Goal: Task Accomplishment & Management: Manage account settings

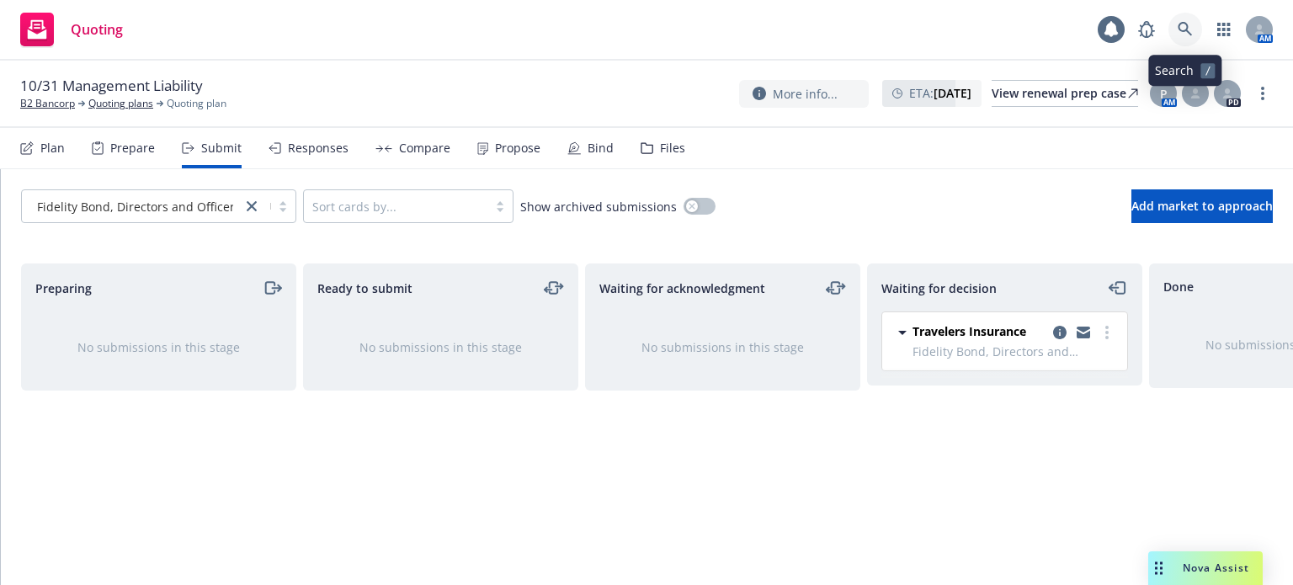
click at [1187, 30] on icon at bounding box center [1184, 29] width 14 height 14
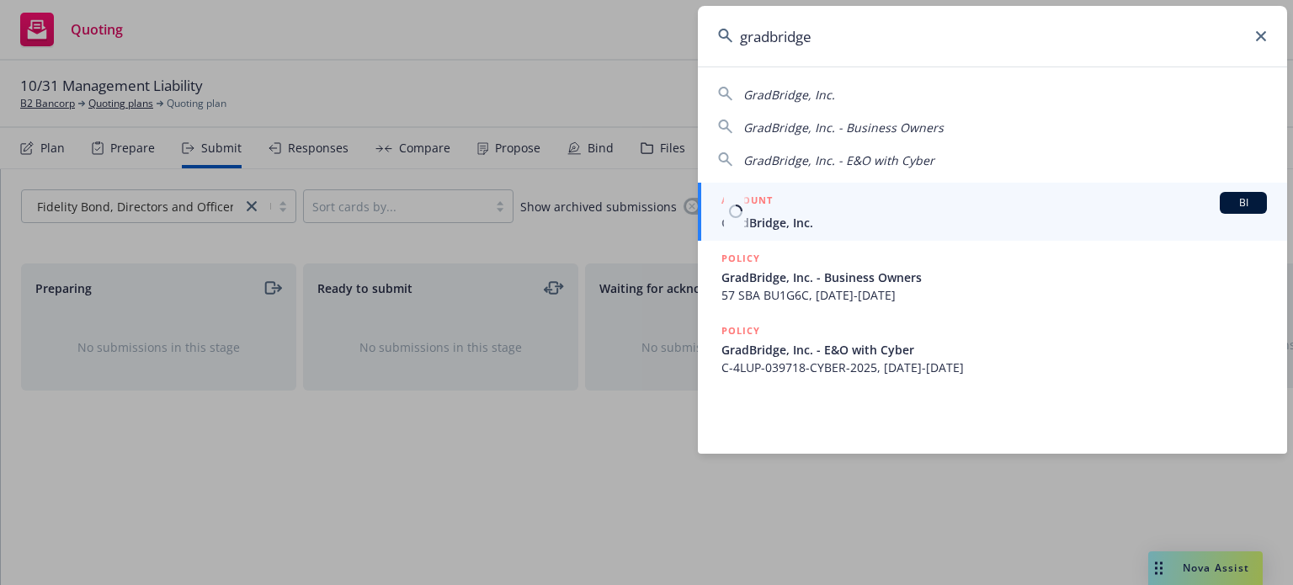
type input "gradbridge"
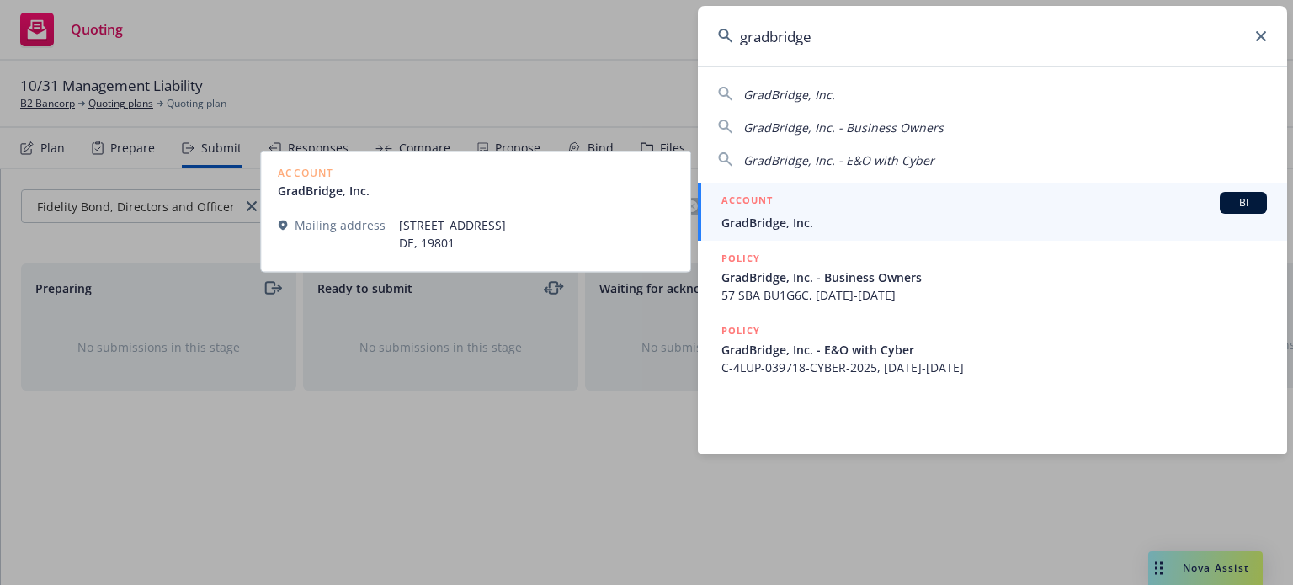
click at [703, 203] on link "ACCOUNT BI GradBridge, Inc." at bounding box center [992, 212] width 589 height 58
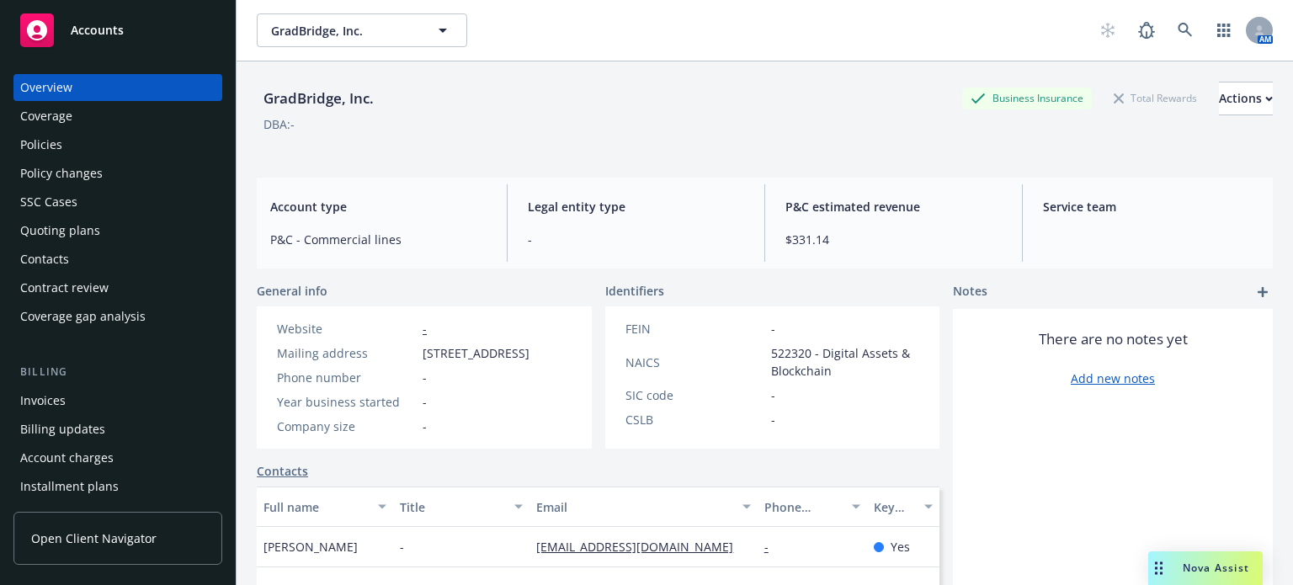
click at [101, 168] on div "Policy changes" at bounding box center [117, 173] width 195 height 27
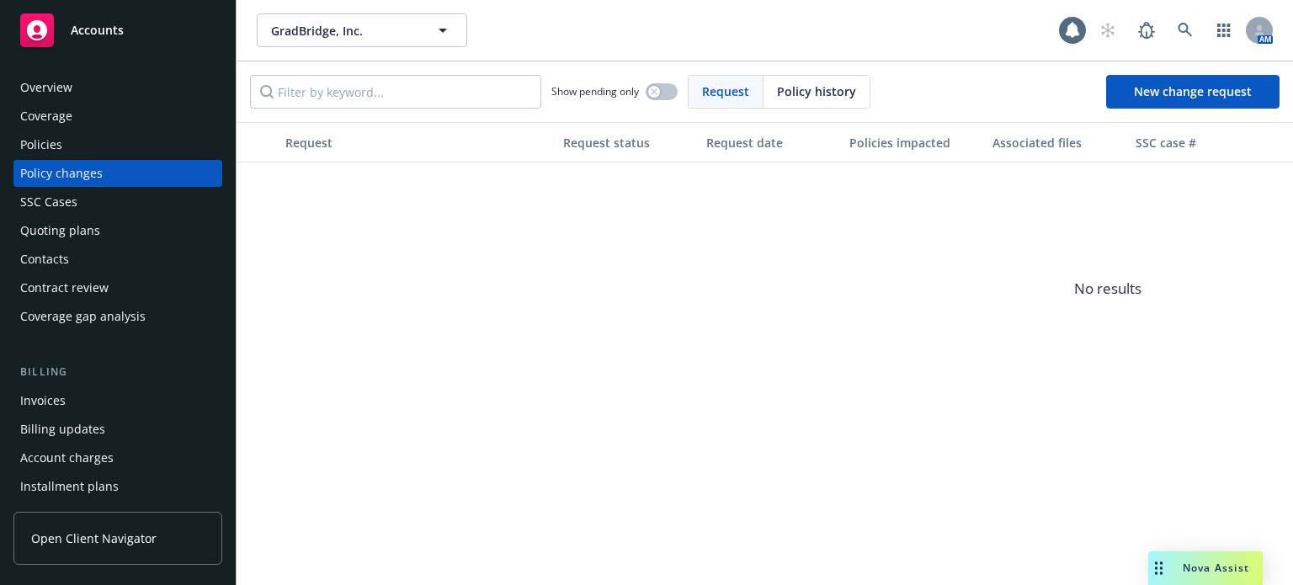
click at [111, 230] on div "Quoting plans" at bounding box center [117, 230] width 195 height 27
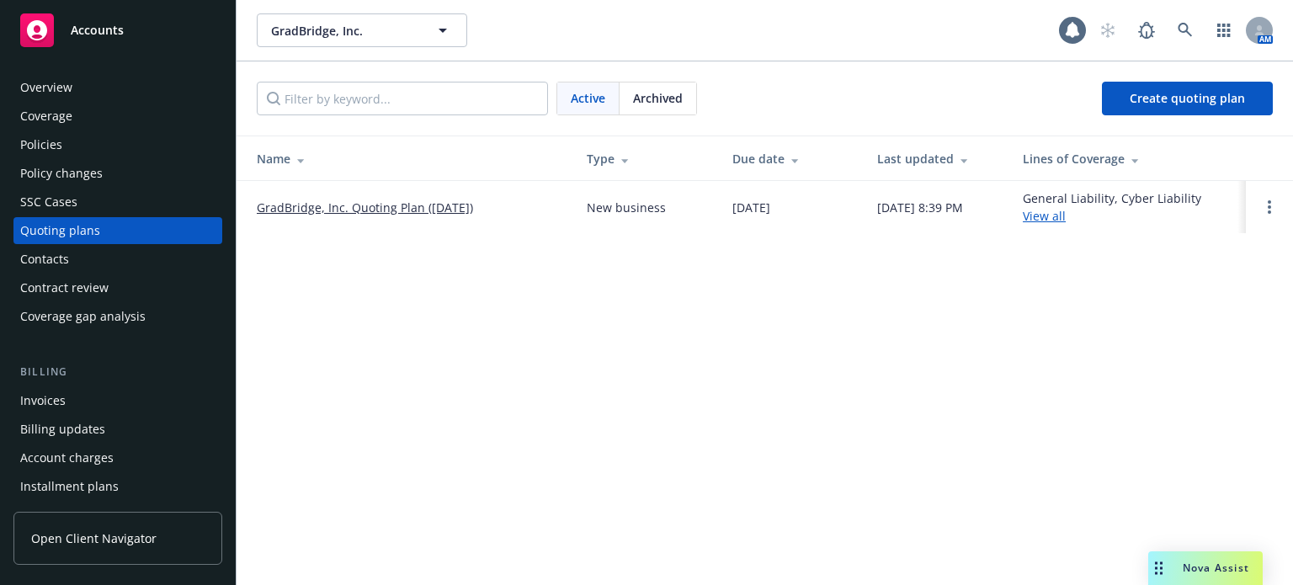
click at [316, 204] on link "GradBridge, Inc. Quoting Plan (2025-06-06)" at bounding box center [365, 208] width 216 height 18
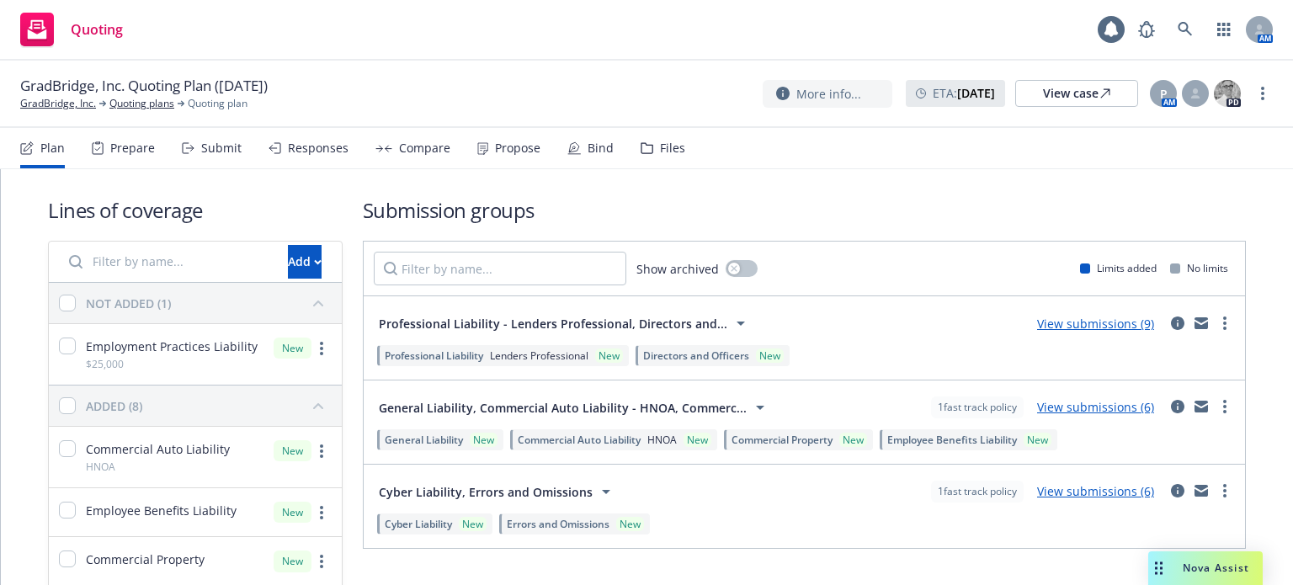
click at [1075, 327] on link "View submissions (9)" at bounding box center [1095, 324] width 117 height 16
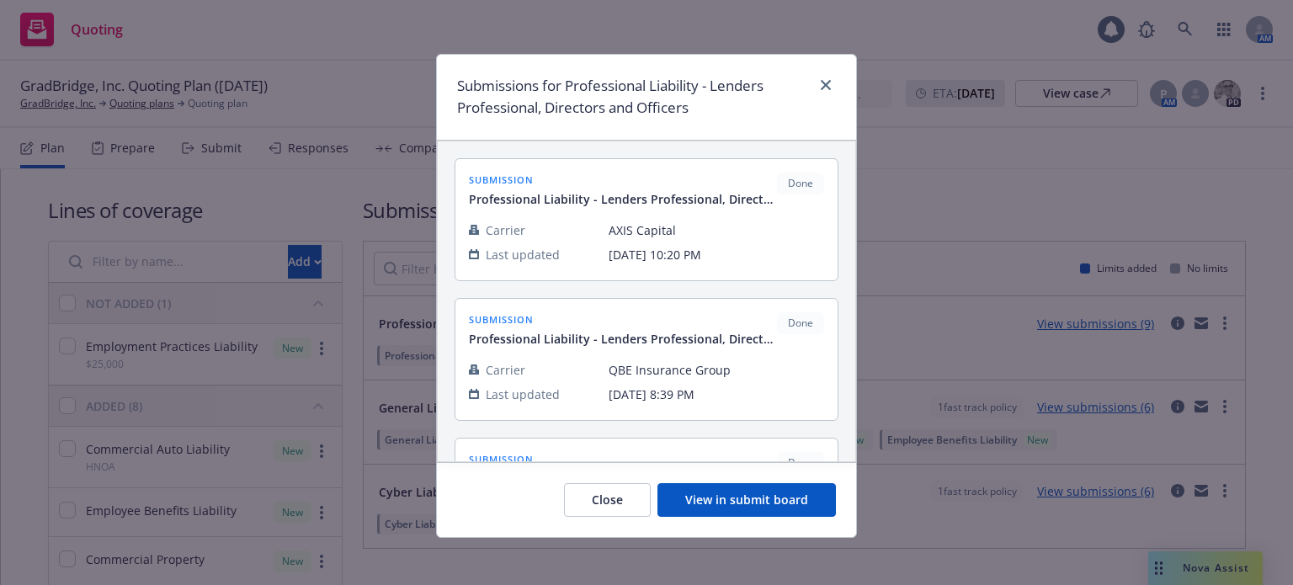
click at [762, 501] on button "View in submit board" at bounding box center [746, 500] width 178 height 34
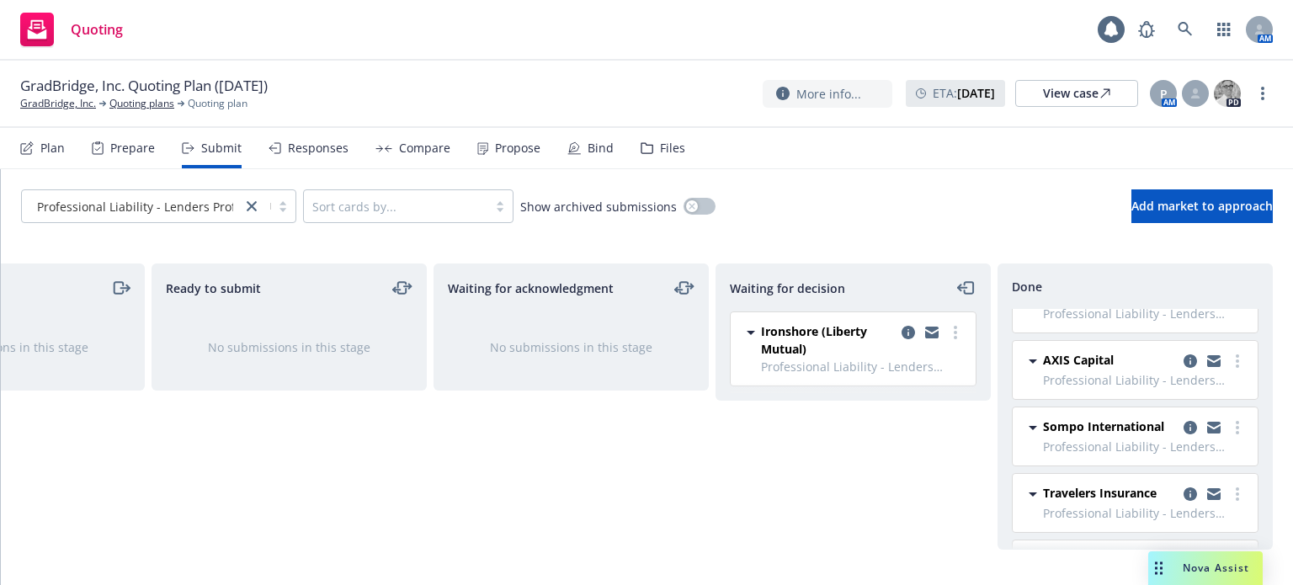
scroll to position [252, 0]
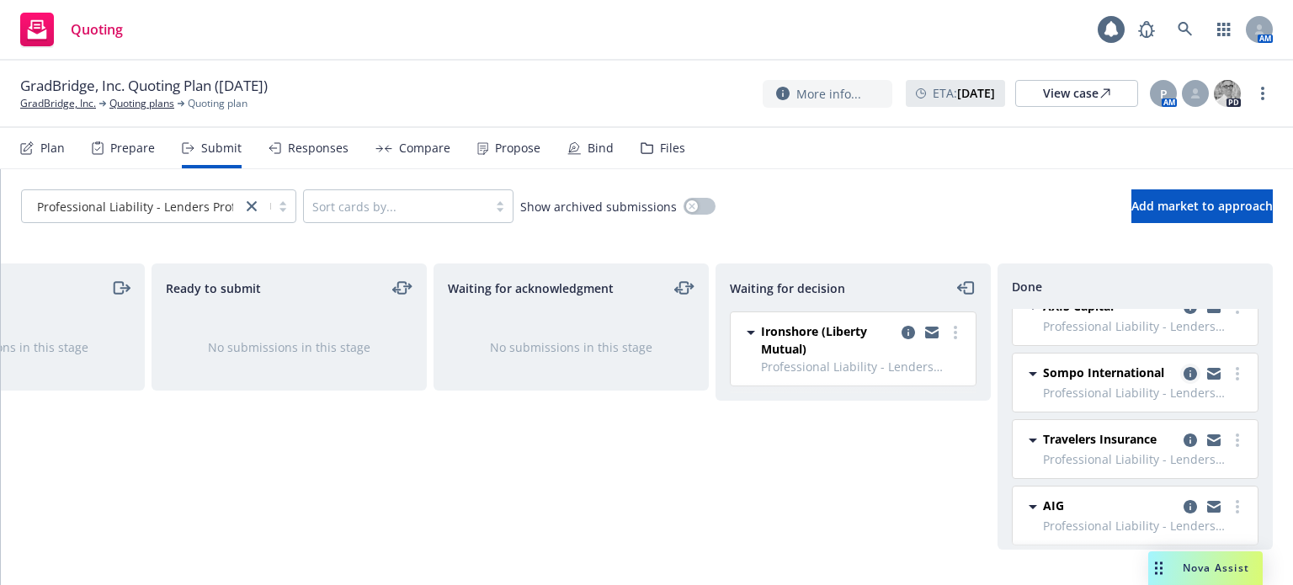
click at [1183, 369] on icon "copy logging email" at bounding box center [1189, 373] width 13 height 13
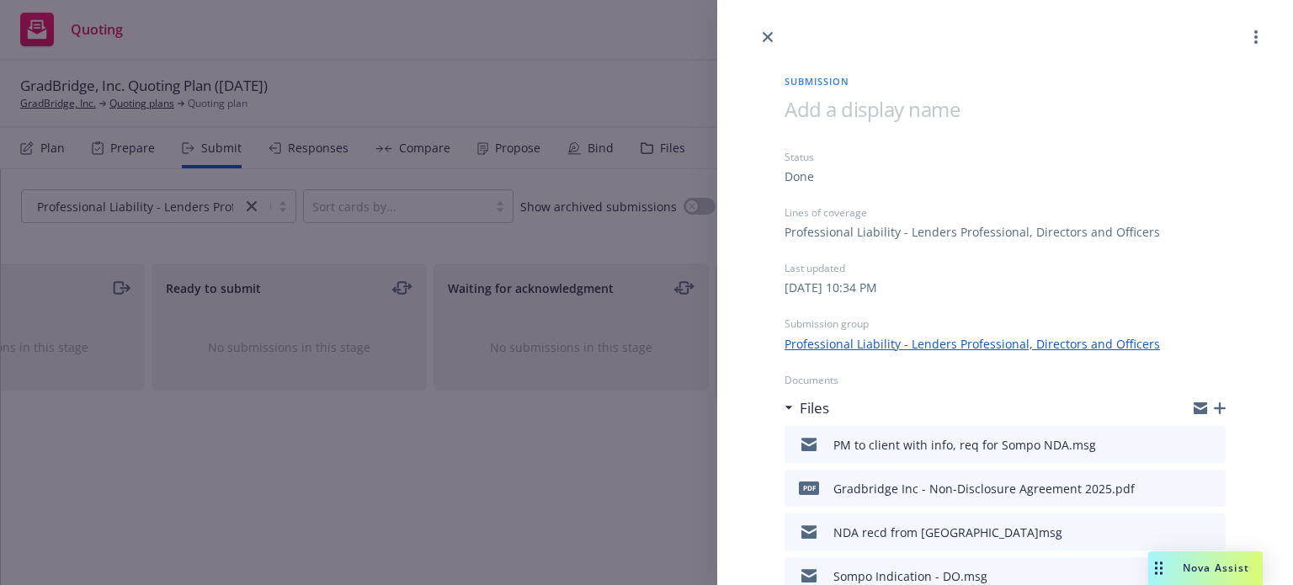
click at [1214, 410] on icon "button" at bounding box center [1220, 408] width 12 height 12
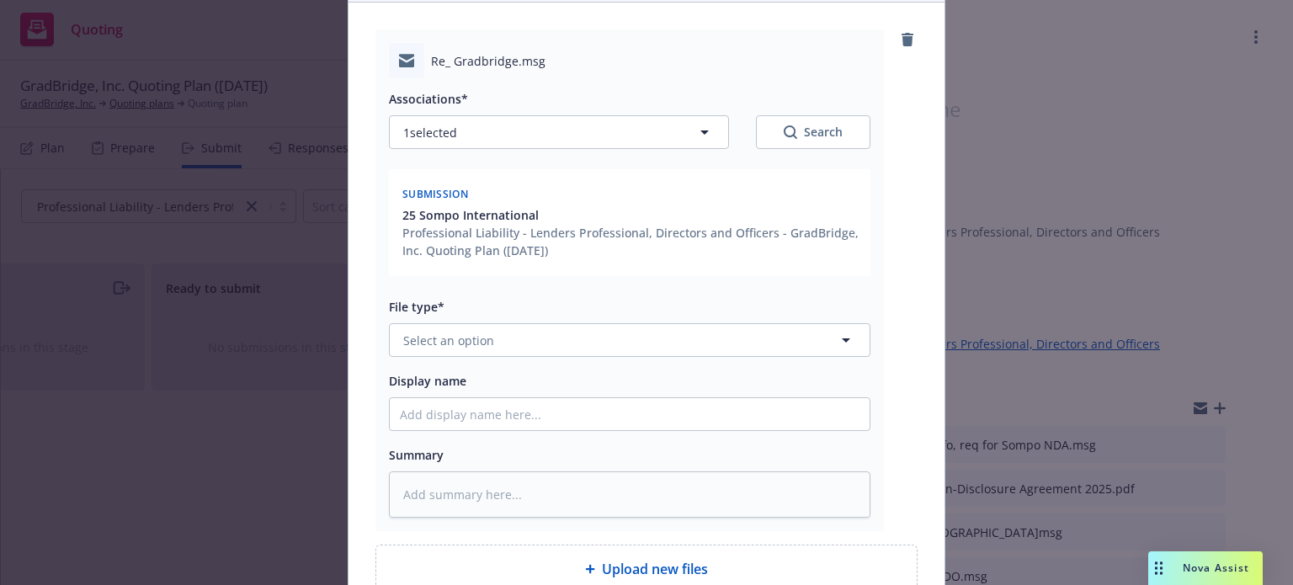
scroll to position [168, 0]
click at [451, 336] on span "Select an option" at bounding box center [448, 340] width 91 height 18
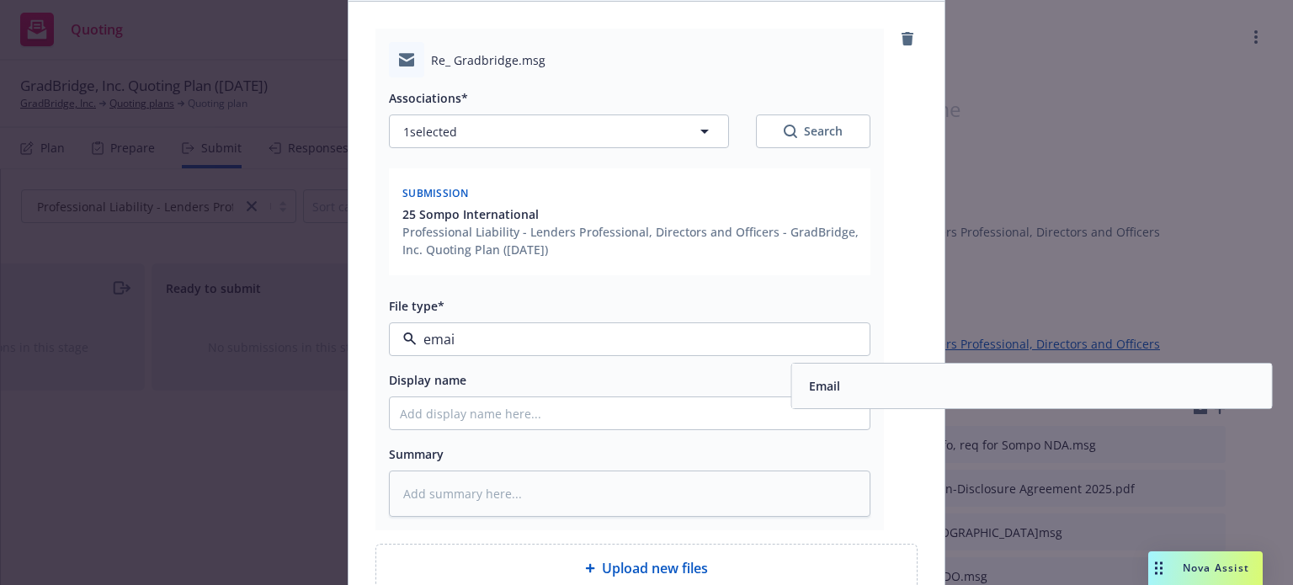
type input "email"
click at [884, 383] on div "Email" at bounding box center [1031, 386] width 459 height 24
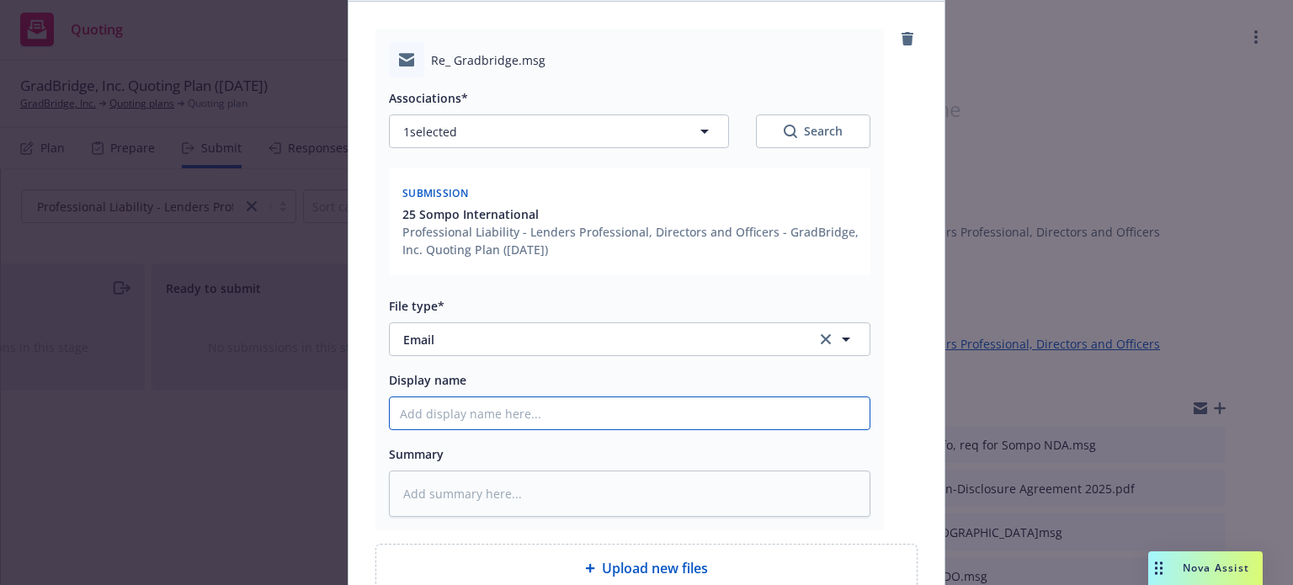
click at [646, 397] on input "Display name" at bounding box center [630, 413] width 480 height 32
type textarea "x"
type input "P"
type textarea "x"
type input "PM"
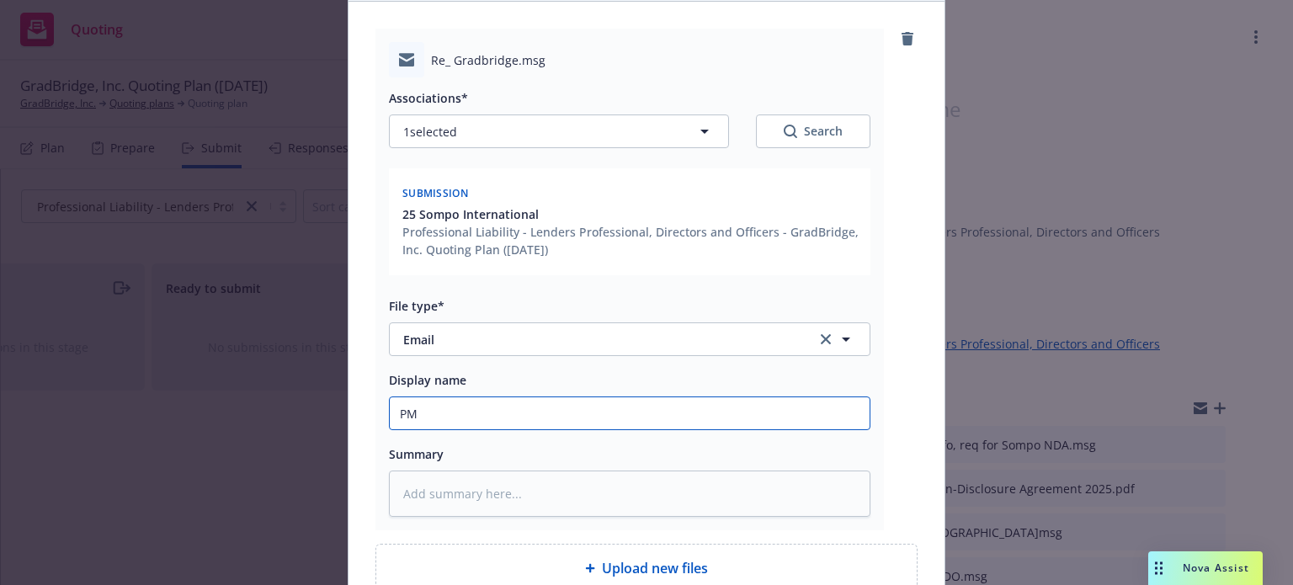
type textarea "x"
type input "PM"
type textarea "x"
type input "PM t"
type textarea "x"
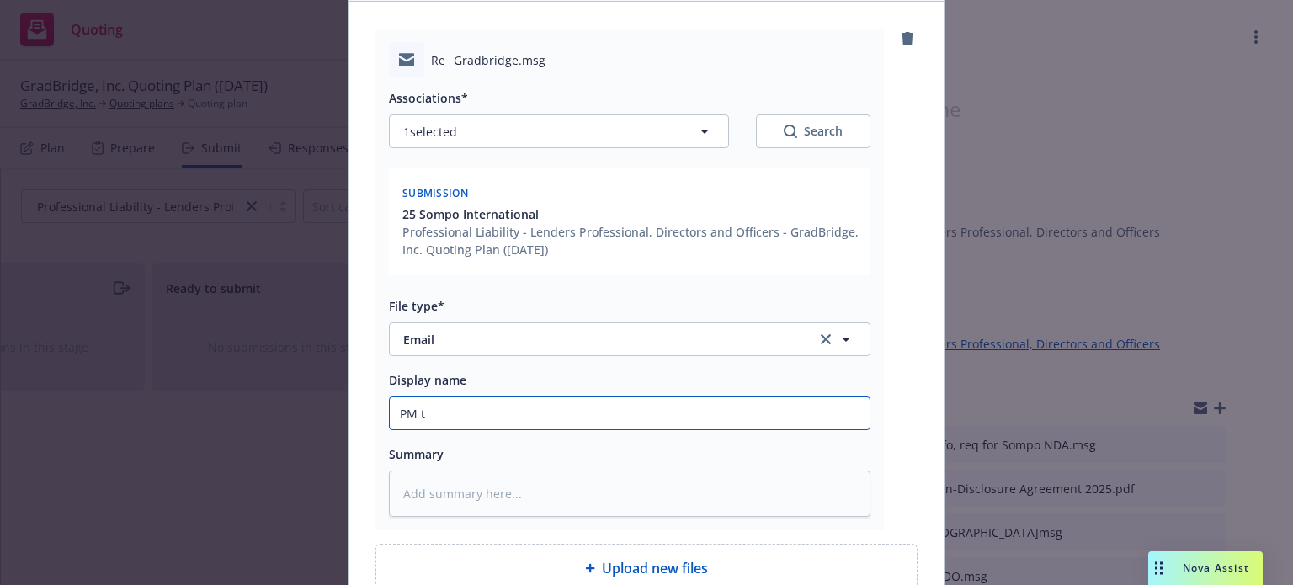
type input "PM to"
type textarea "x"
type input "PM to"
type textarea "x"
type input "PM to S"
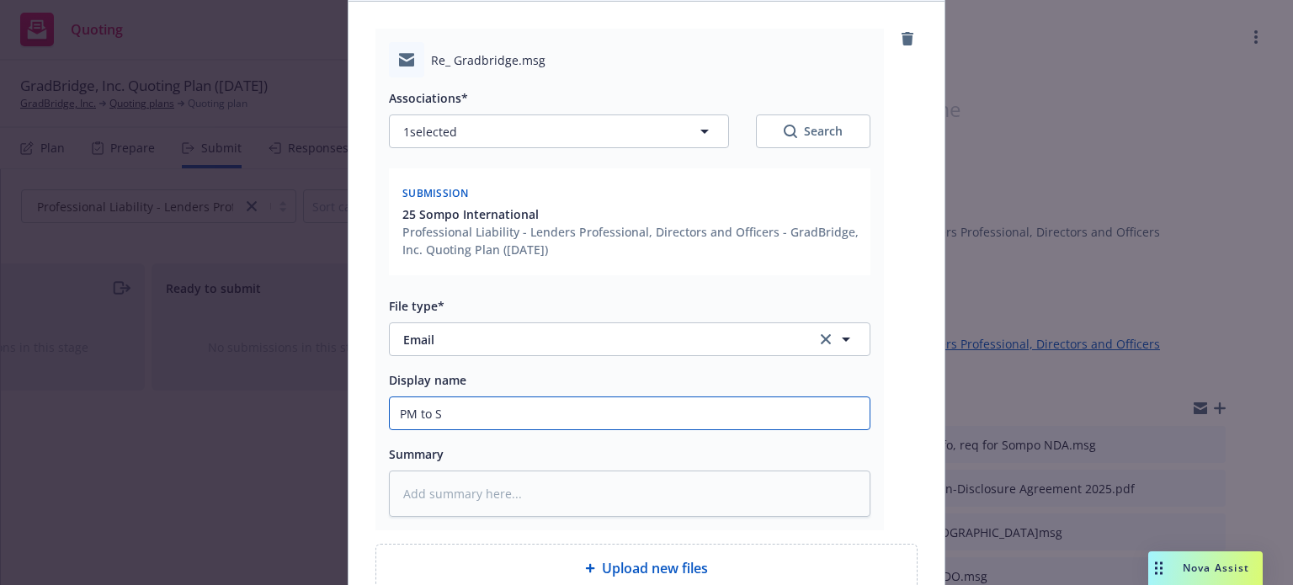
type textarea "x"
type input "PM to So"
type textarea "x"
type input "PM to Som"
type textarea "x"
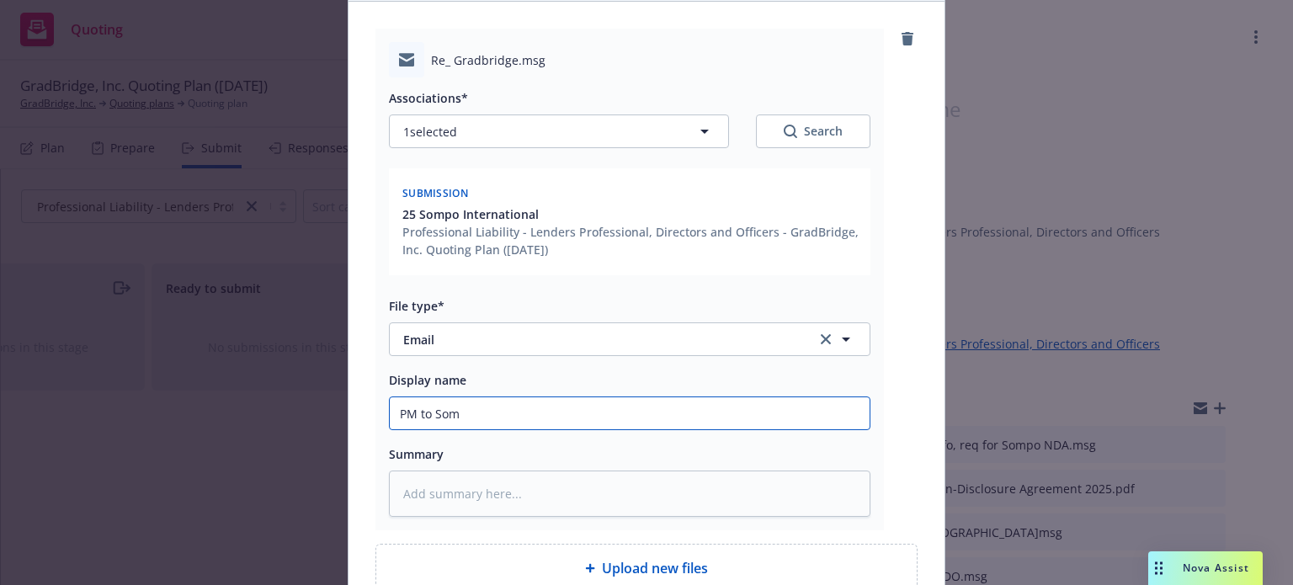
type input "PM to Somp"
type textarea "x"
type input "PM to Sompo"
type textarea "x"
type input "PM to Sompo-"
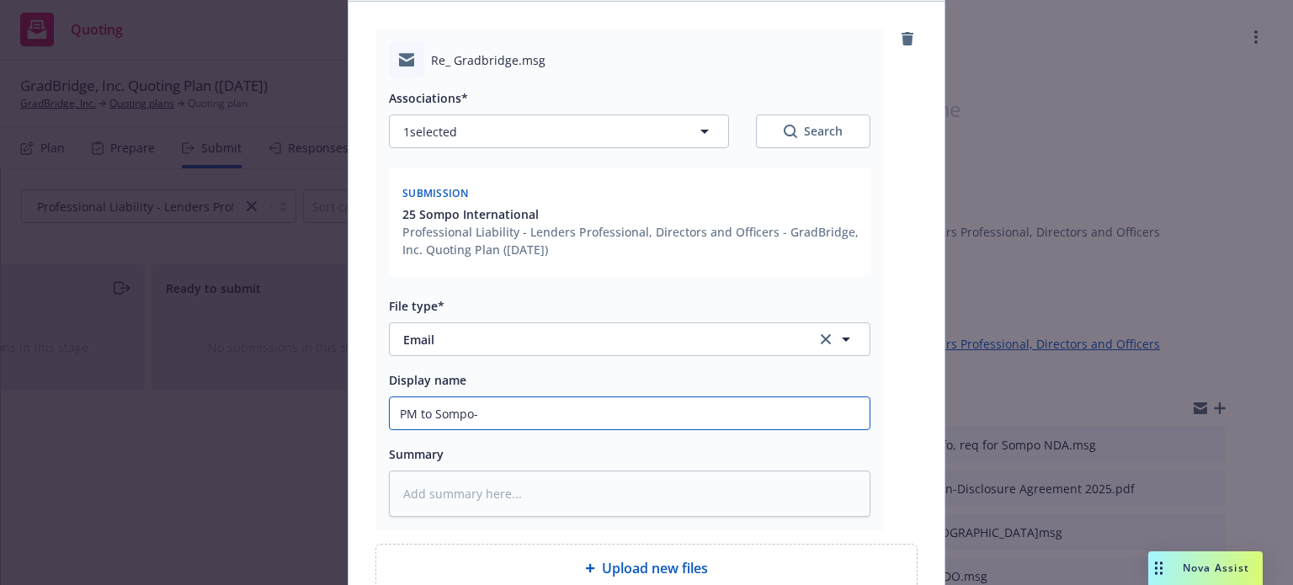
type textarea "x"
type input "PM to Sompo-d"
type textarea "x"
type input "PM to Sompo-de"
type textarea "x"
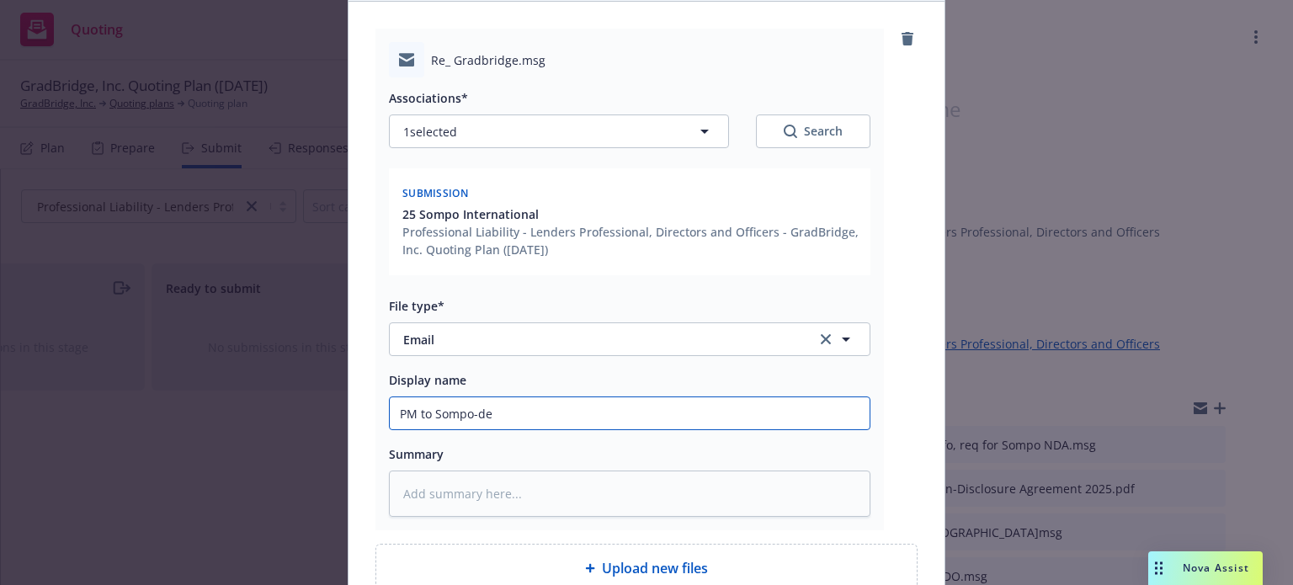
type input "PM to Sompo-dea"
type textarea "x"
type input "PM to Sompo-deal"
type textarea "x"
type input "PM to Sompo-deal c"
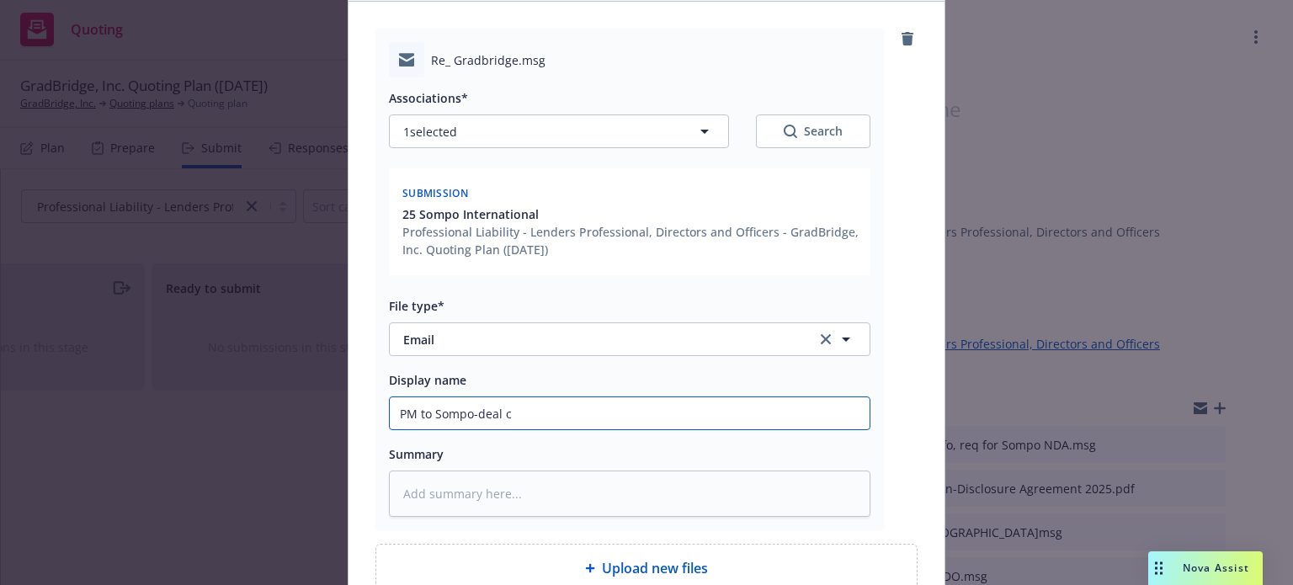
type textarea "x"
type input "PM to Sompo-deal cl"
type textarea "x"
type input "PM to Sompo-deal clo"
type textarea "x"
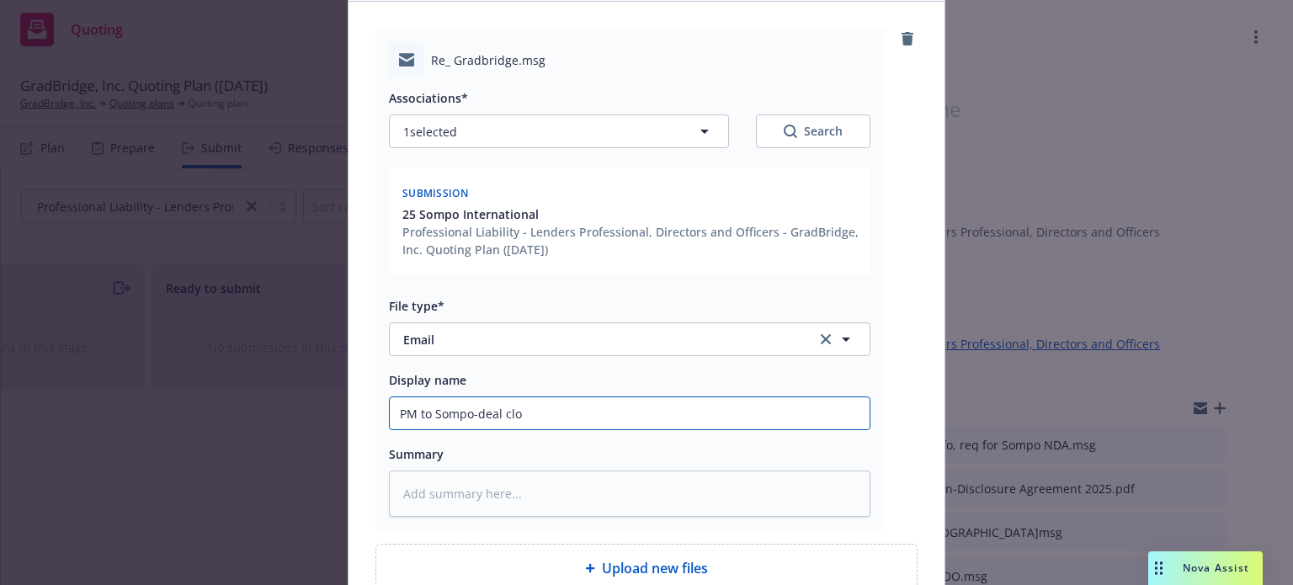
type input "PM to Sompo-deal clos"
type textarea "x"
type input "PM to Sompo-deal closi"
type textarea "x"
type input "PM to Sompo-deal closin"
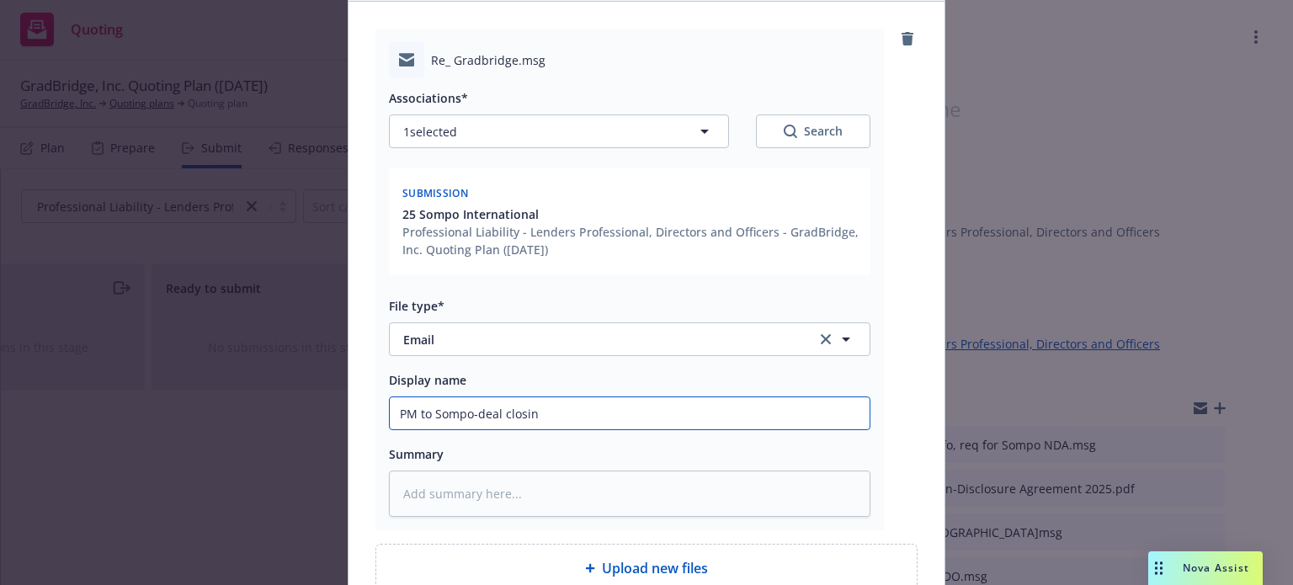
type textarea "x"
type input "PM to Sompo-deal closing"
type textarea "x"
type input "PM to Sompo-deal closing"
type textarea "x"
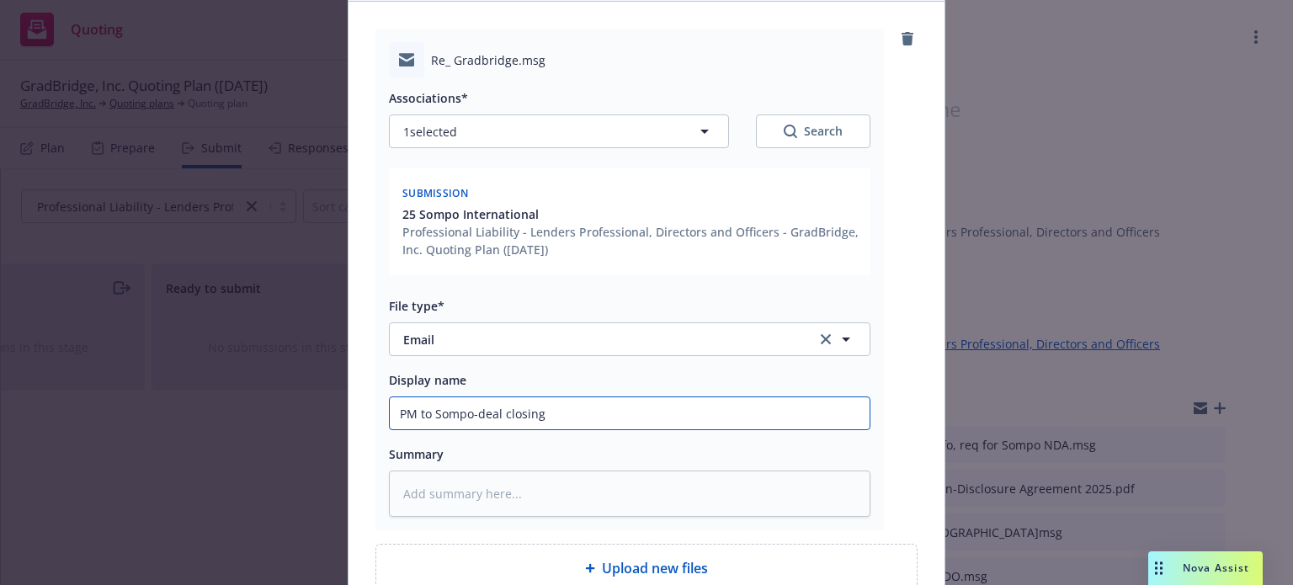
type input "PM to Sompo-deal closing s"
type textarea "x"
type input "PM to Sompo-deal closing so"
type textarea "x"
type input "PM to Sompo-deal closing soo"
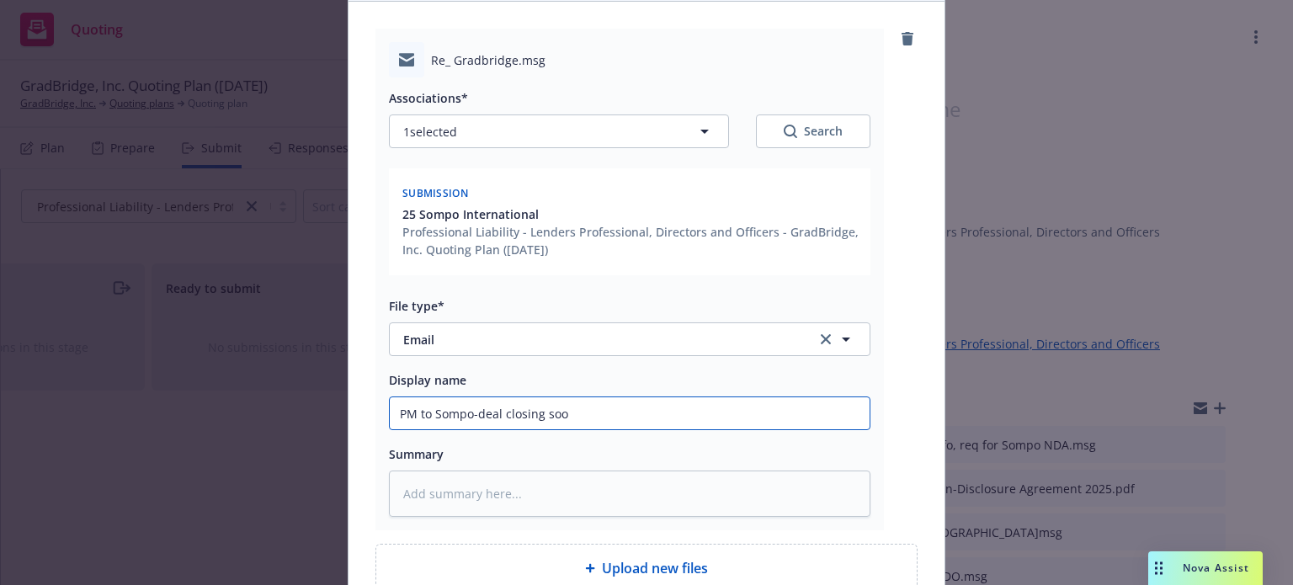
type textarea "x"
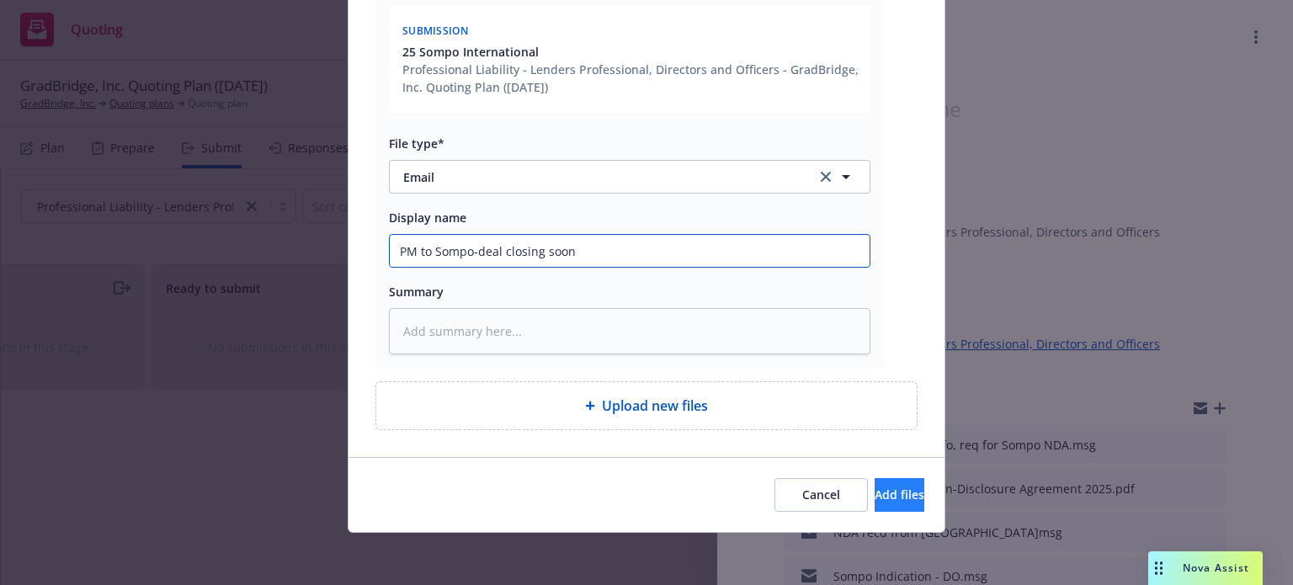
type input "PM to Sompo-deal closing soon"
click at [874, 495] on span "Add files" at bounding box center [899, 494] width 50 height 16
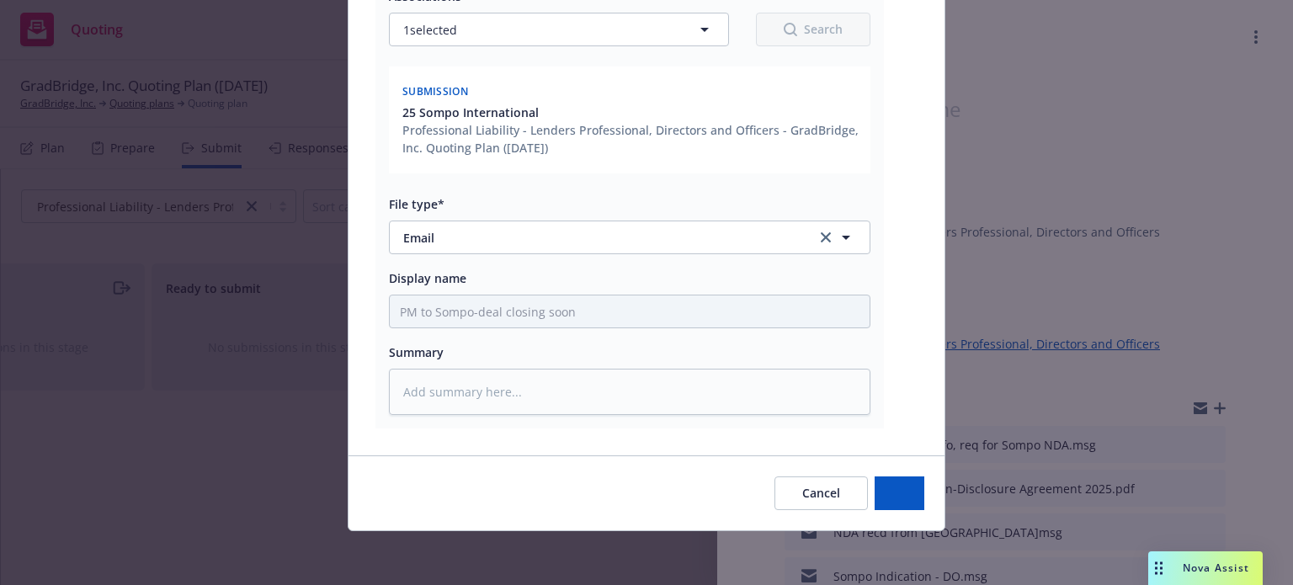
scroll to position [269, 0]
type textarea "x"
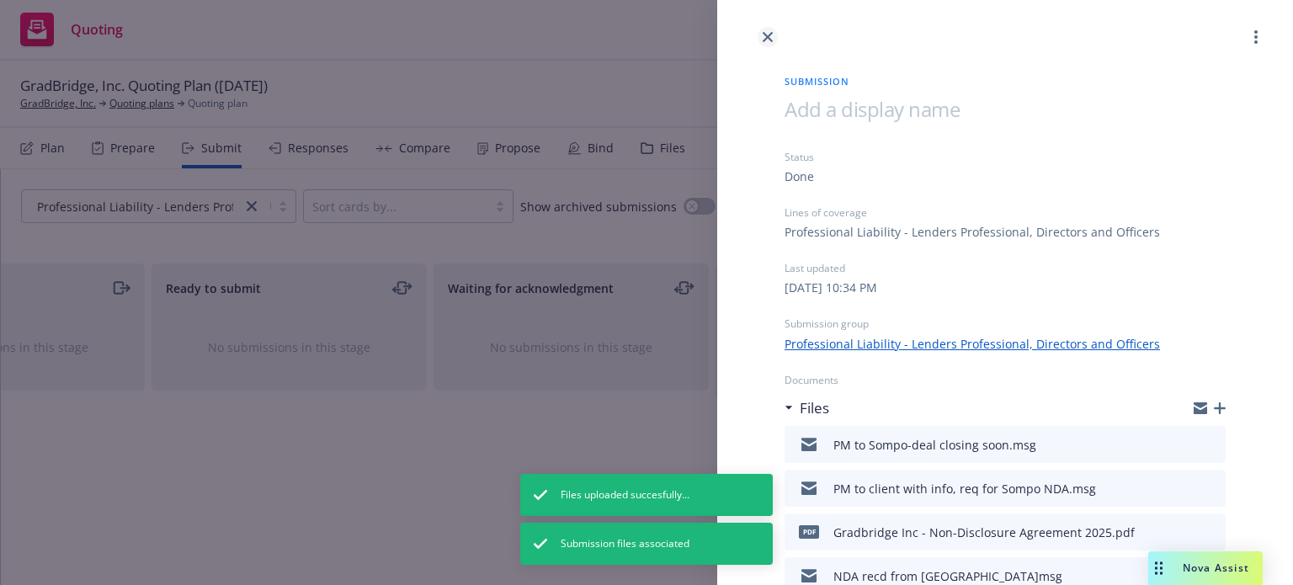
click at [767, 35] on icon "close" at bounding box center [767, 37] width 10 height 10
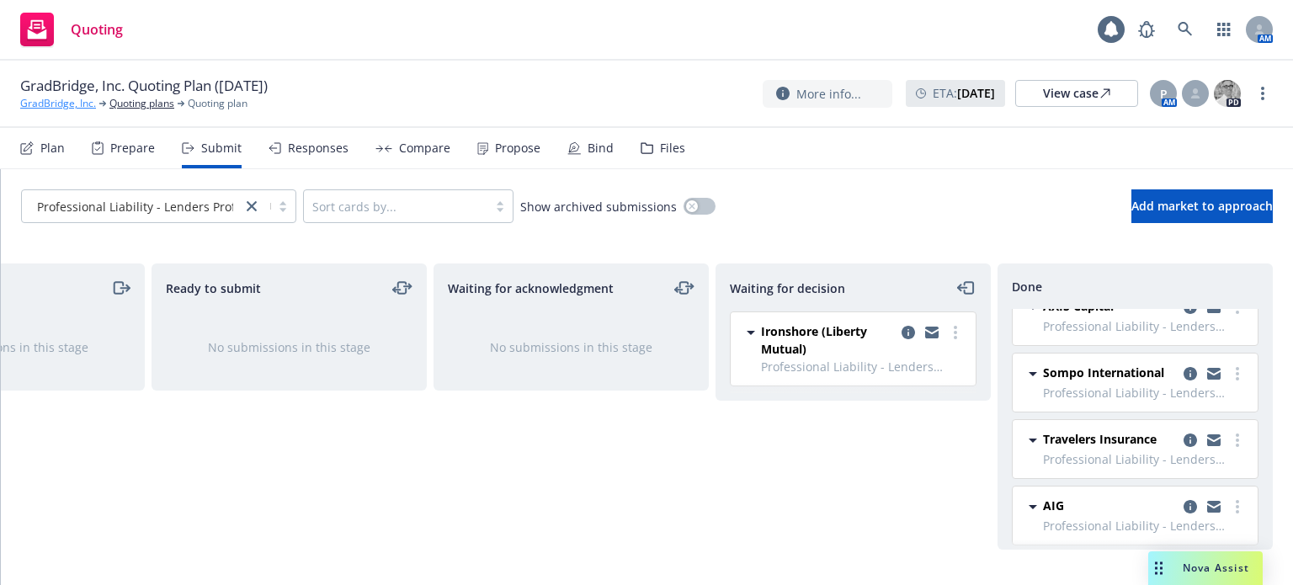
click at [60, 103] on link "GradBridge, Inc." at bounding box center [58, 103] width 76 height 15
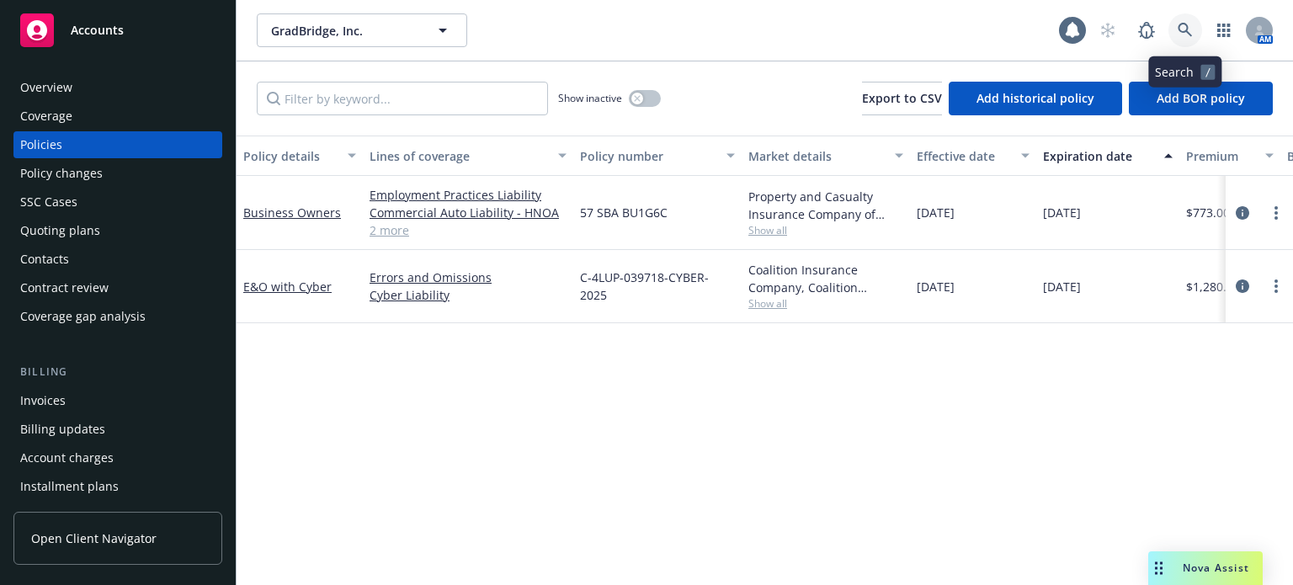
click at [1183, 29] on icon at bounding box center [1184, 30] width 15 height 15
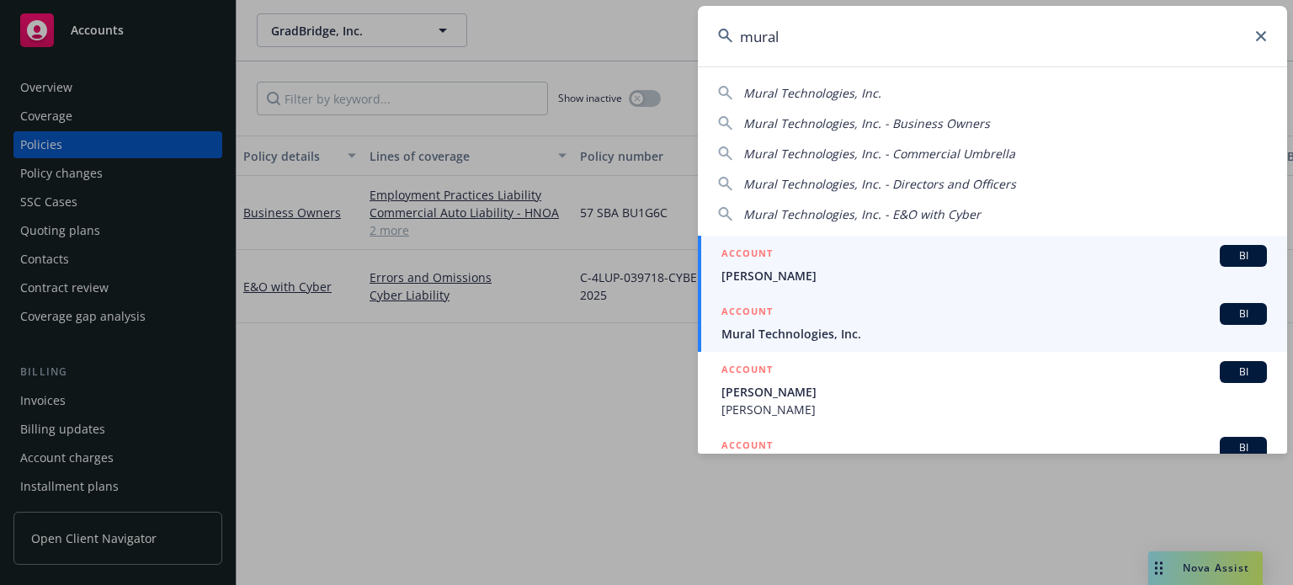
type input "mural"
click at [791, 321] on div "ACCOUNT BI" at bounding box center [993, 314] width 545 height 22
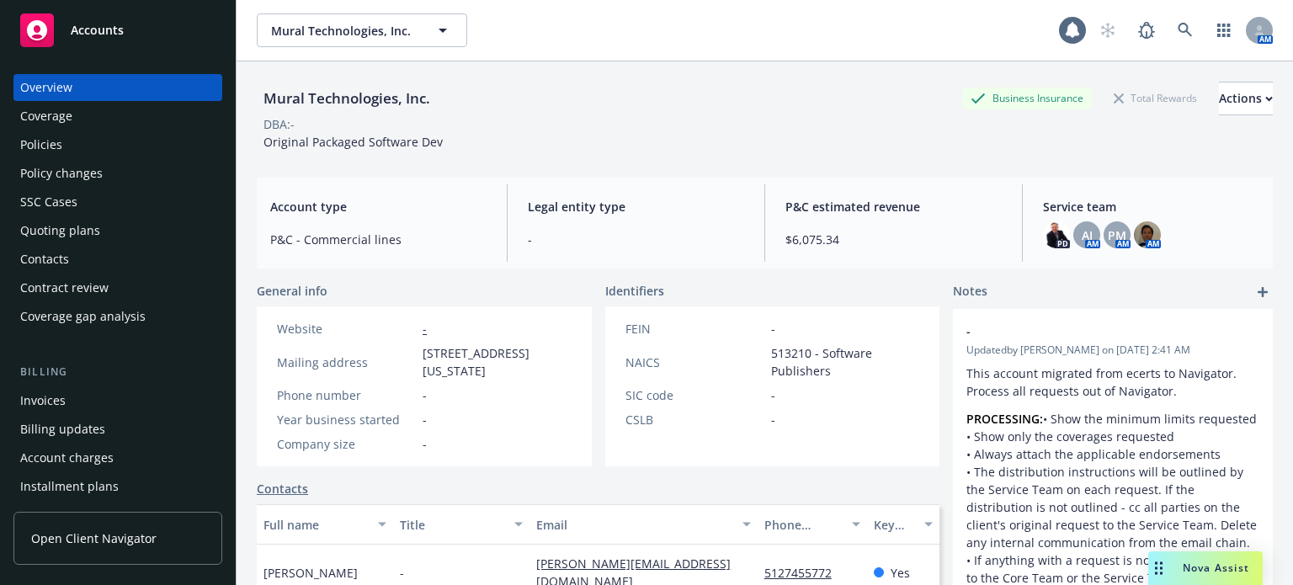
click at [80, 132] on div "Policies" at bounding box center [117, 144] width 195 height 27
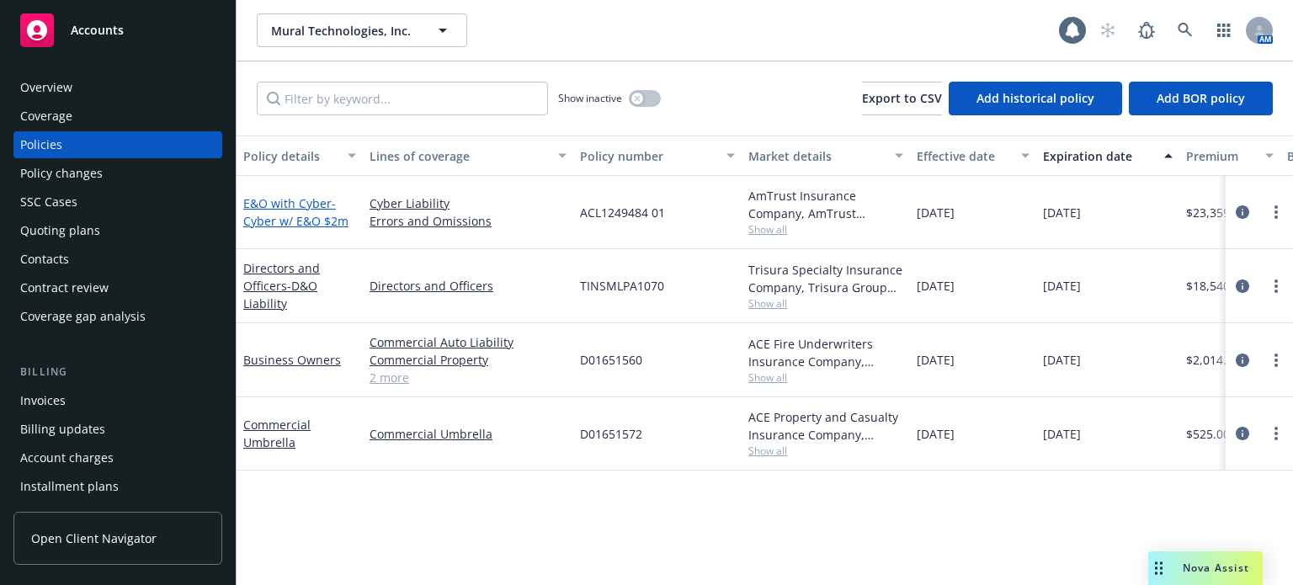
click at [331, 213] on span "- Cyber w/ E&O $2m" at bounding box center [295, 212] width 105 height 34
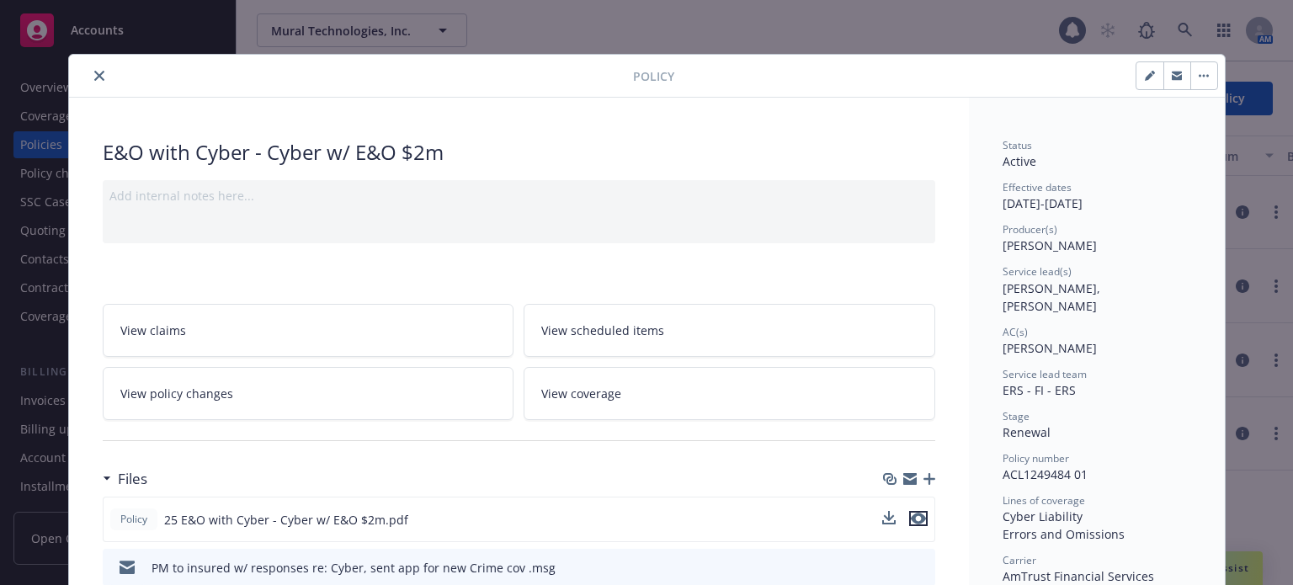
click at [911, 514] on icon "preview file" at bounding box center [918, 519] width 15 height 12
click at [94, 77] on icon "close" at bounding box center [99, 76] width 10 height 10
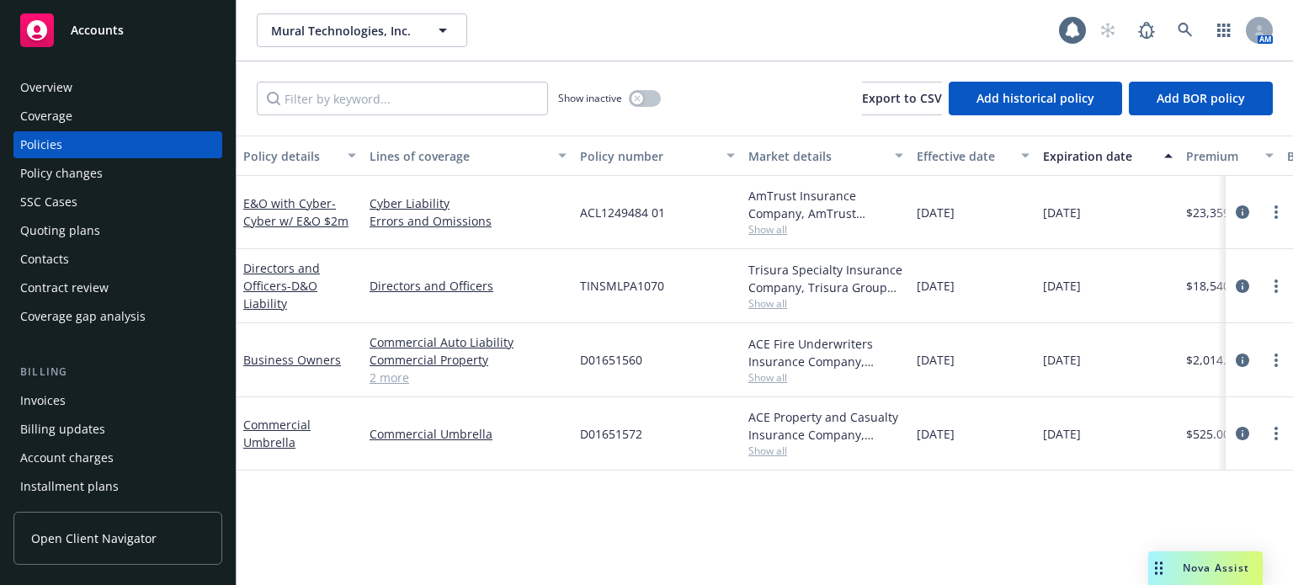
click at [1176, 580] on div "Nova Assist" at bounding box center [1205, 568] width 114 height 34
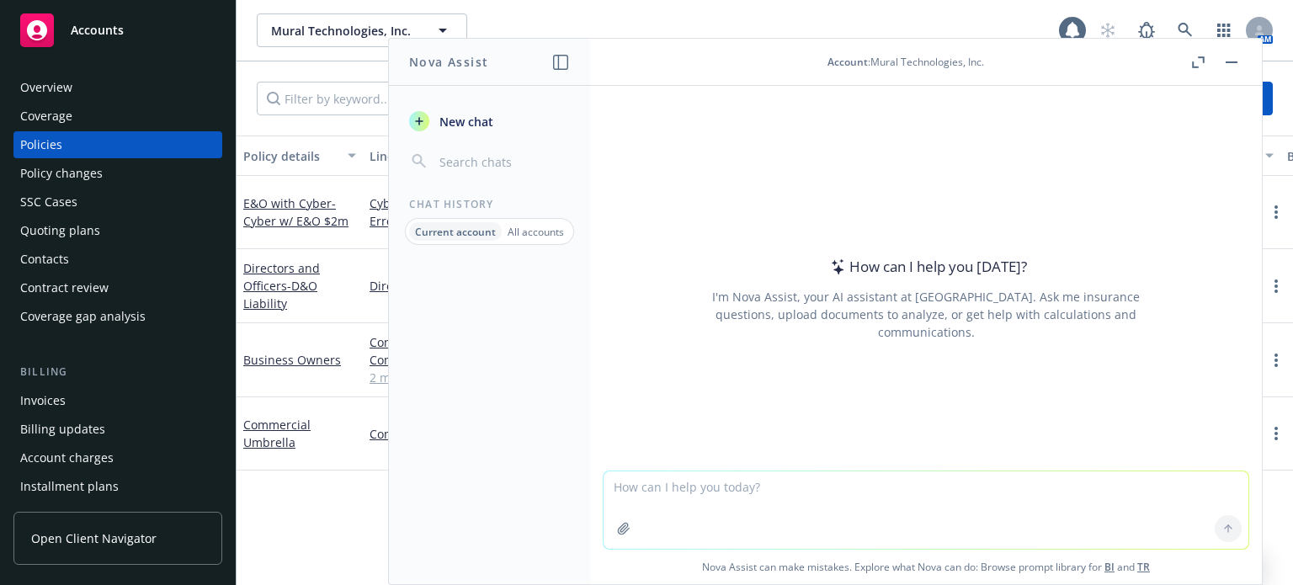
click at [817, 492] on textarea at bounding box center [925, 509] width 645 height 77
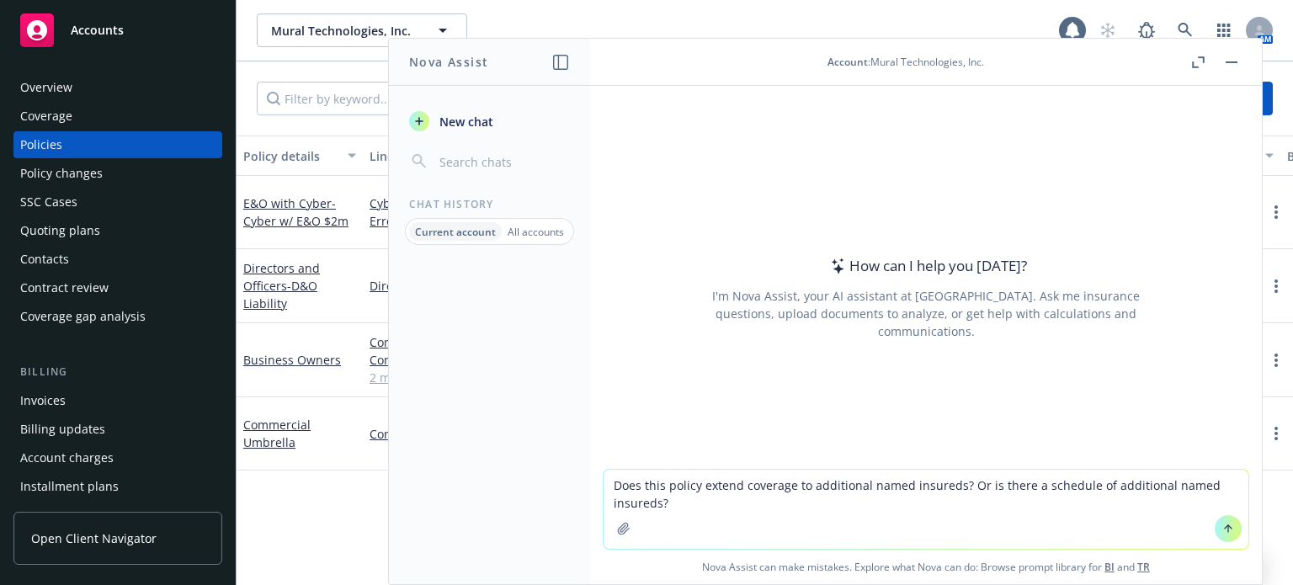
type textarea "Does this policy extend coverage to additional named insureds? Or is there a sc…"
click at [618, 527] on icon "button" at bounding box center [623, 528] width 11 height 11
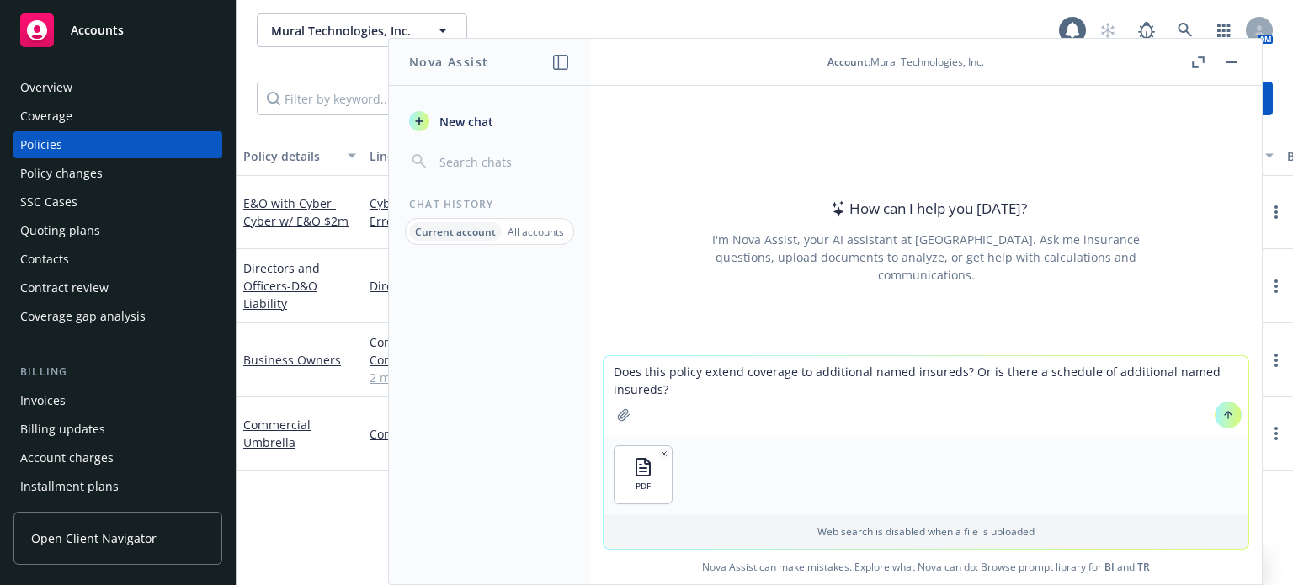
click at [1229, 422] on button at bounding box center [1227, 414] width 27 height 27
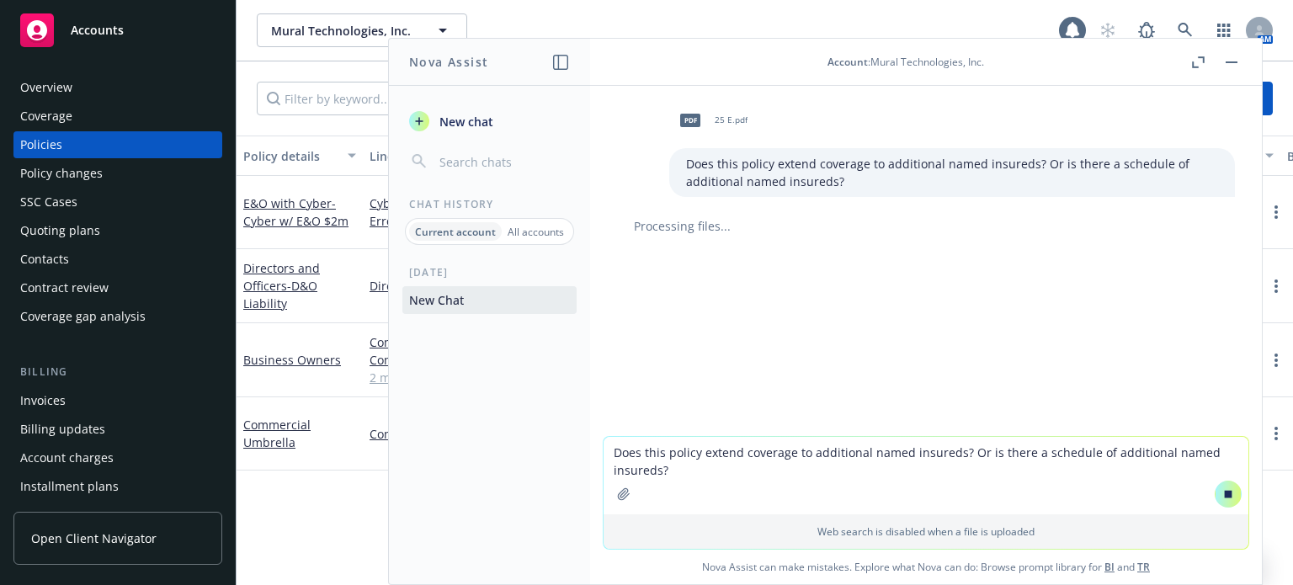
click at [325, 238] on div "E&O with Cyber - Cyber w/ E&O $2m" at bounding box center [299, 212] width 126 height 73
click at [1237, 60] on button "button" at bounding box center [1231, 62] width 20 height 20
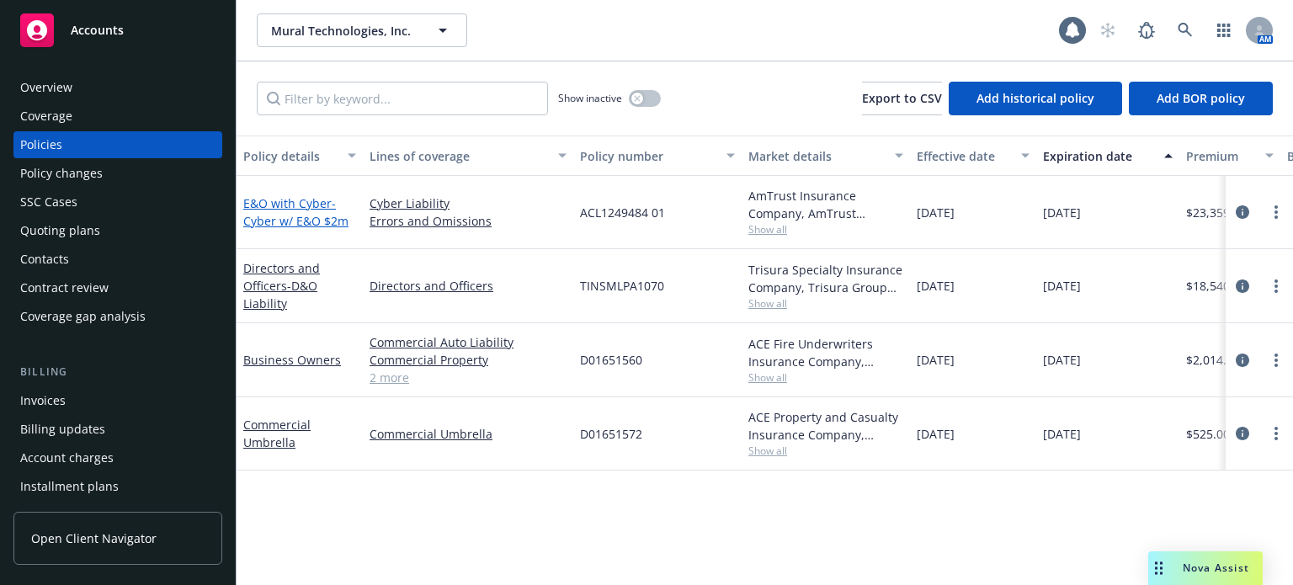
click at [333, 218] on span "- Cyber w/ E&O $2m" at bounding box center [295, 212] width 105 height 34
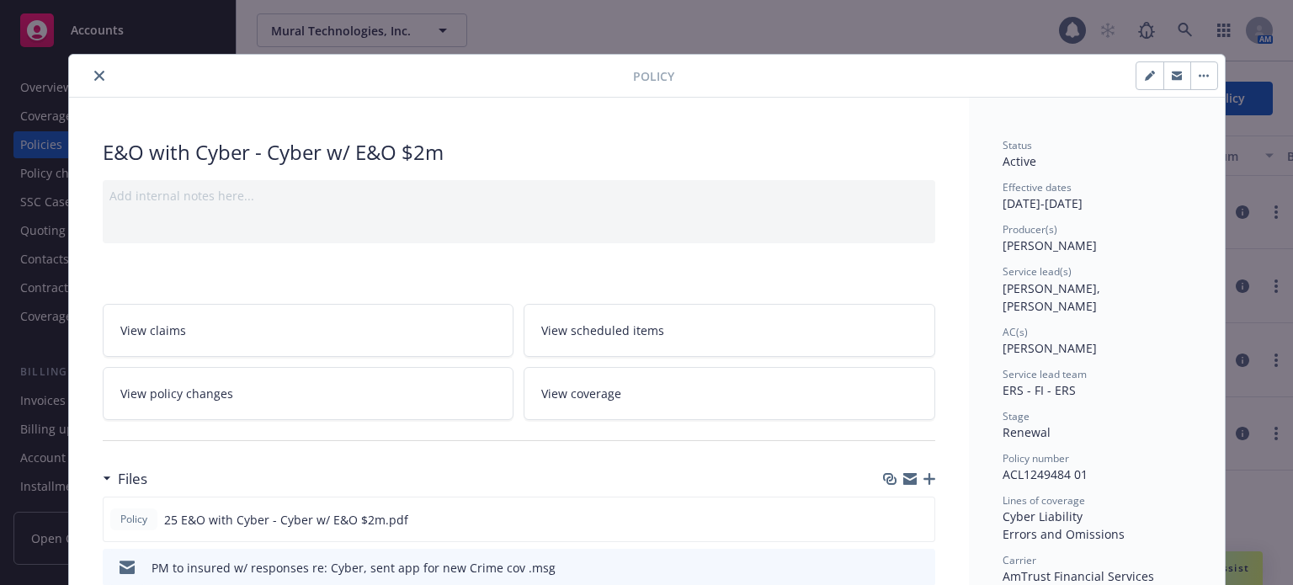
scroll to position [50, 0]
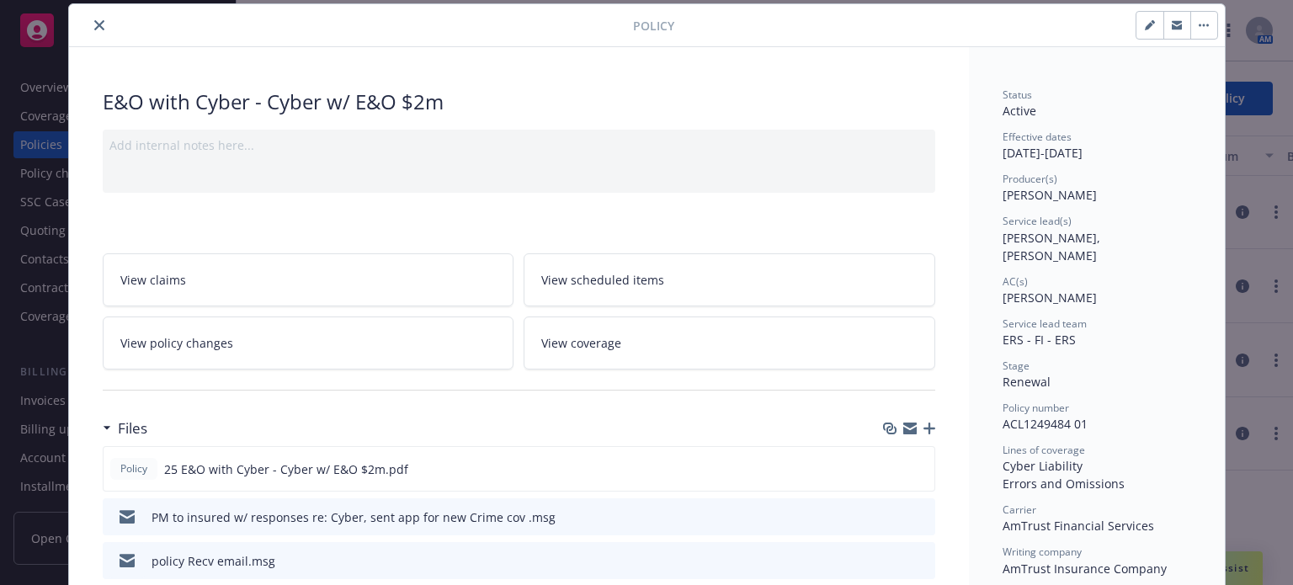
click at [785, 348] on link "View coverage" at bounding box center [729, 342] width 412 height 53
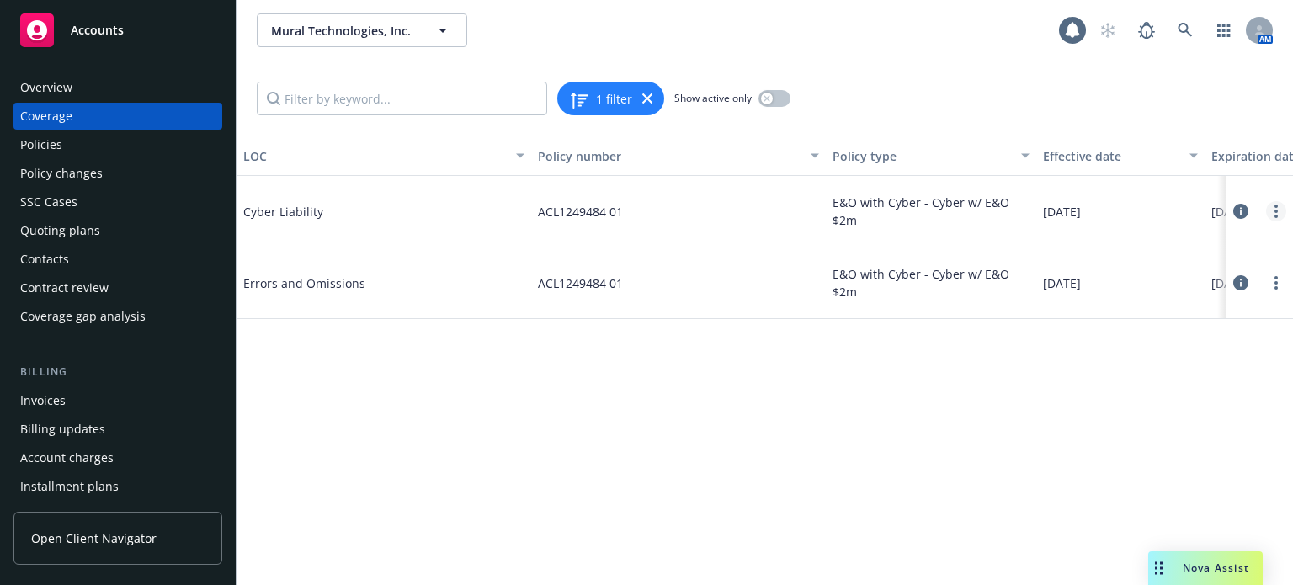
click at [1274, 213] on icon "more" at bounding box center [1275, 210] width 3 height 13
click at [1160, 249] on link "Edit coverage" at bounding box center [1174, 246] width 221 height 34
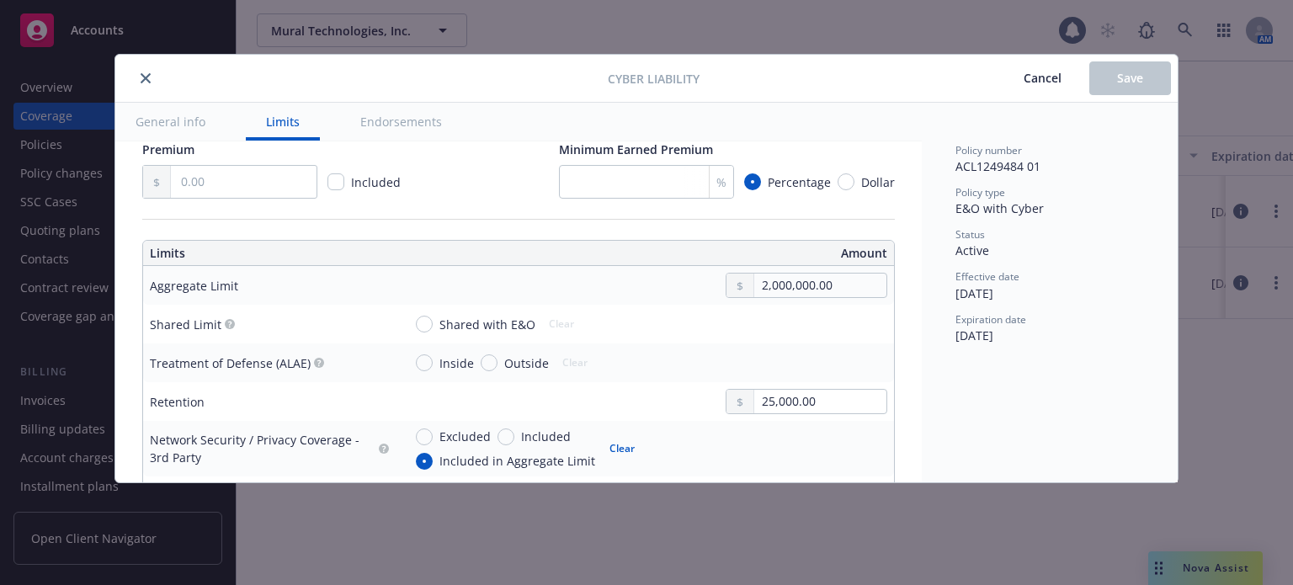
scroll to position [168, 0]
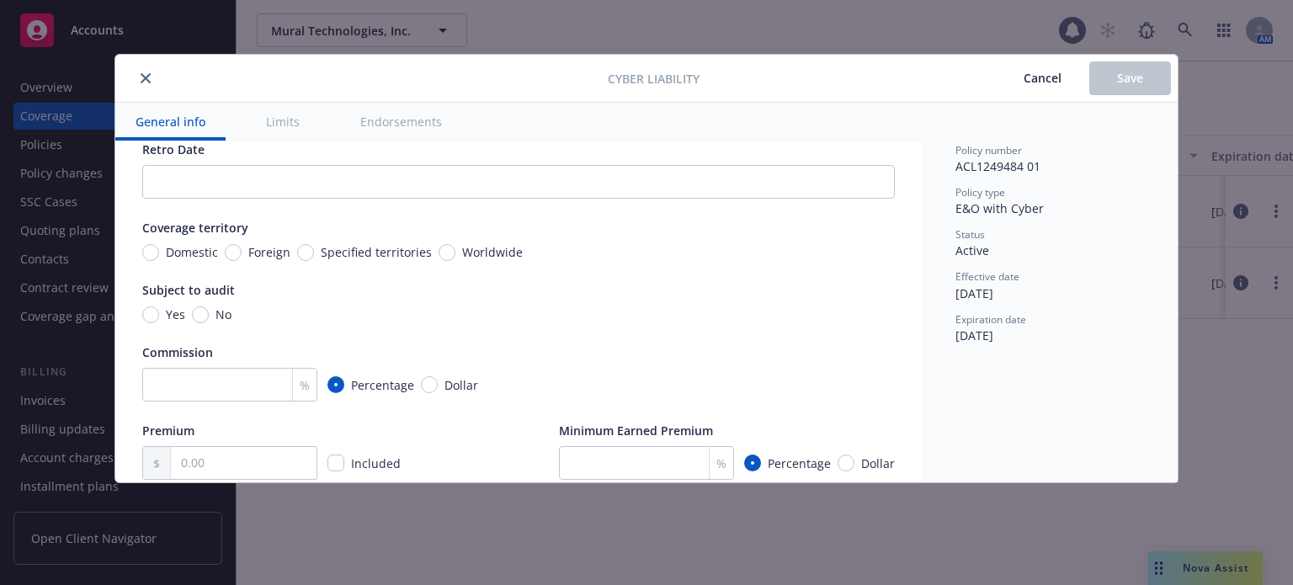
click at [145, 78] on icon "close" at bounding box center [146, 78] width 10 height 10
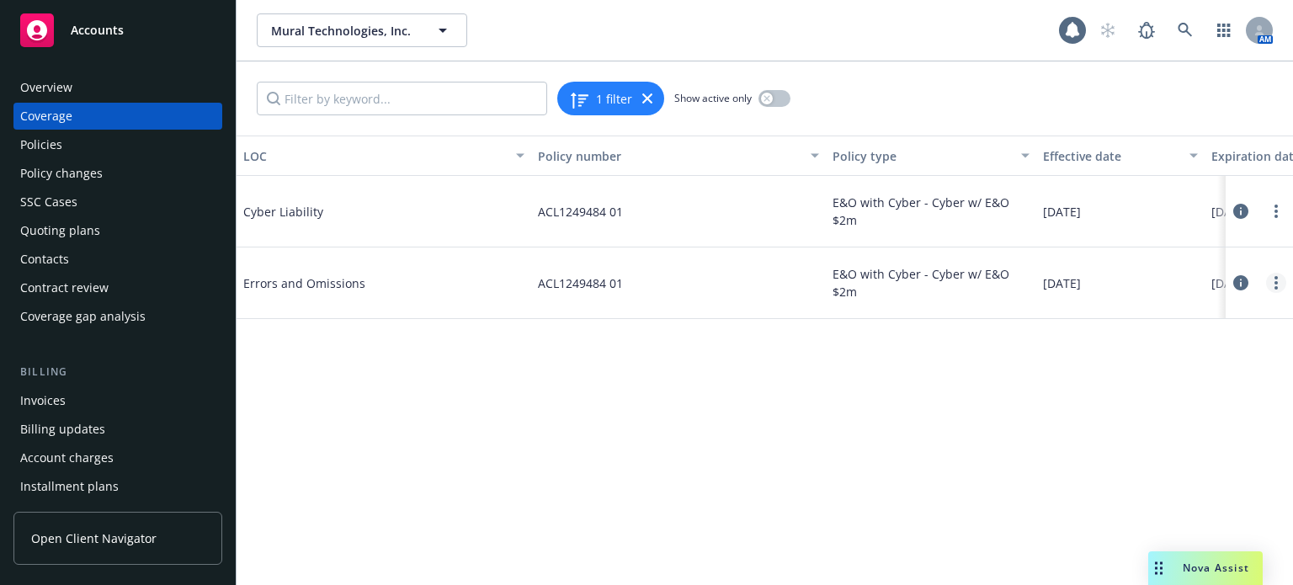
click at [1281, 285] on link "more" at bounding box center [1276, 283] width 20 height 20
click at [1134, 322] on link "Edit coverage" at bounding box center [1174, 317] width 221 height 34
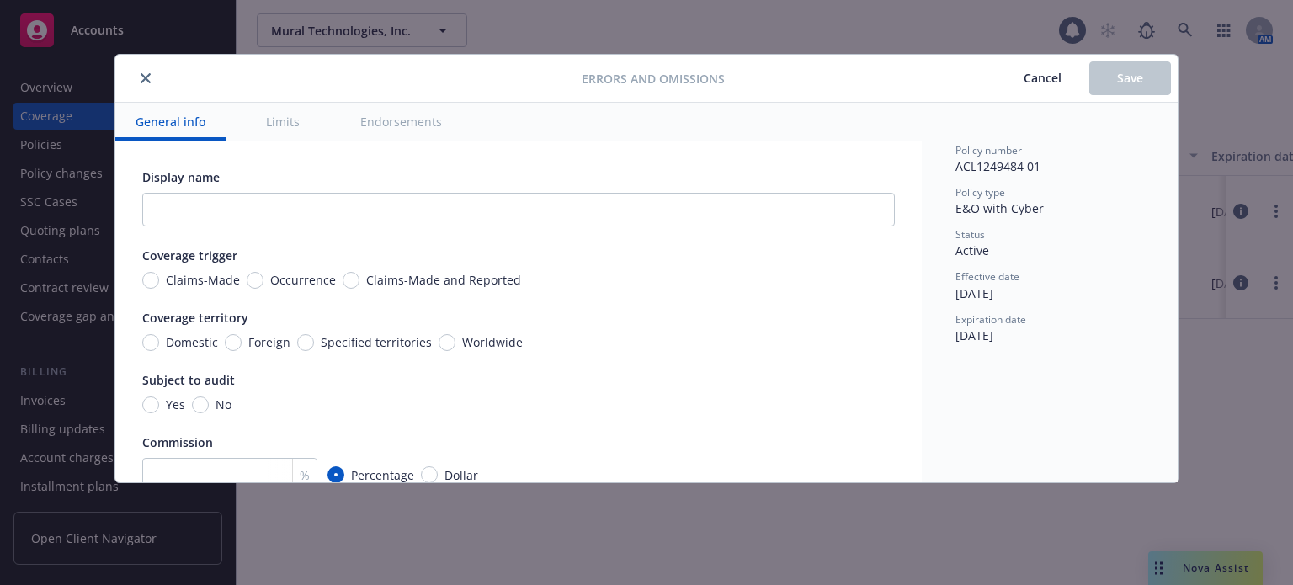
click at [144, 74] on icon "close" at bounding box center [146, 78] width 10 height 10
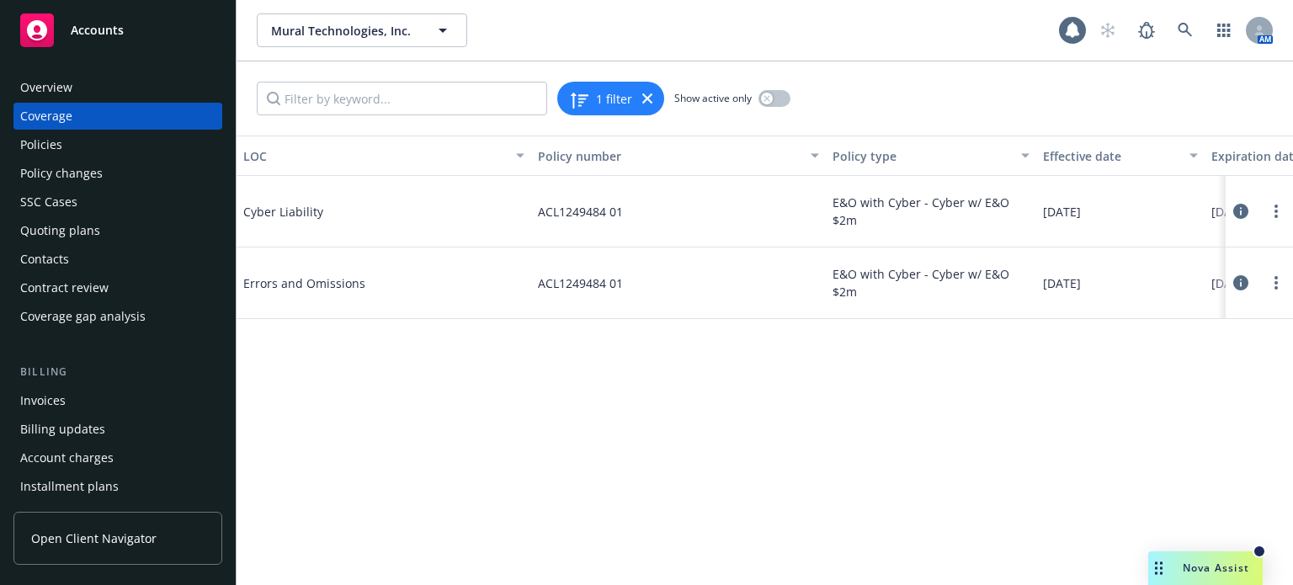
click at [1221, 571] on span "Nova Assist" at bounding box center [1215, 567] width 66 height 14
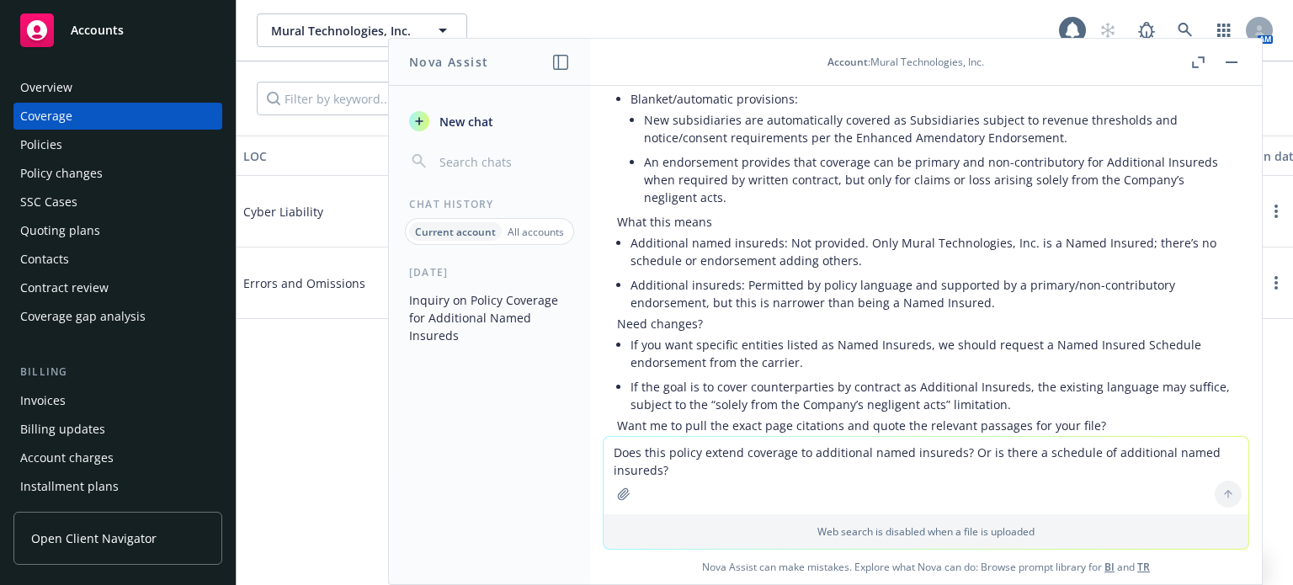
scroll to position [580, 0]
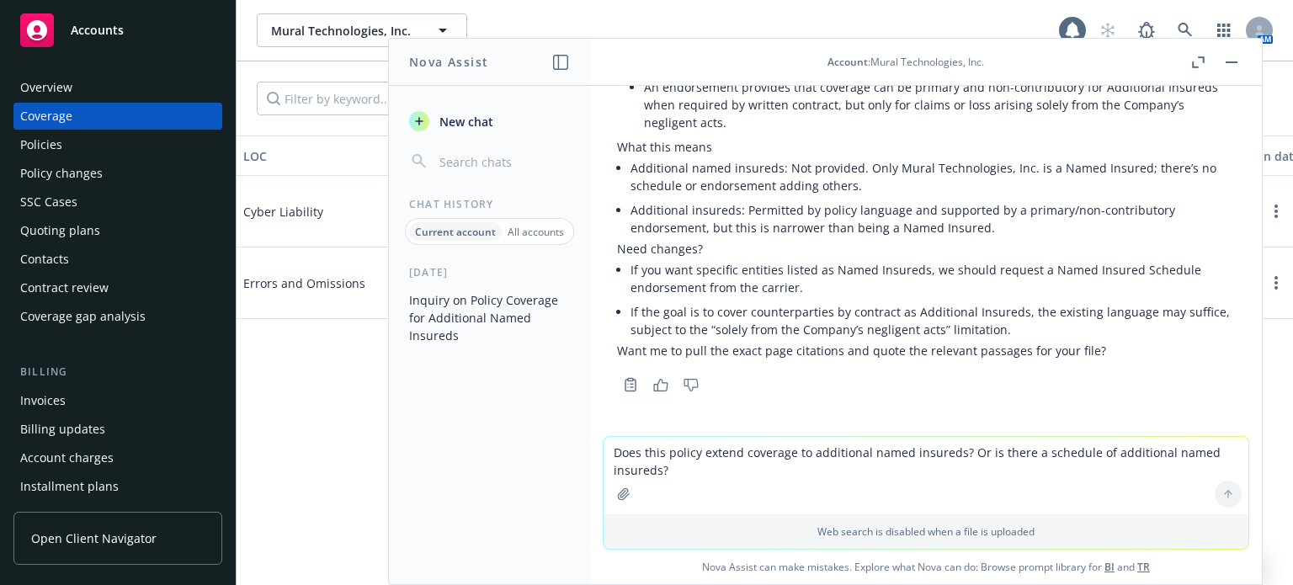
click at [743, 457] on textarea "Does this policy extend coverage to additional named insureds? Or is there a sc…" at bounding box center [925, 475] width 645 height 77
click at [692, 447] on textarea "Does this policty contain errors & omissions coverage?" at bounding box center [925, 474] width 645 height 79
type textarea "Does this policy contain errors & omissions coverage?"
click at [603, 495] on div at bounding box center [623, 494] width 40 height 40
click at [610, 492] on button "button" at bounding box center [623, 494] width 27 height 27
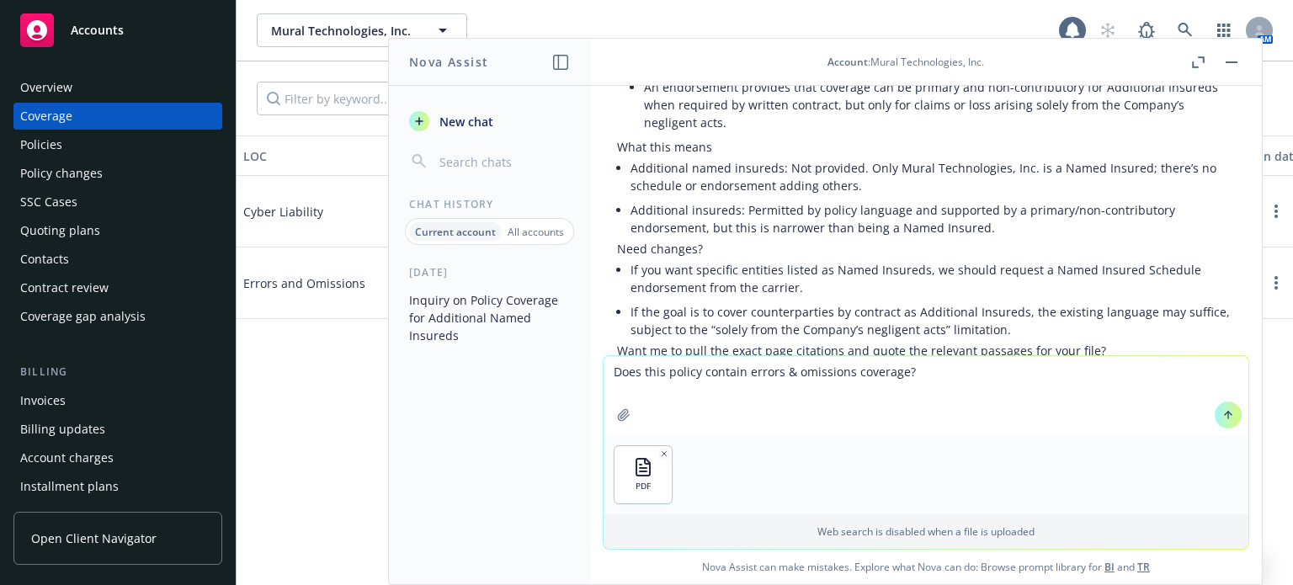
click at [1214, 406] on button at bounding box center [1227, 414] width 27 height 27
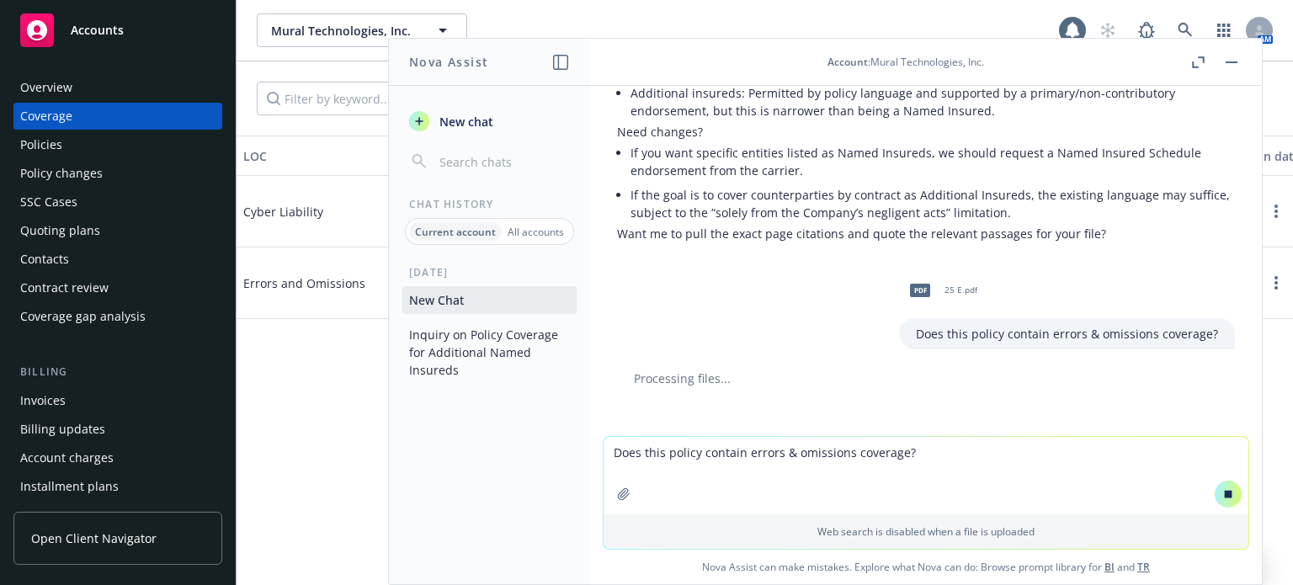
scroll to position [707, 0]
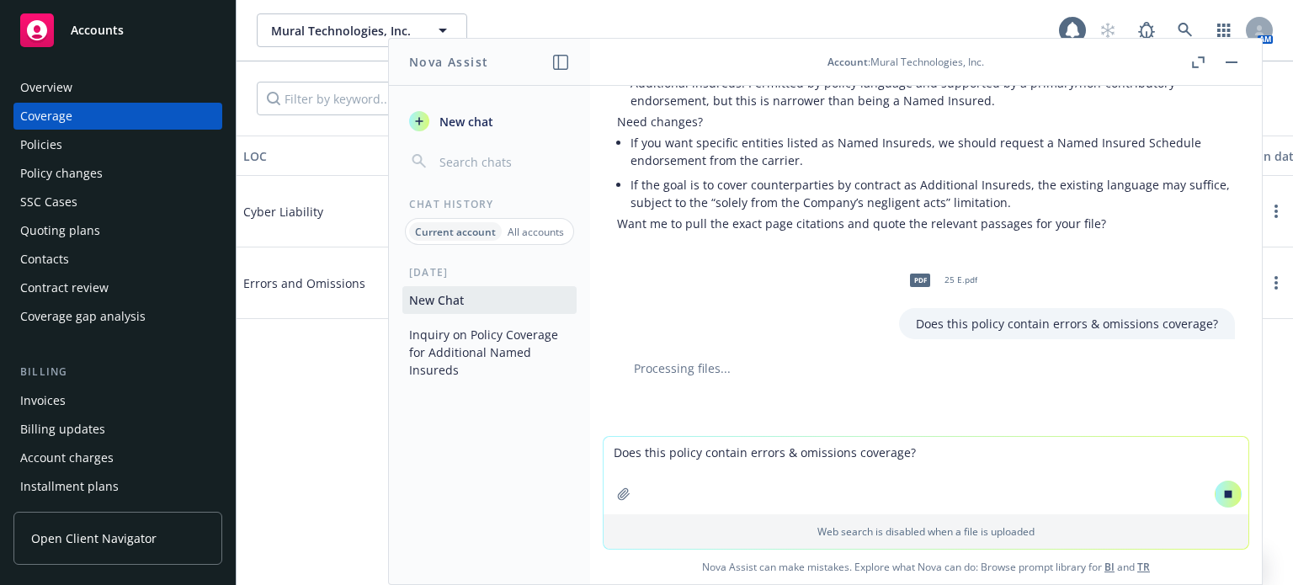
click at [56, 144] on div "Policies" at bounding box center [41, 144] width 42 height 27
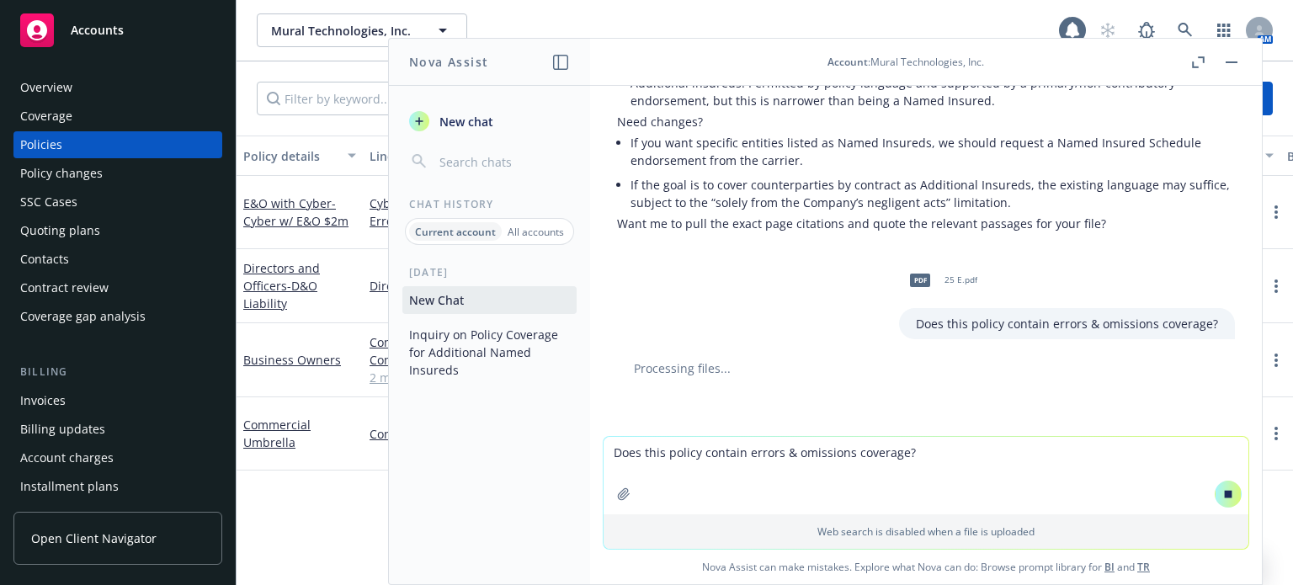
click at [1232, 64] on button "button" at bounding box center [1231, 62] width 20 height 20
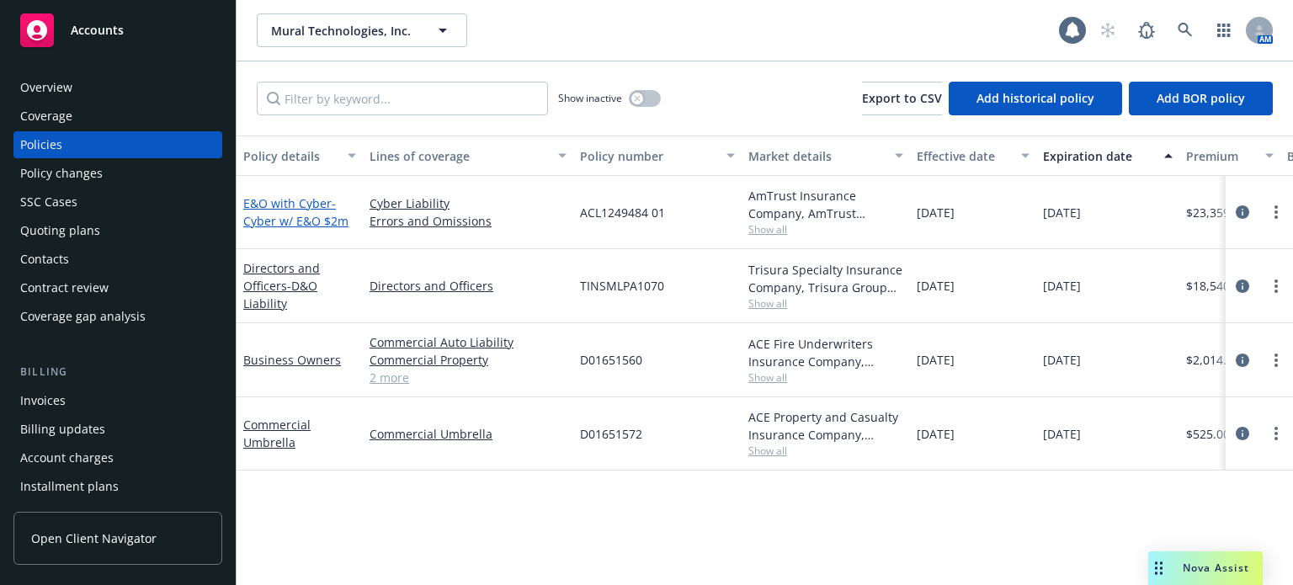
click at [301, 204] on link "E&O with Cyber - Cyber w/ E&O $2m" at bounding box center [295, 212] width 105 height 34
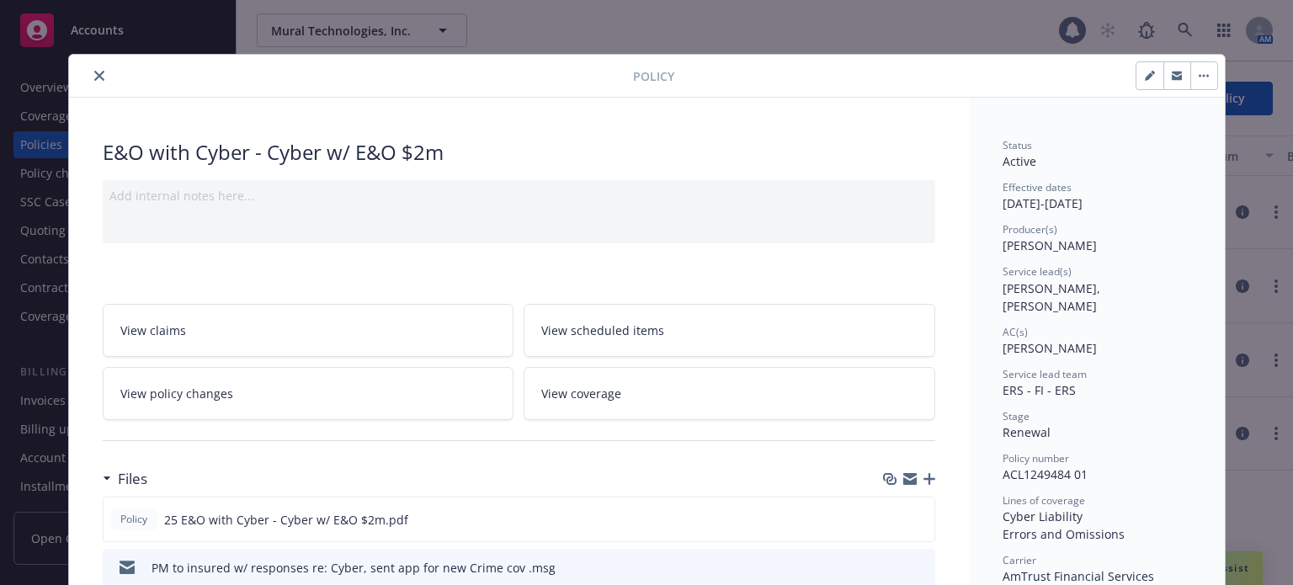
click at [98, 75] on button "close" at bounding box center [99, 76] width 20 height 20
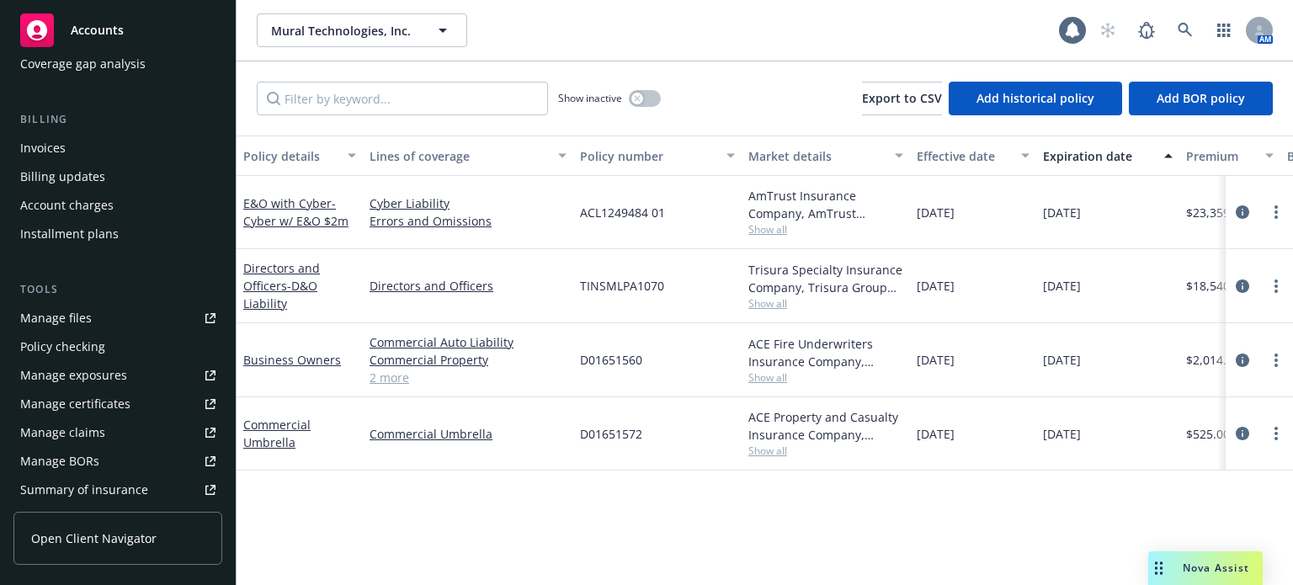
scroll to position [337, 0]
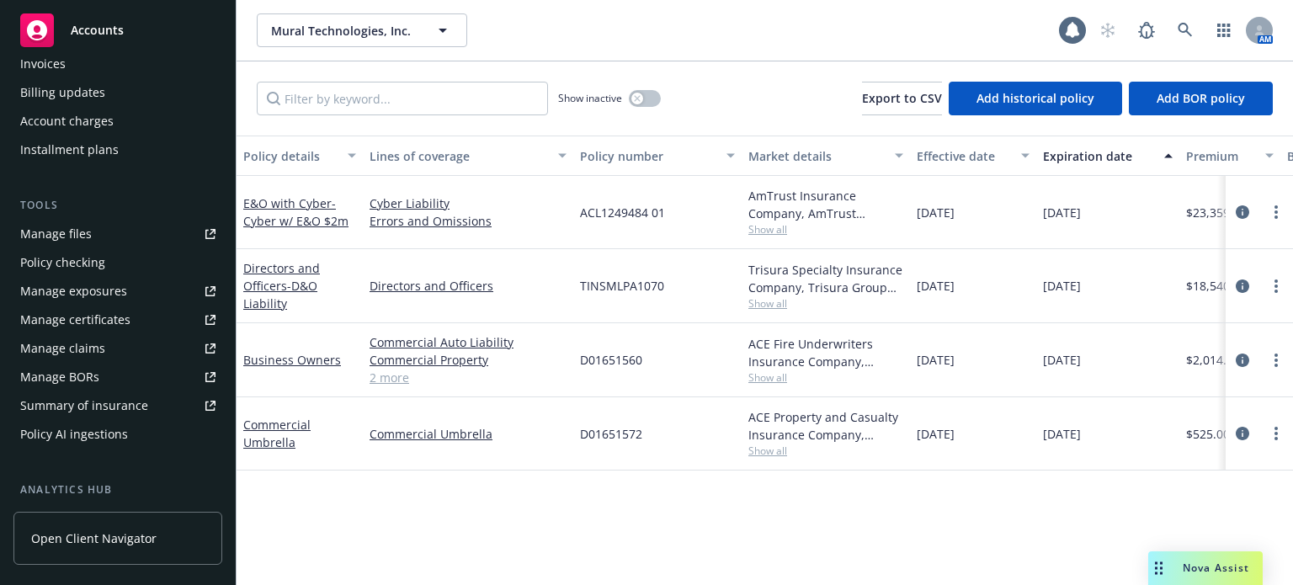
click at [114, 318] on div "Manage certificates" at bounding box center [75, 319] width 110 height 27
click at [130, 234] on link "Manage files" at bounding box center [117, 233] width 209 height 27
click at [1184, 23] on icon at bounding box center [1184, 30] width 14 height 14
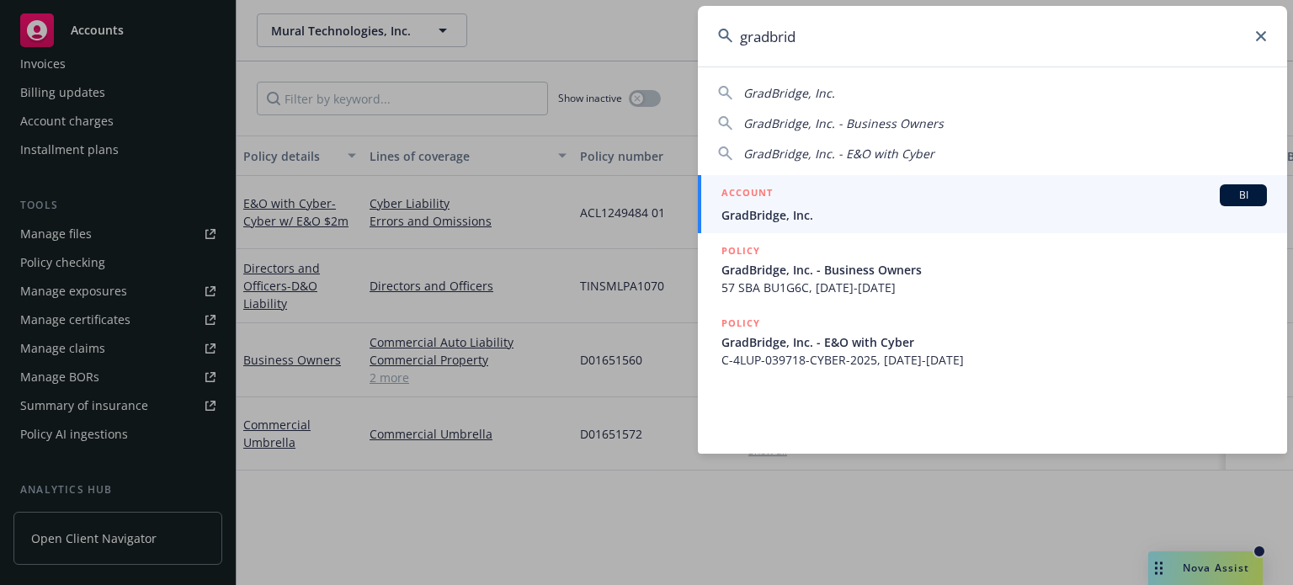
type input "gradbrid"
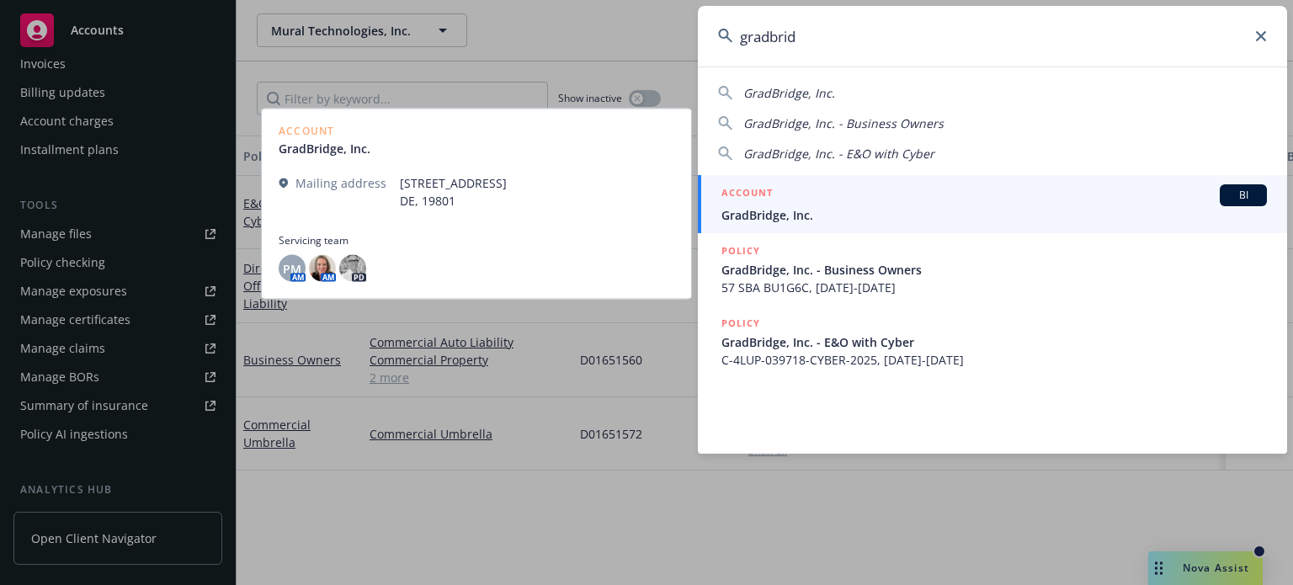
click at [816, 199] on div "ACCOUNT BI" at bounding box center [993, 195] width 545 height 22
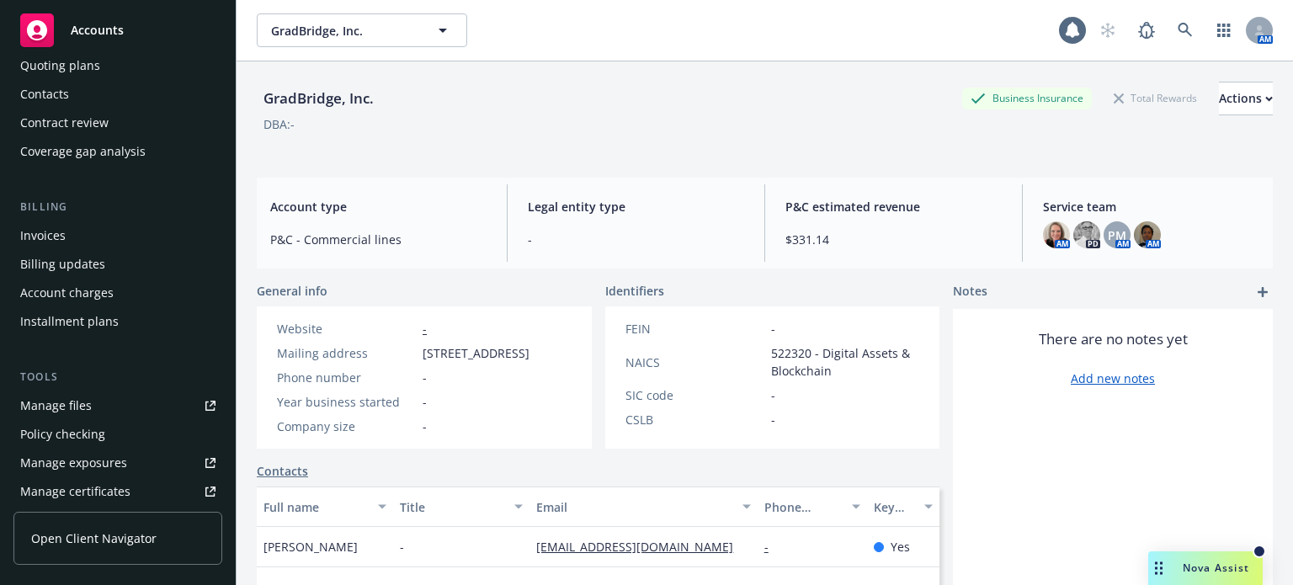
scroll to position [168, 0]
click at [74, 393] on div "Manage files" at bounding box center [56, 402] width 72 height 27
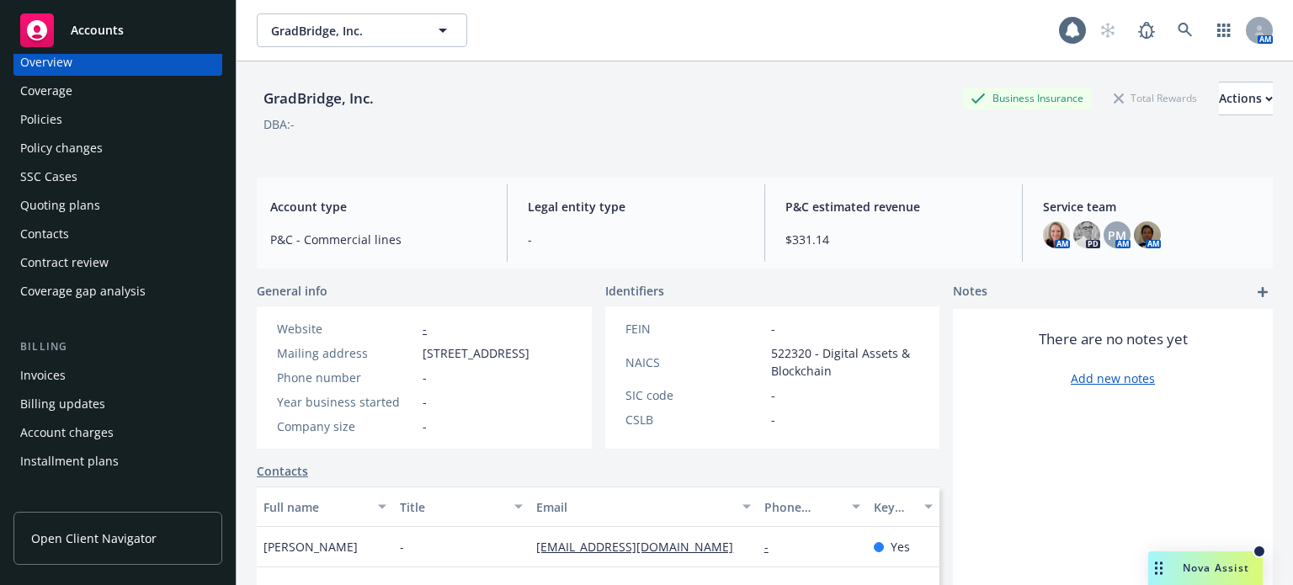
scroll to position [0, 0]
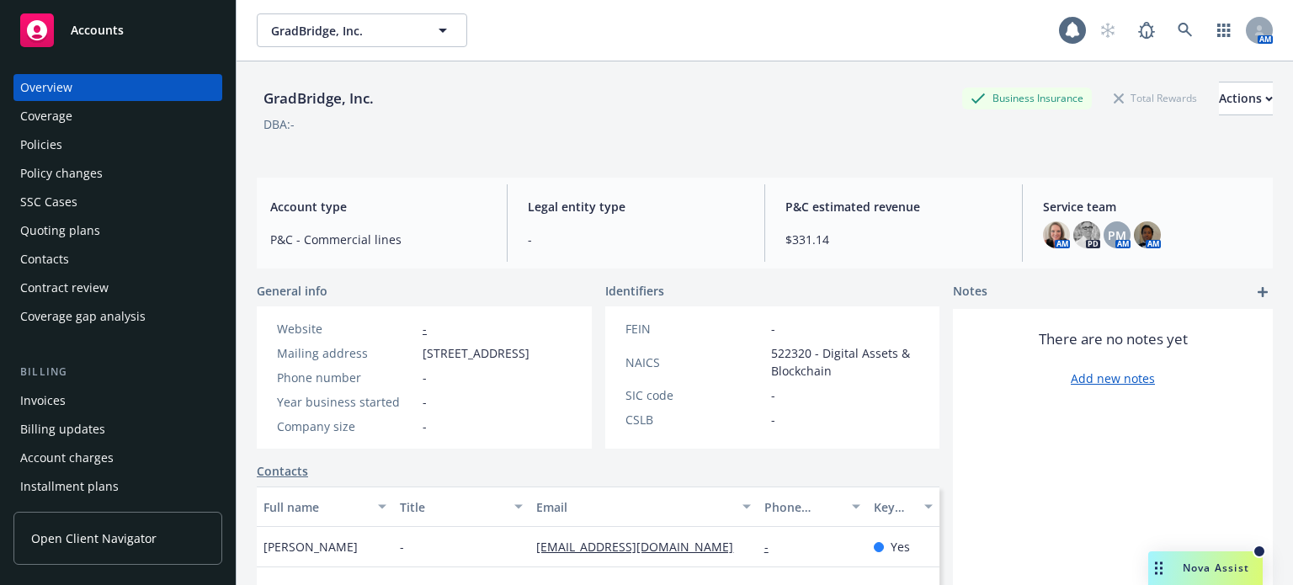
click at [71, 131] on div "Policies" at bounding box center [117, 144] width 195 height 27
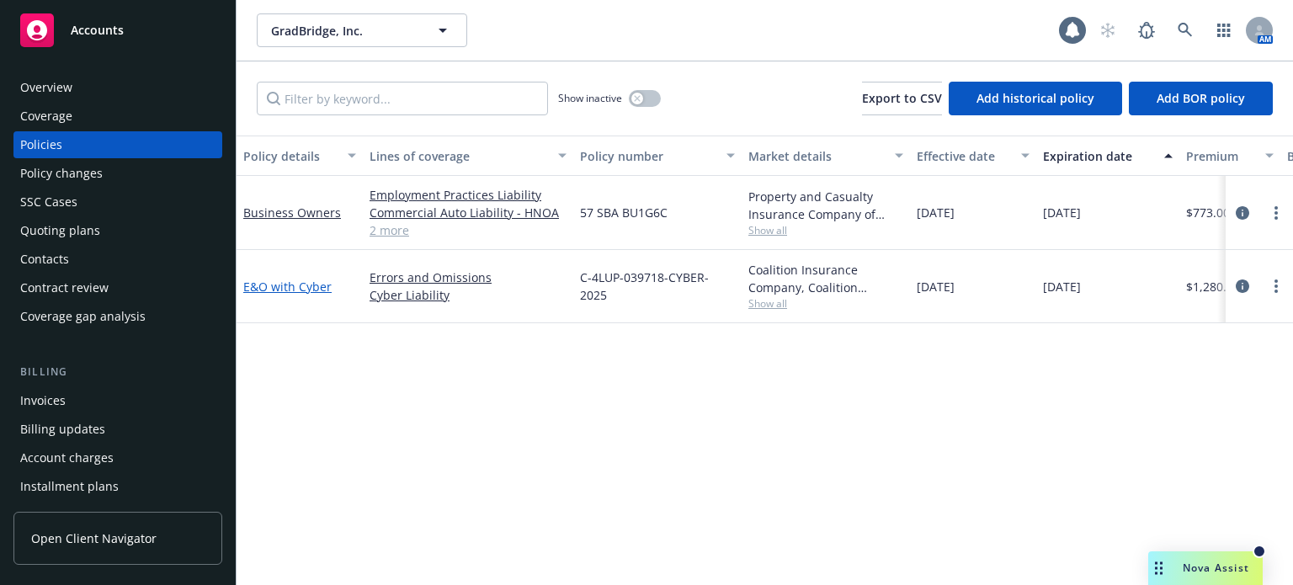
click at [316, 284] on link "E&O with Cyber" at bounding box center [287, 287] width 88 height 16
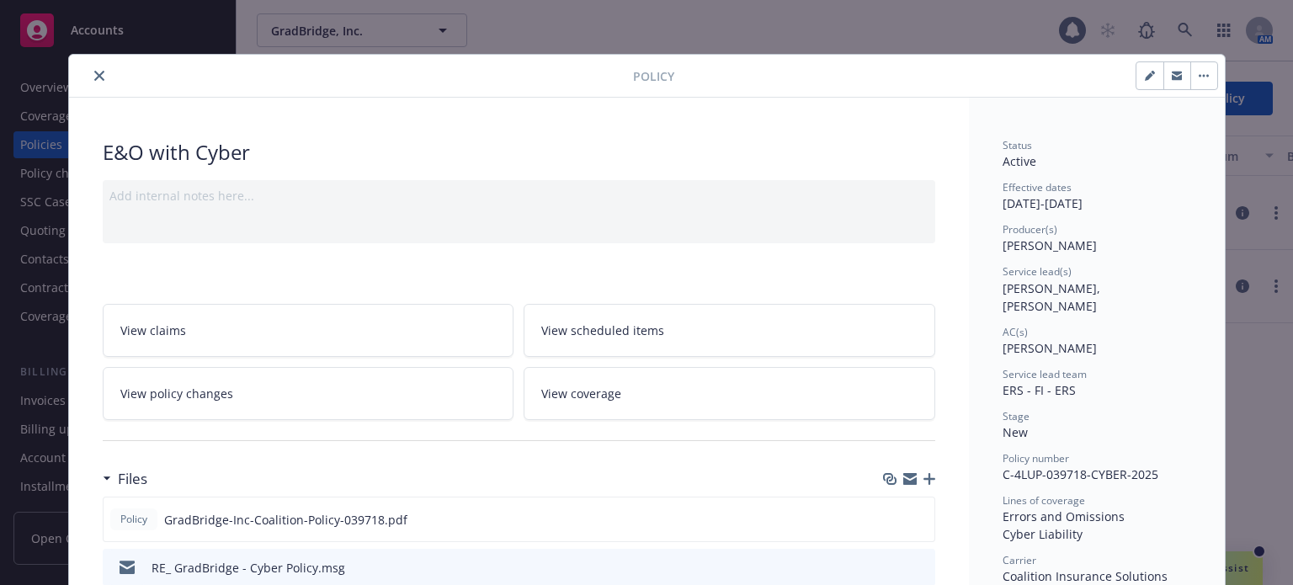
scroll to position [84, 0]
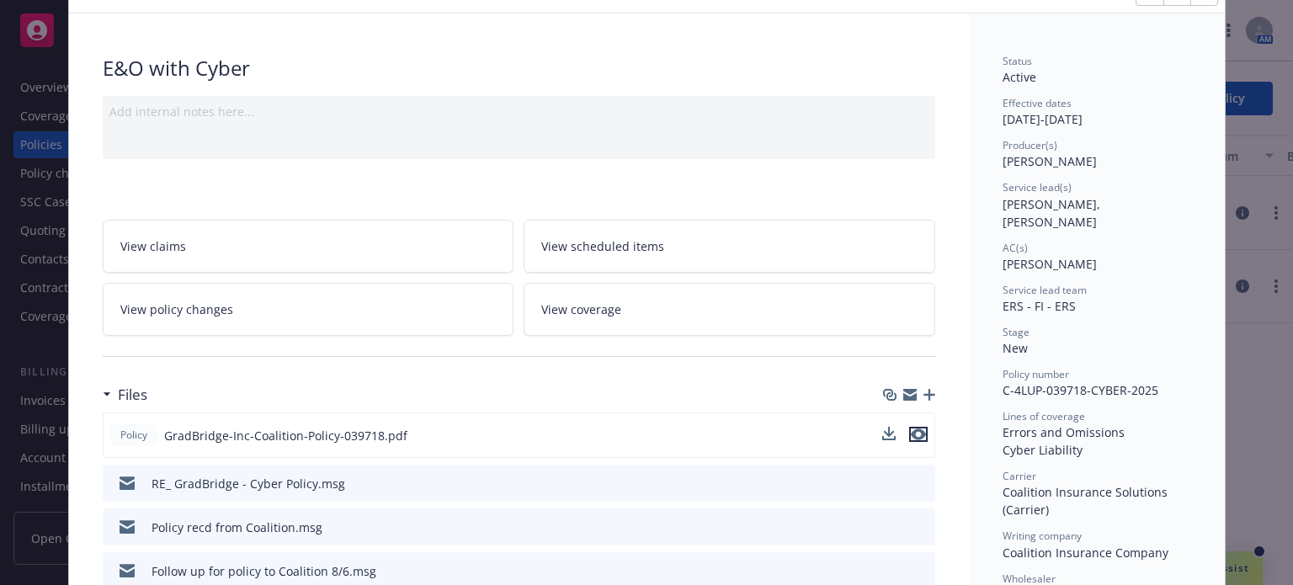
click at [912, 430] on icon "preview file" at bounding box center [918, 434] width 15 height 12
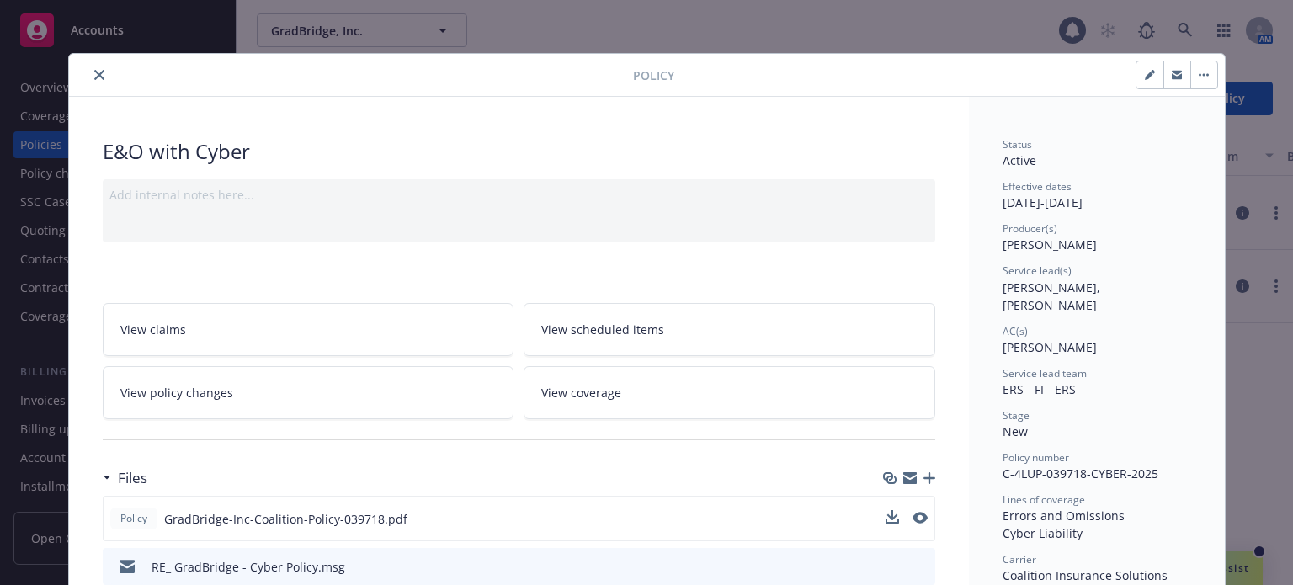
scroll to position [0, 0]
click at [94, 83] on button "close" at bounding box center [99, 76] width 20 height 20
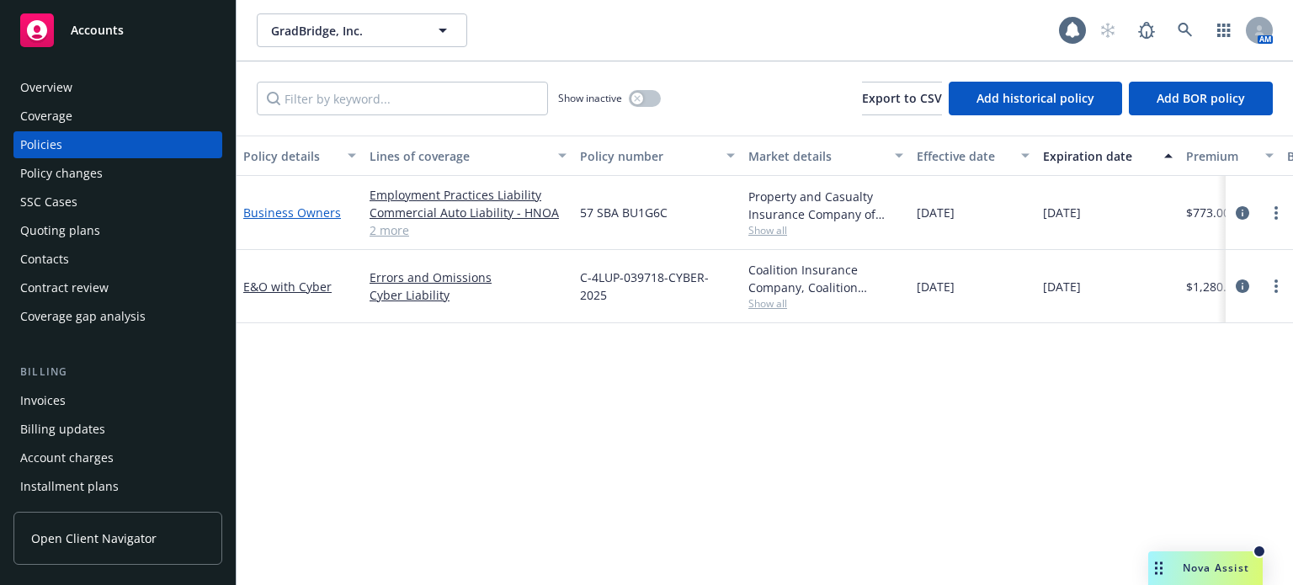
click at [327, 215] on link "Business Owners" at bounding box center [292, 212] width 98 height 16
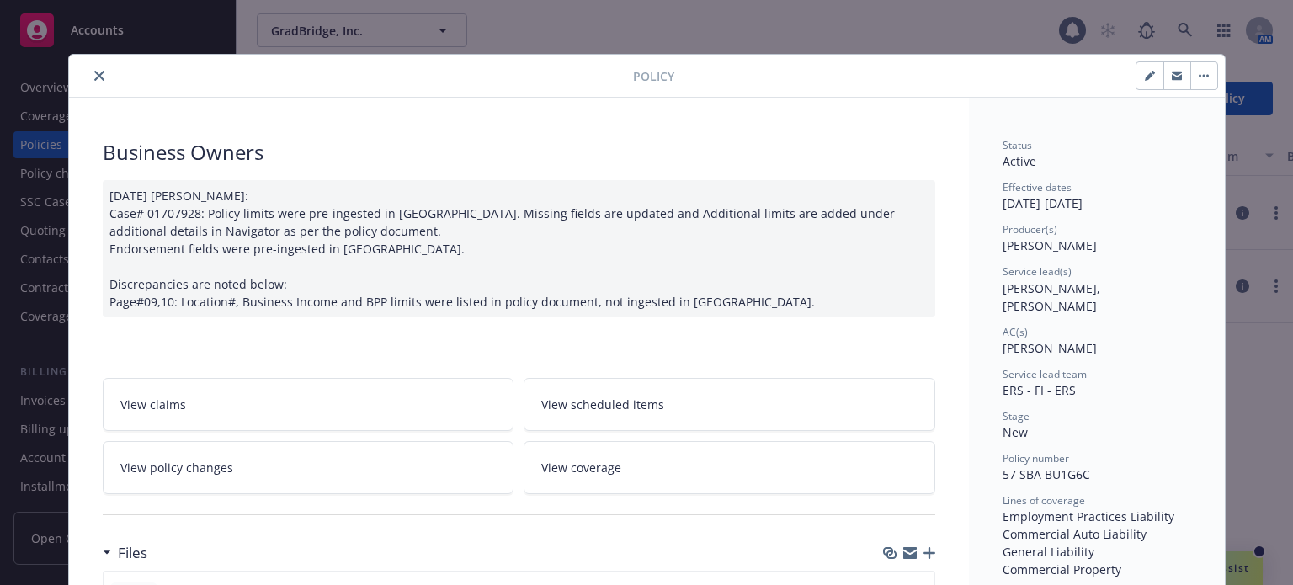
scroll to position [168, 0]
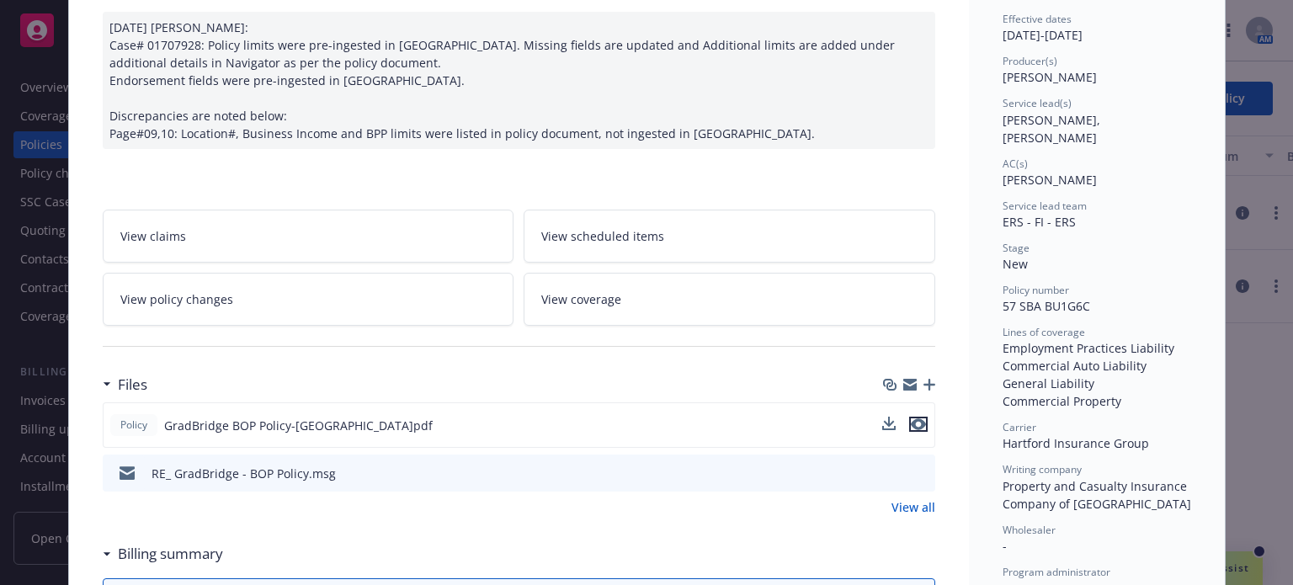
click at [913, 421] on icon "preview file" at bounding box center [918, 424] width 15 height 12
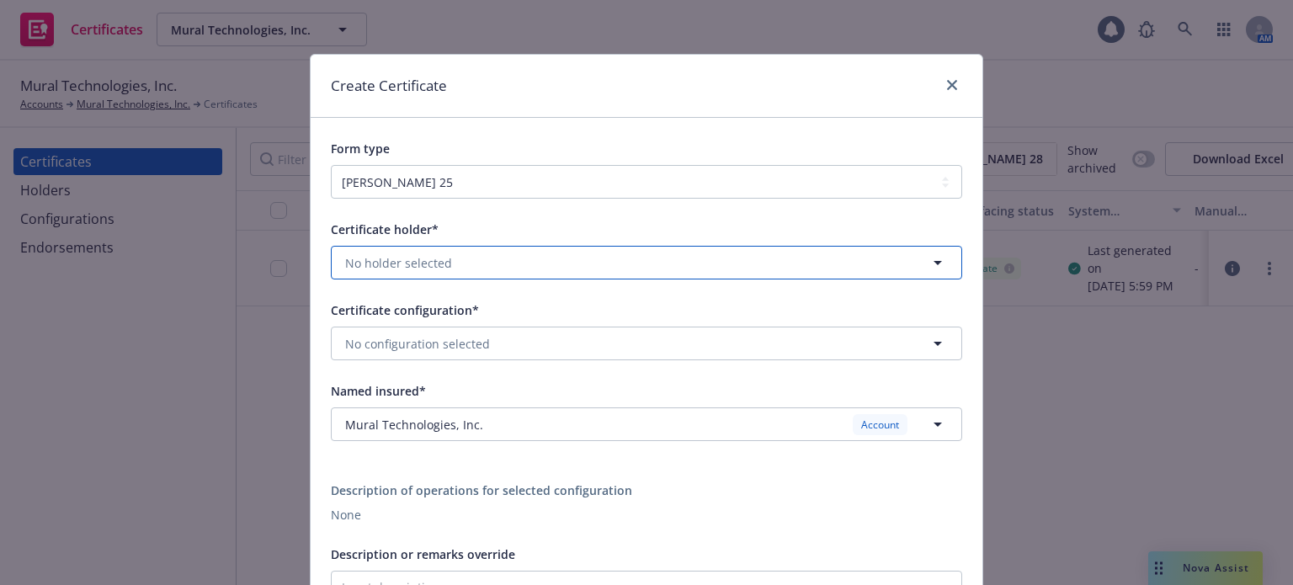
click at [485, 265] on button "No holder selected" at bounding box center [646, 263] width 631 height 34
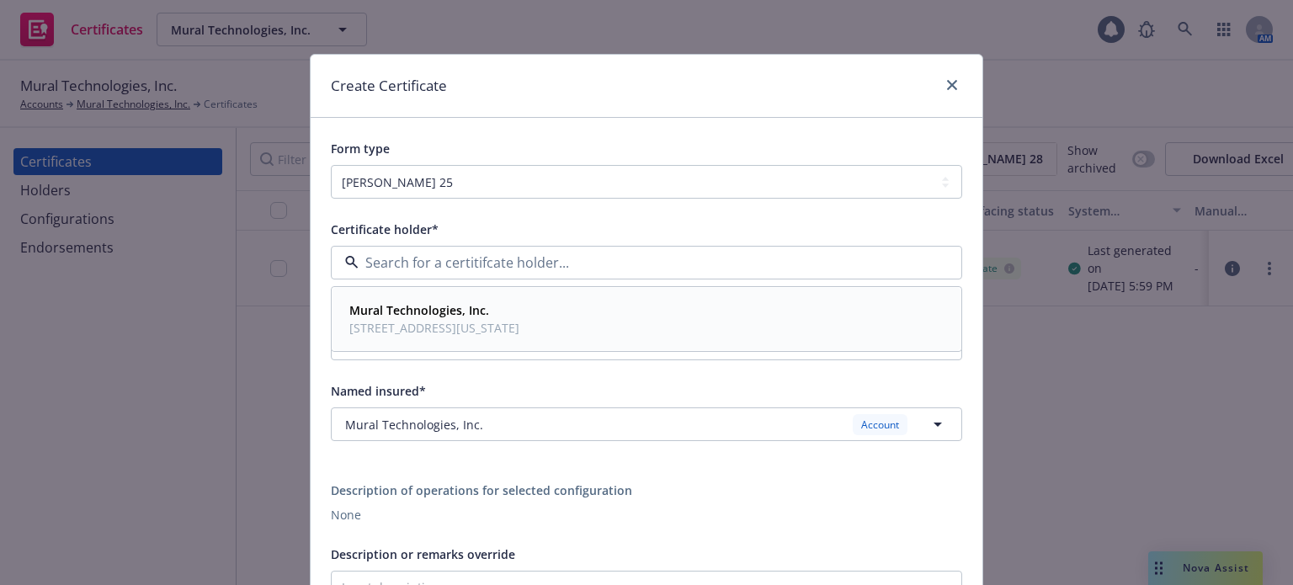
click at [465, 308] on strong "Mural Technologies, Inc." at bounding box center [419, 310] width 140 height 16
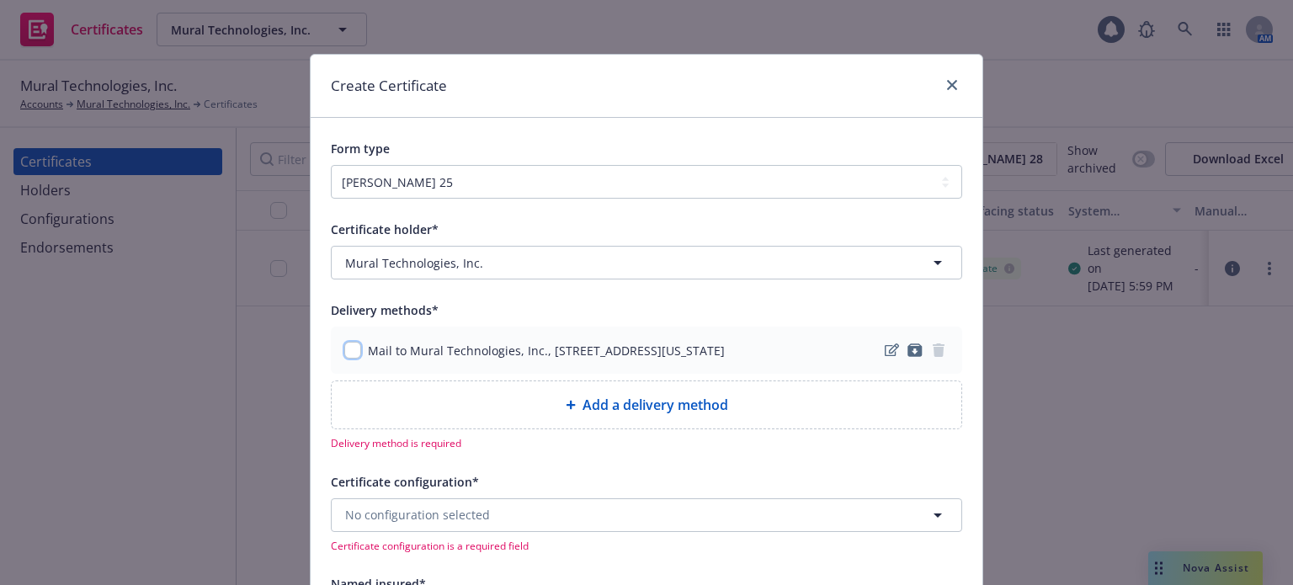
drag, startPoint x: 345, startPoint y: 353, endPoint x: 353, endPoint y: 355, distance: 8.8
click at [346, 353] on input "checkbox" at bounding box center [352, 350] width 17 height 17
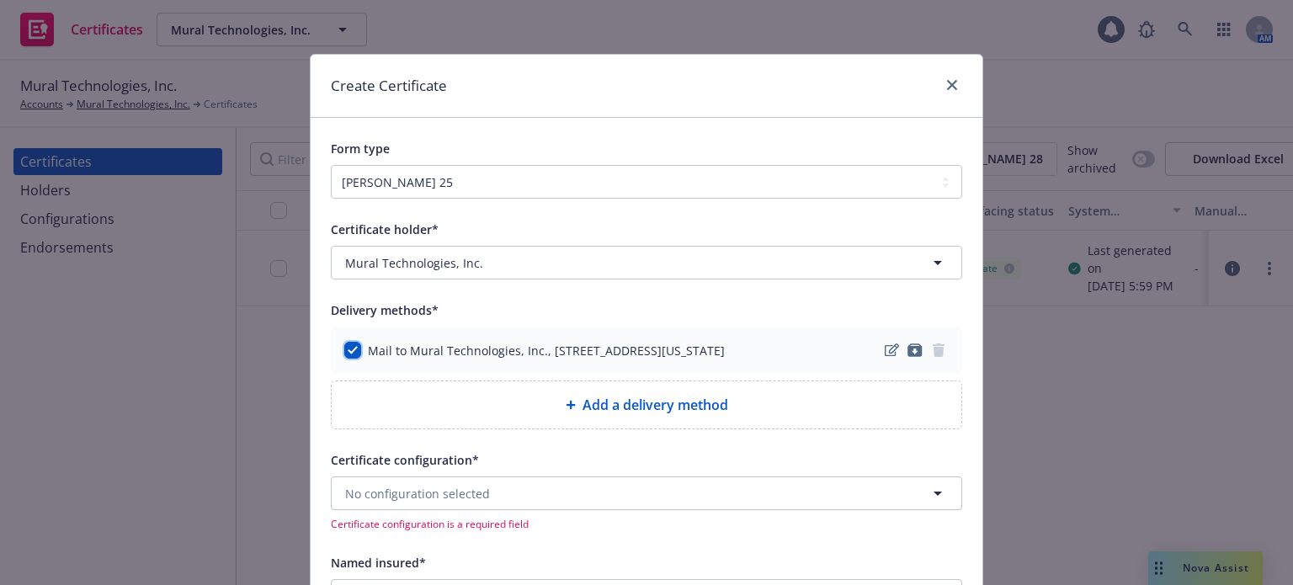
click at [352, 356] on input "checkbox" at bounding box center [352, 350] width 17 height 17
checkbox input "false"
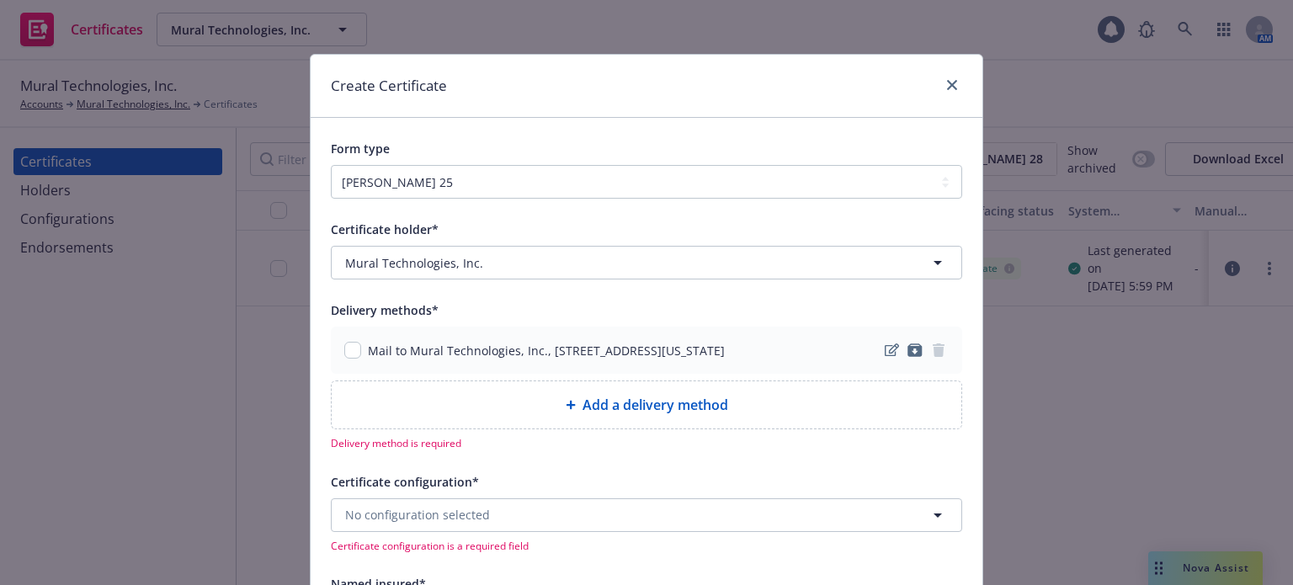
click at [640, 422] on div "Add a delivery method" at bounding box center [646, 404] width 629 height 47
select select "EMAIL"
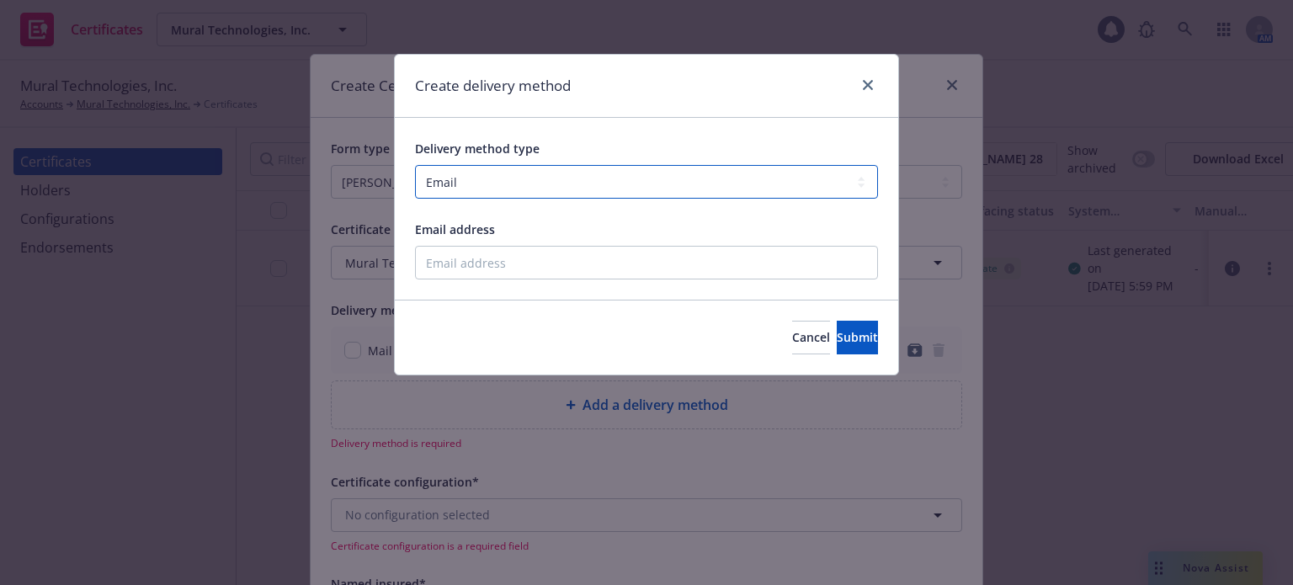
click at [462, 184] on select "Select delivery method type Email Mail Fax Upload to Compliance Website" at bounding box center [646, 182] width 463 height 34
click at [415, 165] on select "Select delivery method type Email Mail Fax Upload to Compliance Website" at bounding box center [646, 182] width 463 height 34
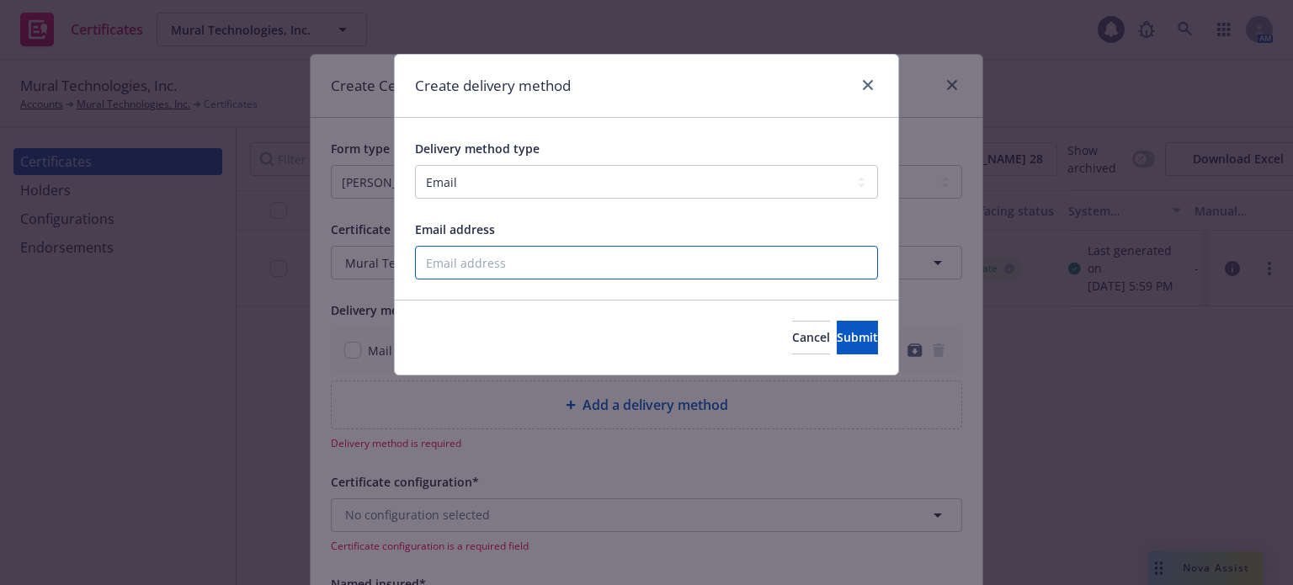
click at [464, 269] on input "Email address" at bounding box center [646, 263] width 463 height 34
type input "crystal.kuenzler@newfront.com"
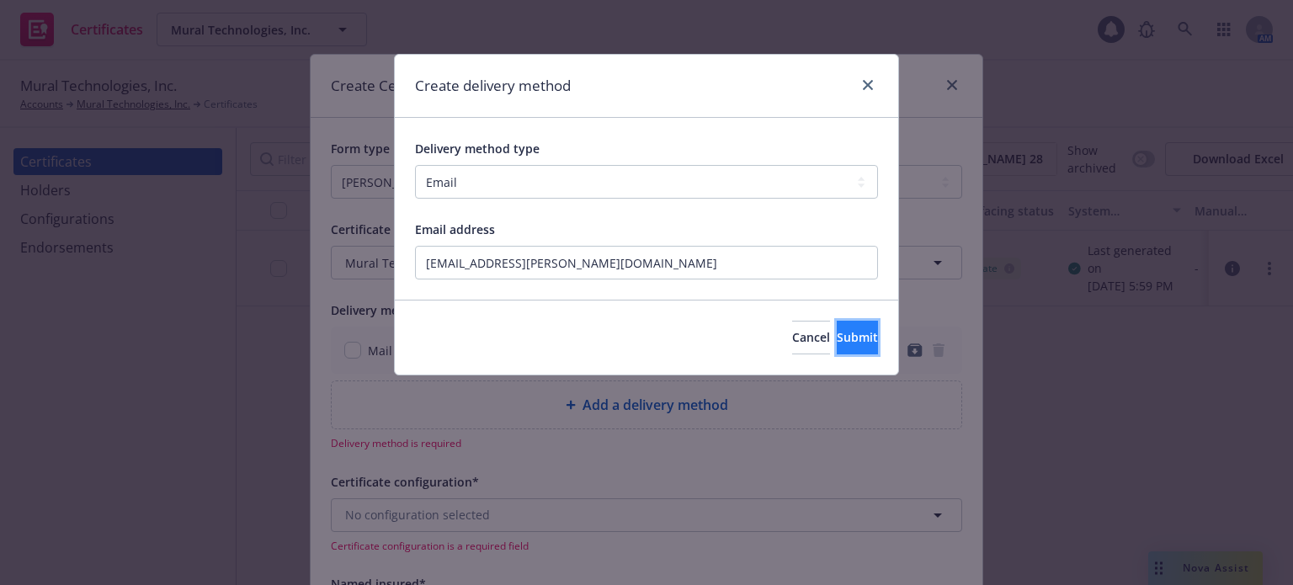
click at [845, 347] on button "Submit" at bounding box center [857, 338] width 41 height 34
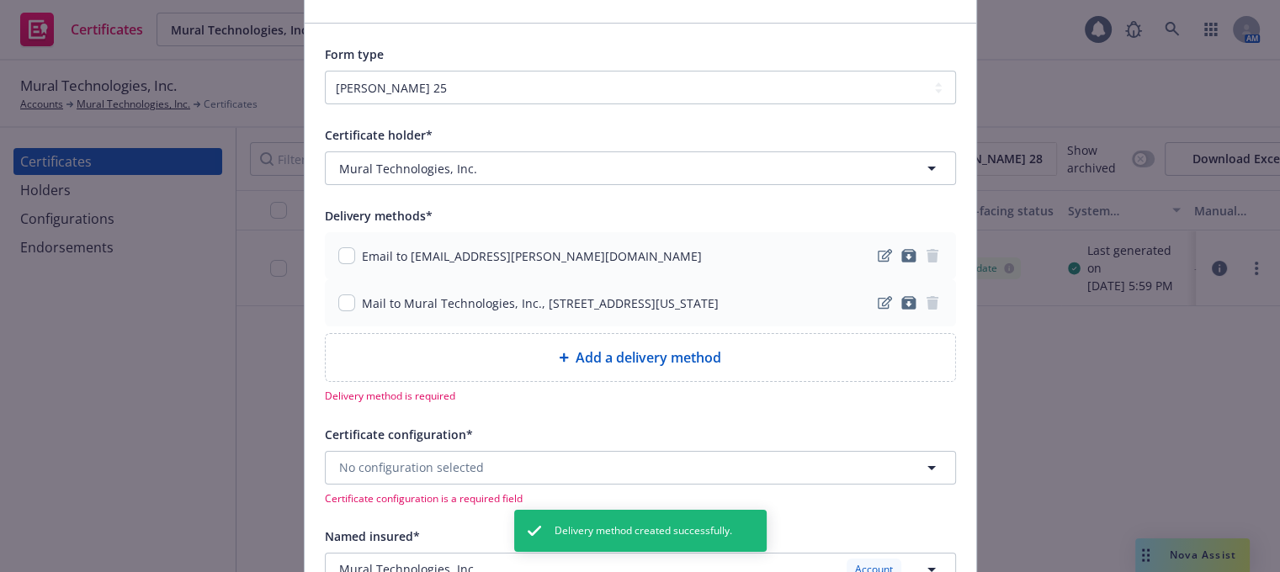
scroll to position [168, 0]
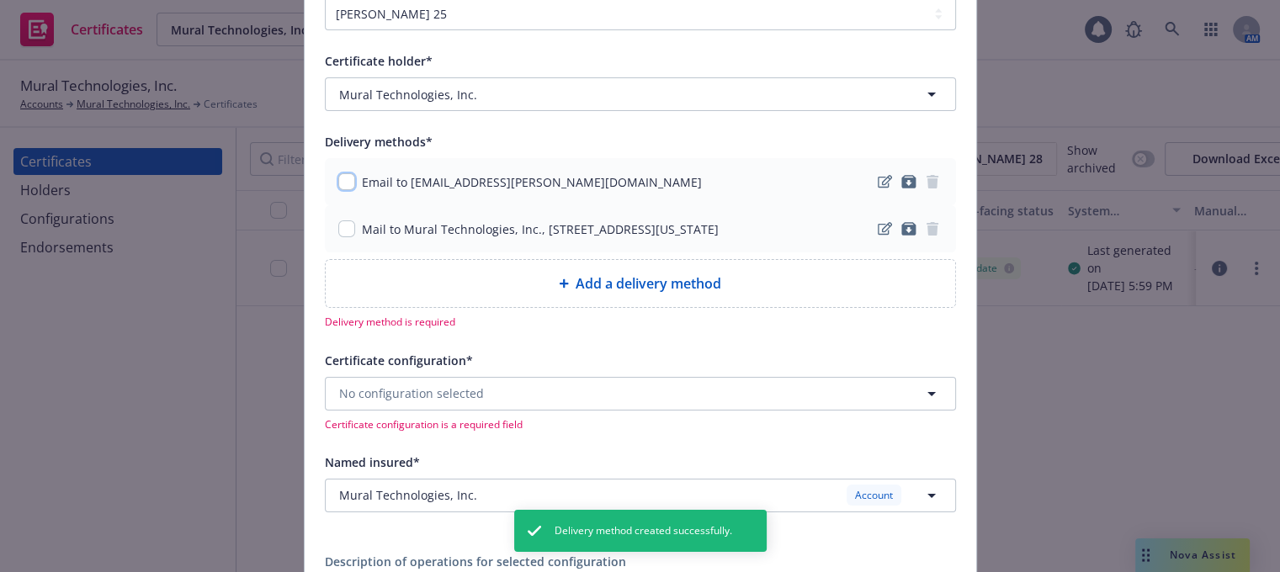
click at [343, 184] on input "checkbox" at bounding box center [346, 181] width 17 height 17
checkbox input "true"
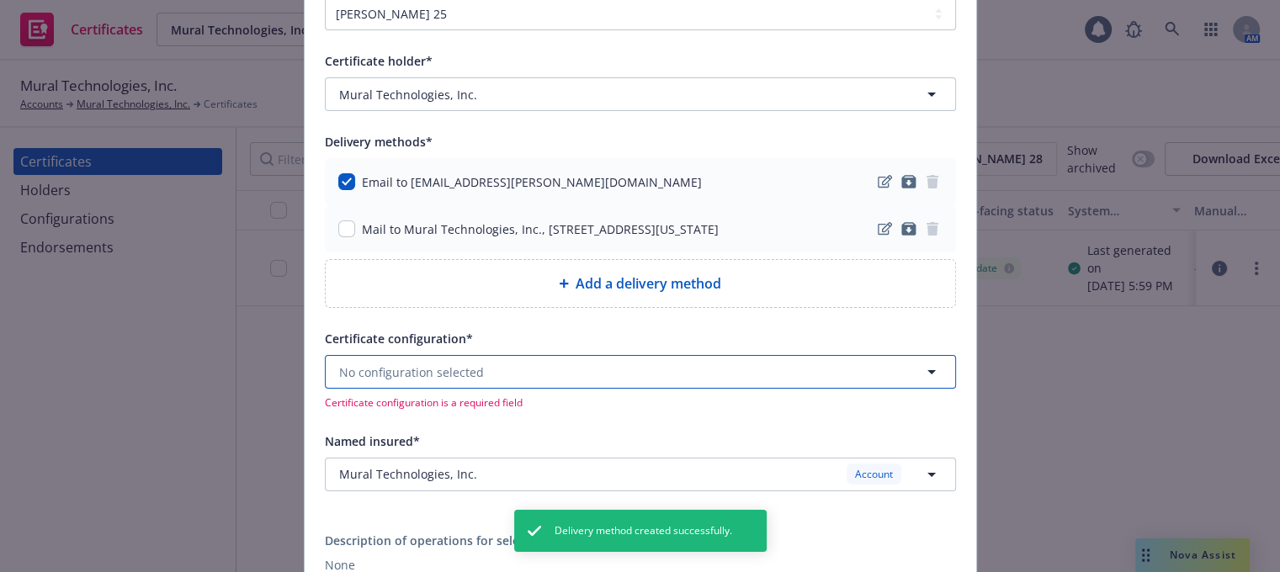
click at [465, 371] on span "No configuration selected" at bounding box center [411, 373] width 145 height 18
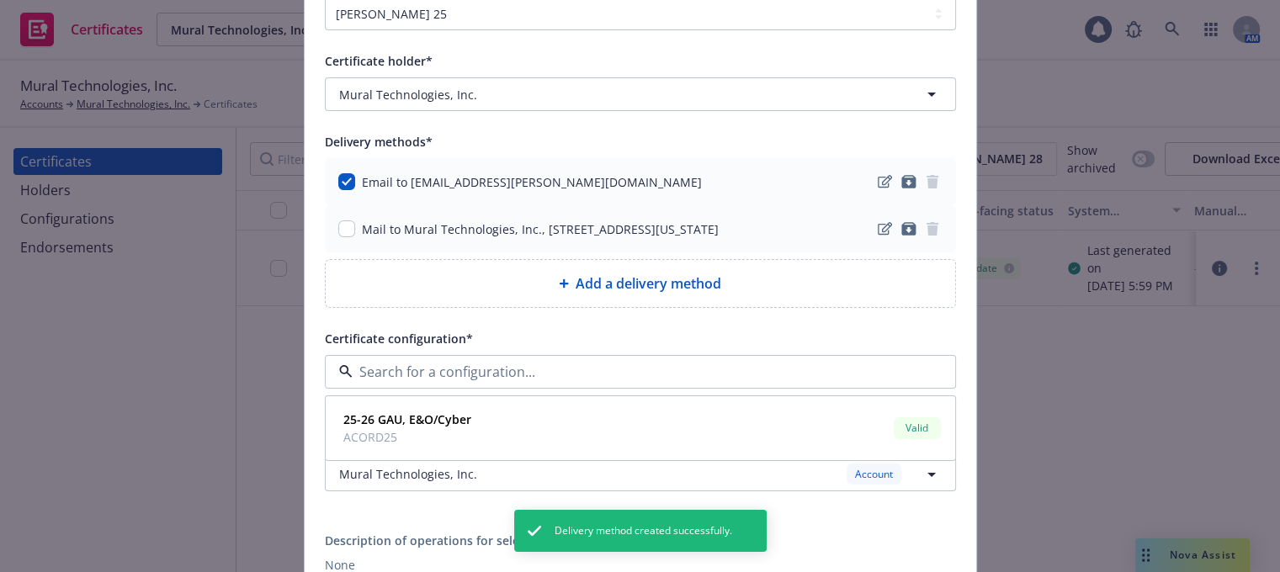
click at [467, 329] on div "Certificate configuration*" at bounding box center [640, 338] width 631 height 20
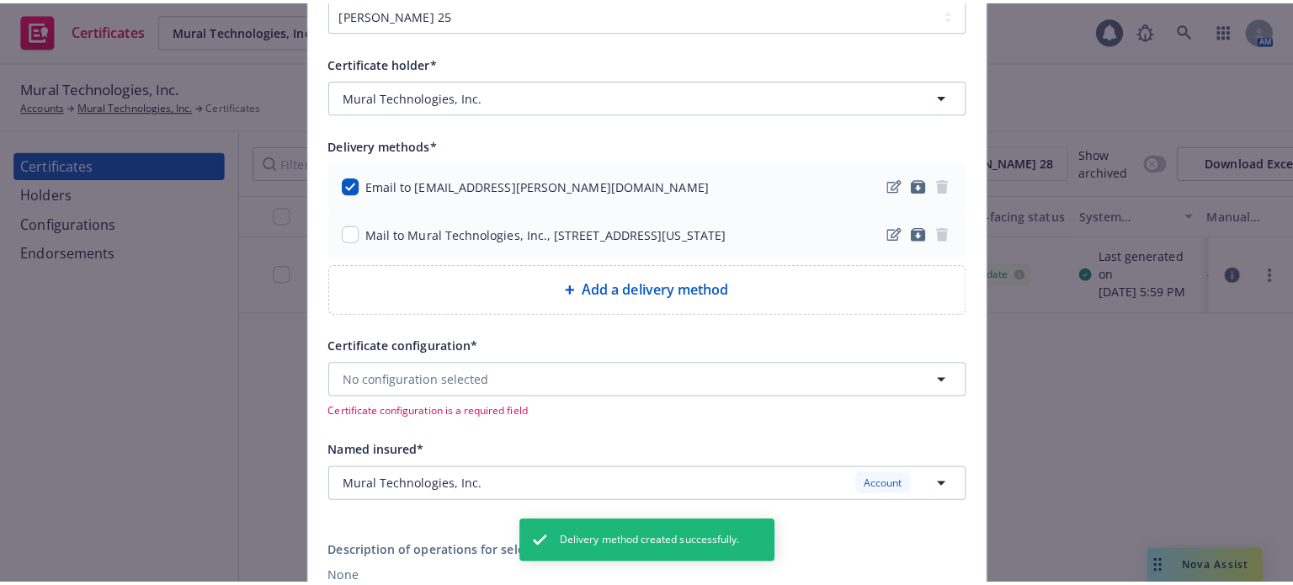
scroll to position [0, 0]
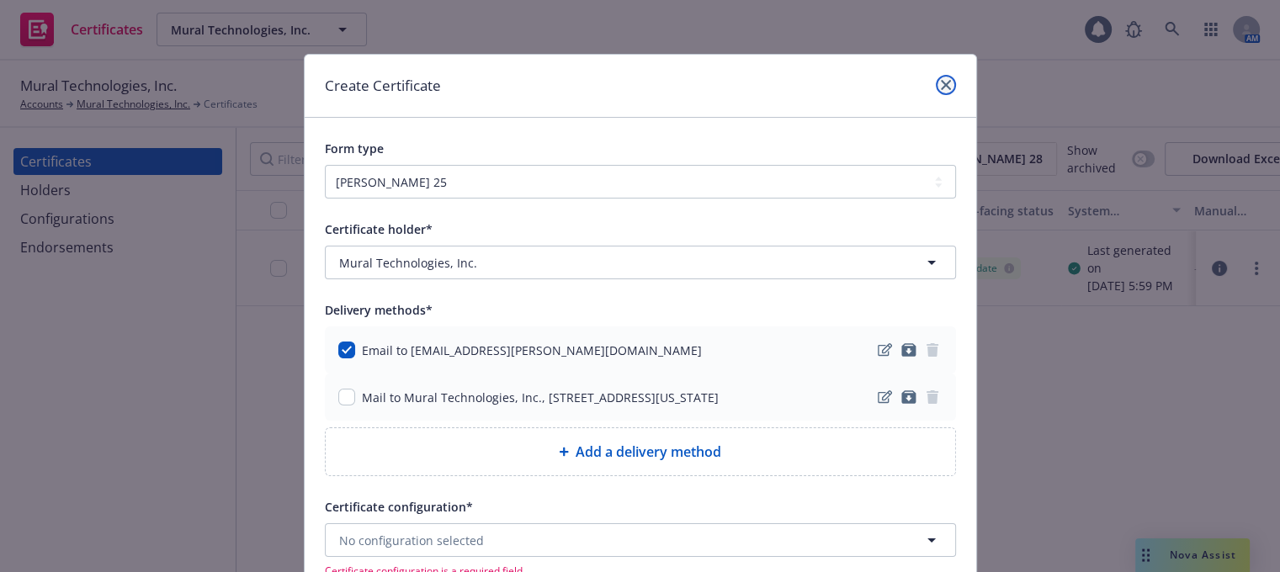
click at [936, 86] on link "close" at bounding box center [946, 85] width 20 height 20
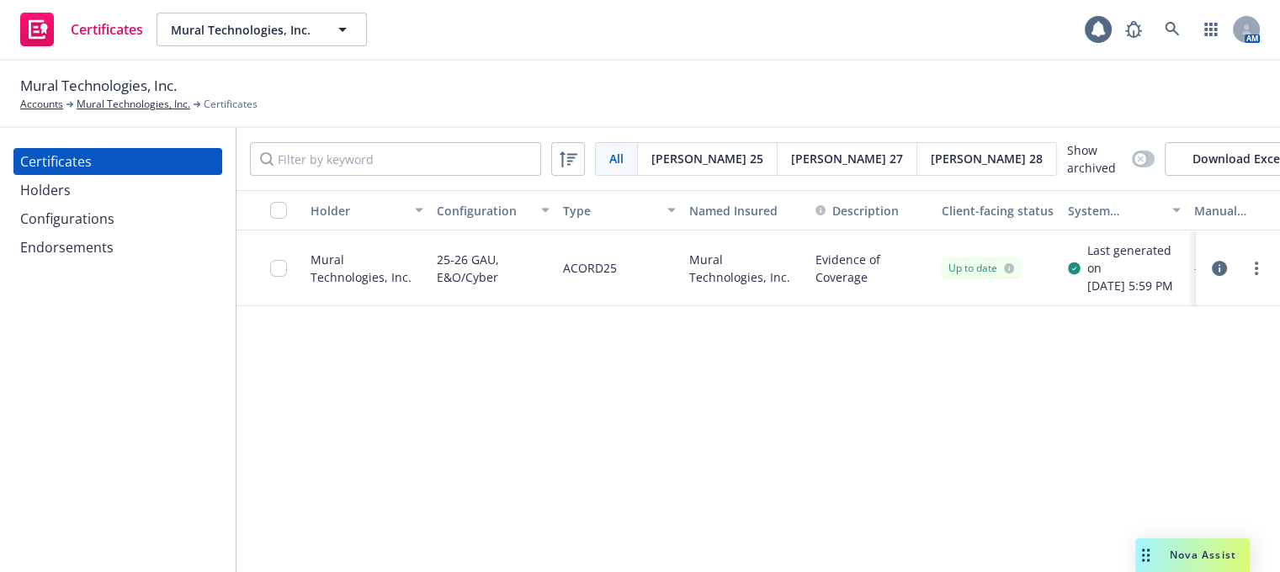
click at [71, 214] on div "Configurations" at bounding box center [67, 218] width 94 height 27
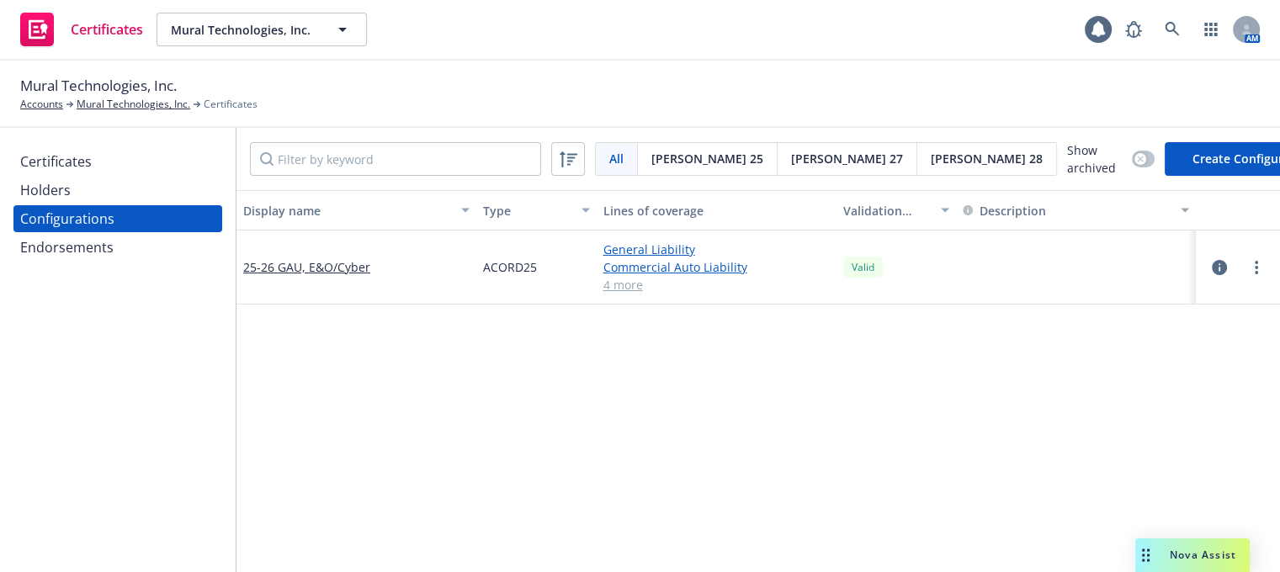
click at [1165, 145] on button "Create Configuration" at bounding box center [1253, 159] width 177 height 34
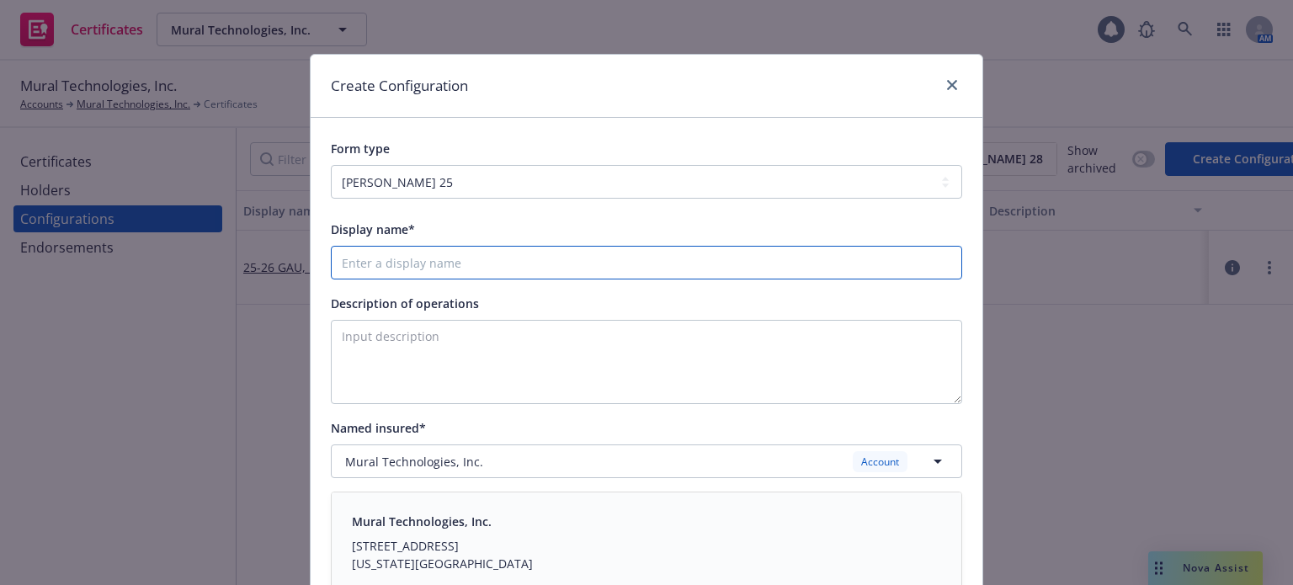
click at [518, 274] on input "Display name*" at bounding box center [646, 263] width 631 height 34
type input "Cyber only"
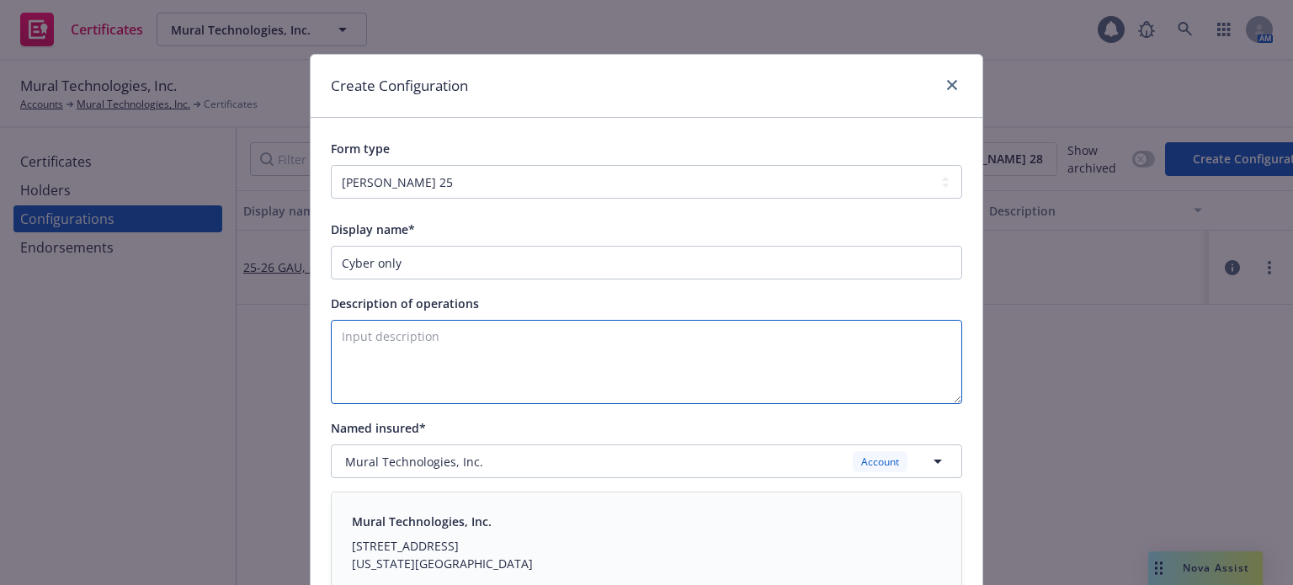
click at [460, 345] on textarea "Description of operations" at bounding box center [646, 362] width 631 height 84
drag, startPoint x: 486, startPoint y: 339, endPoint x: 416, endPoint y: 336, distance: 70.8
click at [414, 336] on textarea "Evidence of Insruance" at bounding box center [646, 362] width 631 height 84
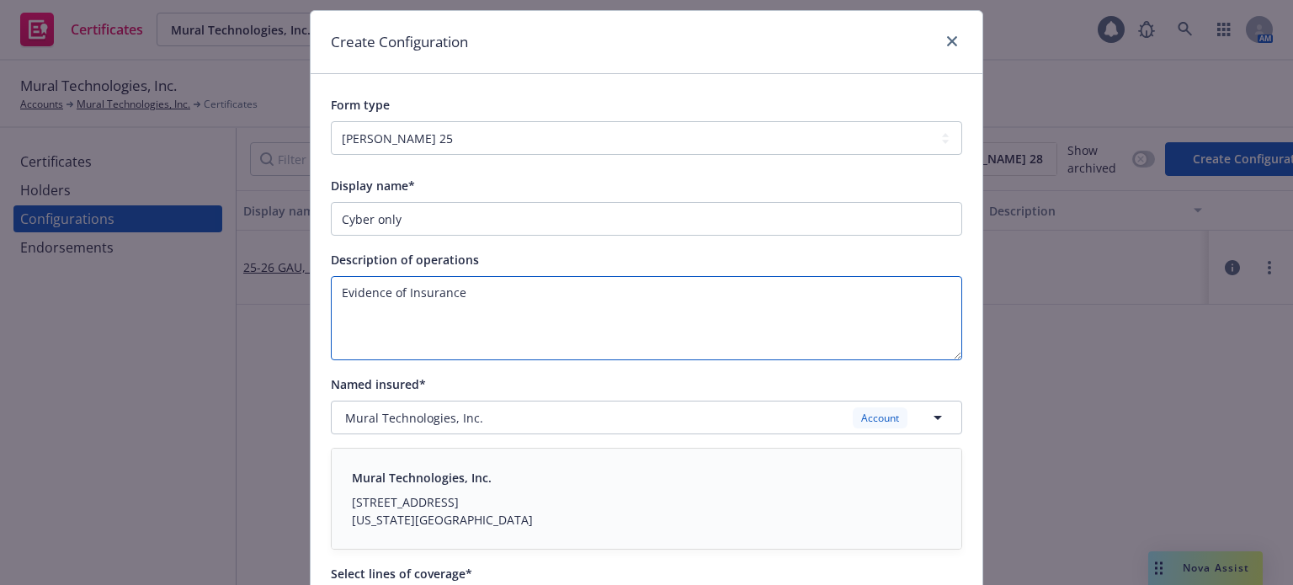
scroll to position [168, 0]
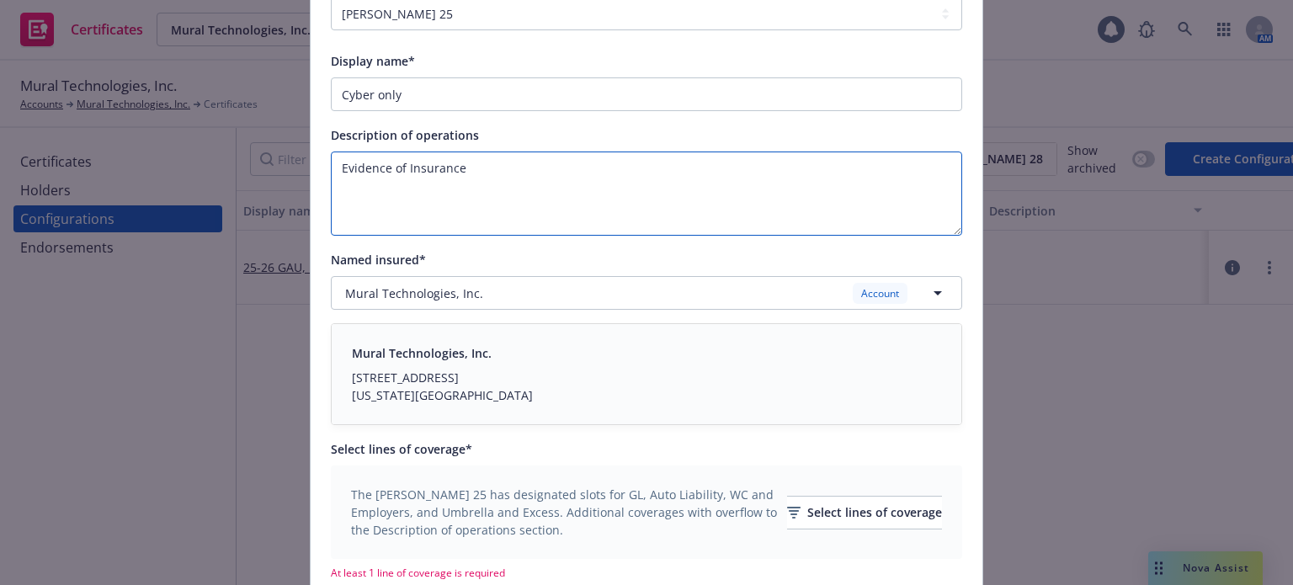
type textarea "Evidence of Insurance"
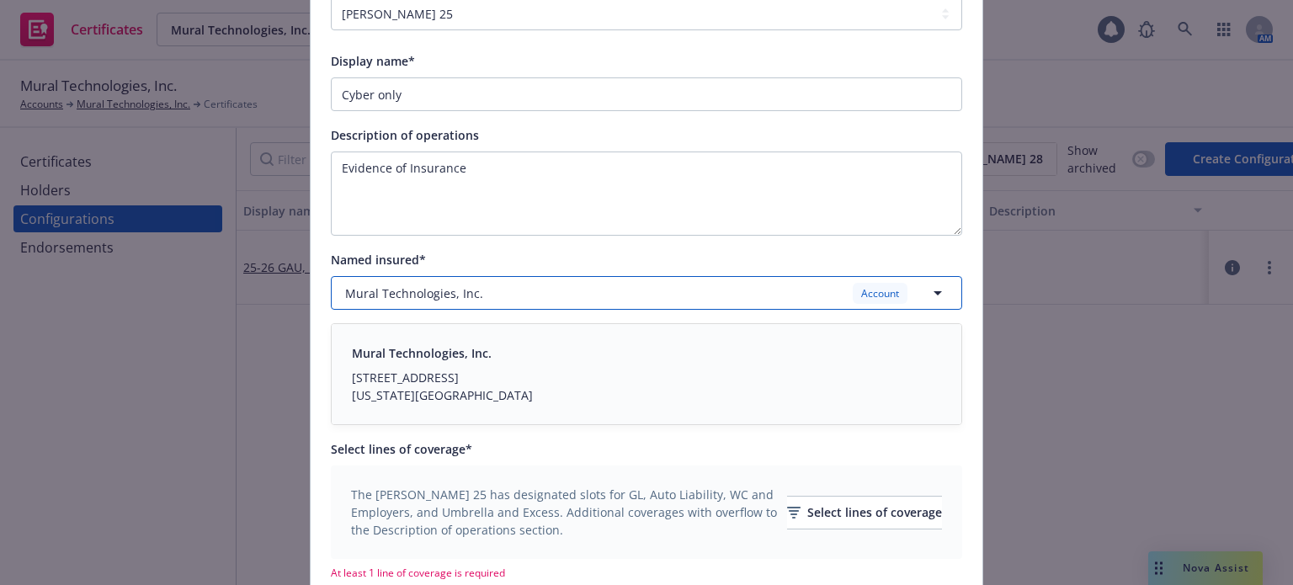
click at [939, 294] on icon "button" at bounding box center [937, 293] width 20 height 20
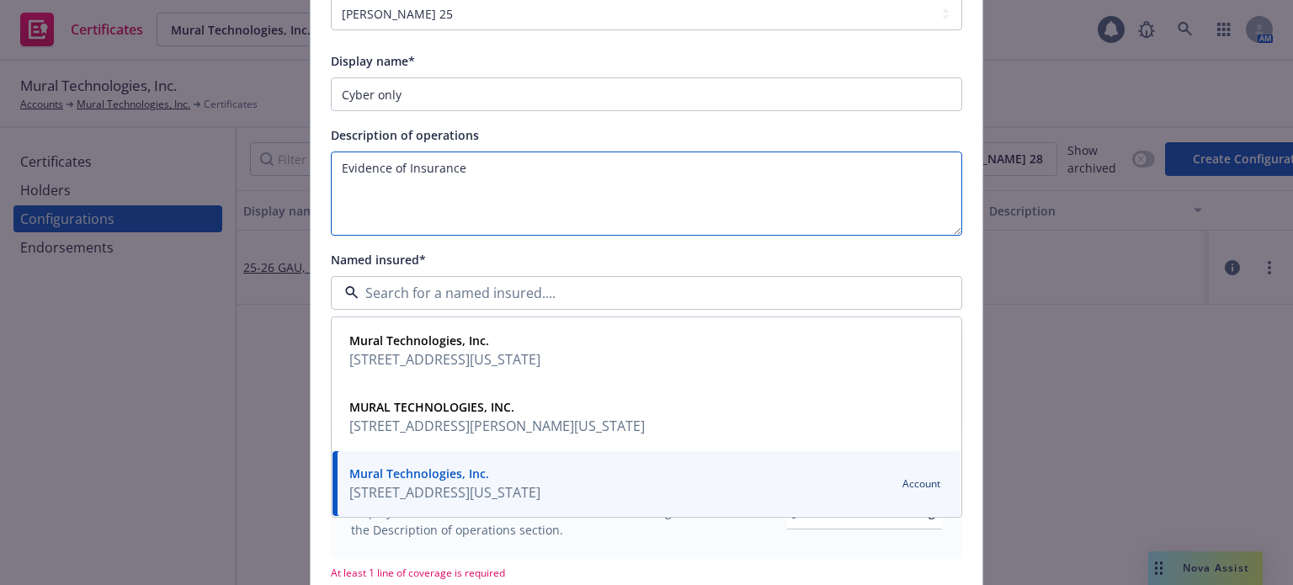
click at [718, 174] on textarea "Evidence of Insurance" at bounding box center [646, 193] width 631 height 84
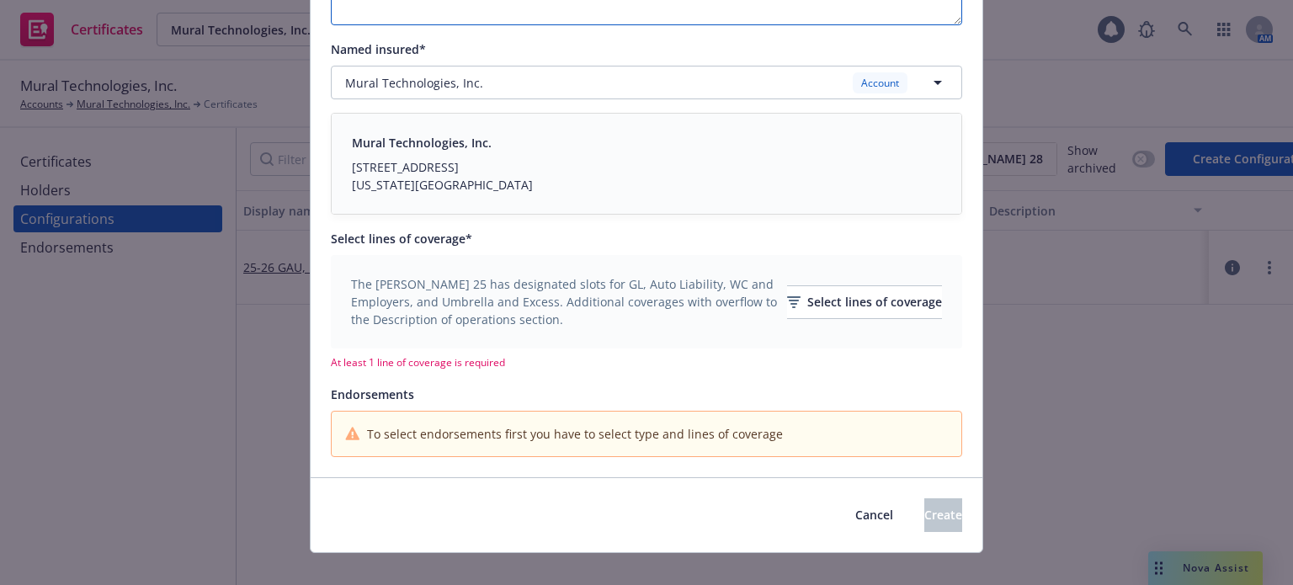
scroll to position [398, 0]
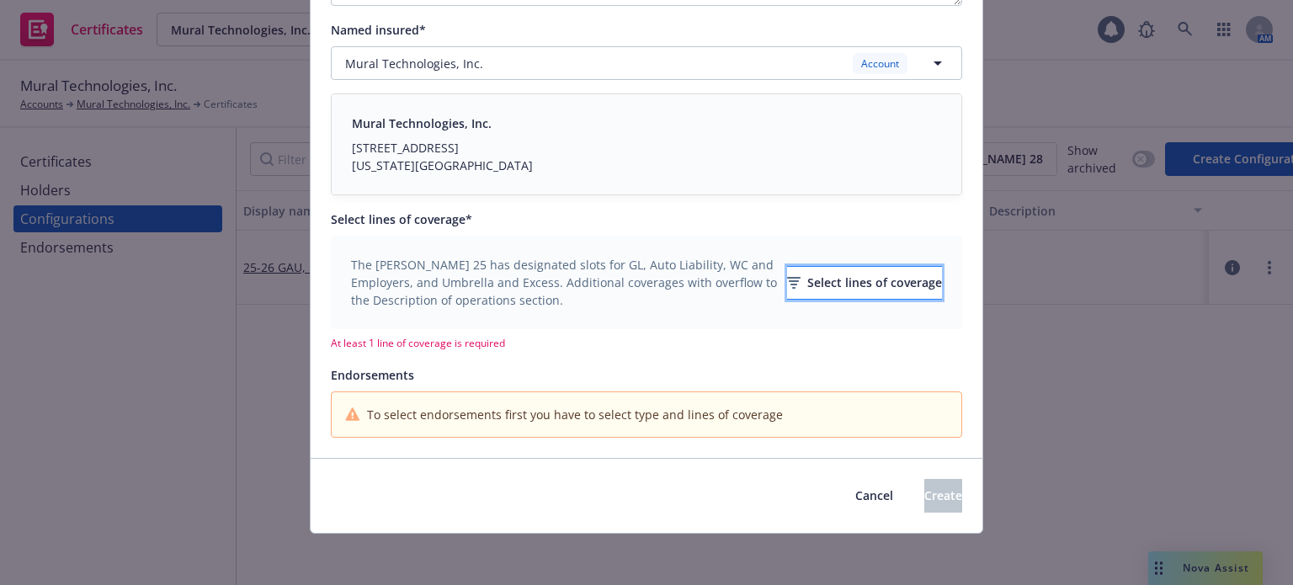
click at [808, 285] on div "Select lines of coverage" at bounding box center [864, 283] width 155 height 32
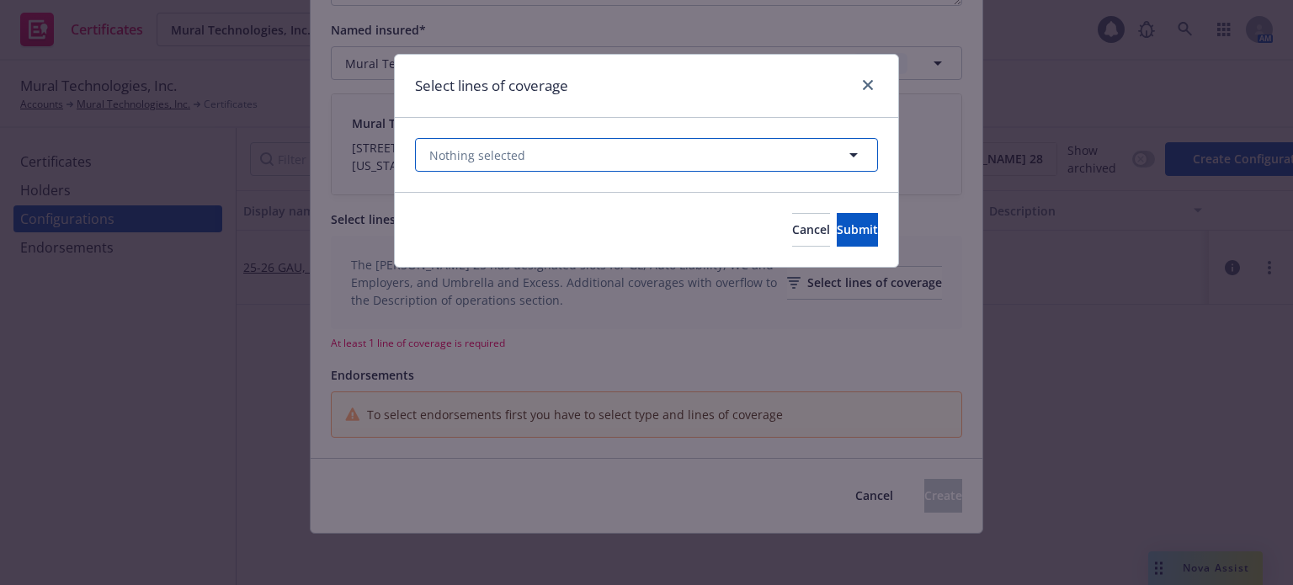
click at [543, 158] on button "Nothing selected" at bounding box center [646, 155] width 463 height 34
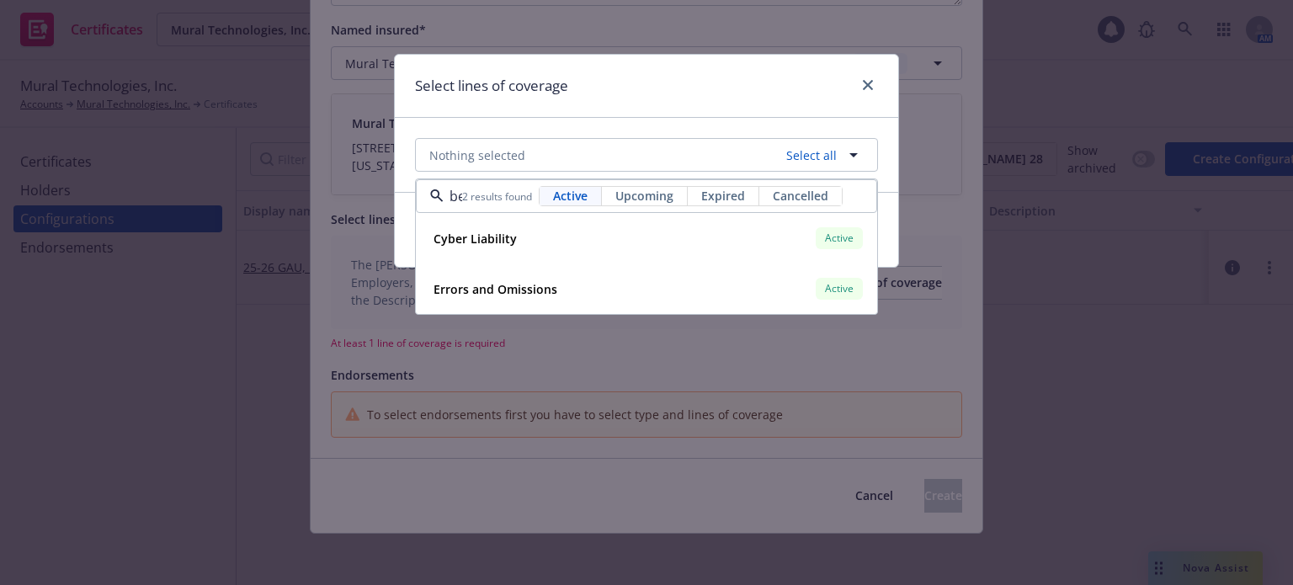
scroll to position [0, 20]
click at [465, 235] on strong "Cyber Liability" at bounding box center [474, 239] width 83 height 16
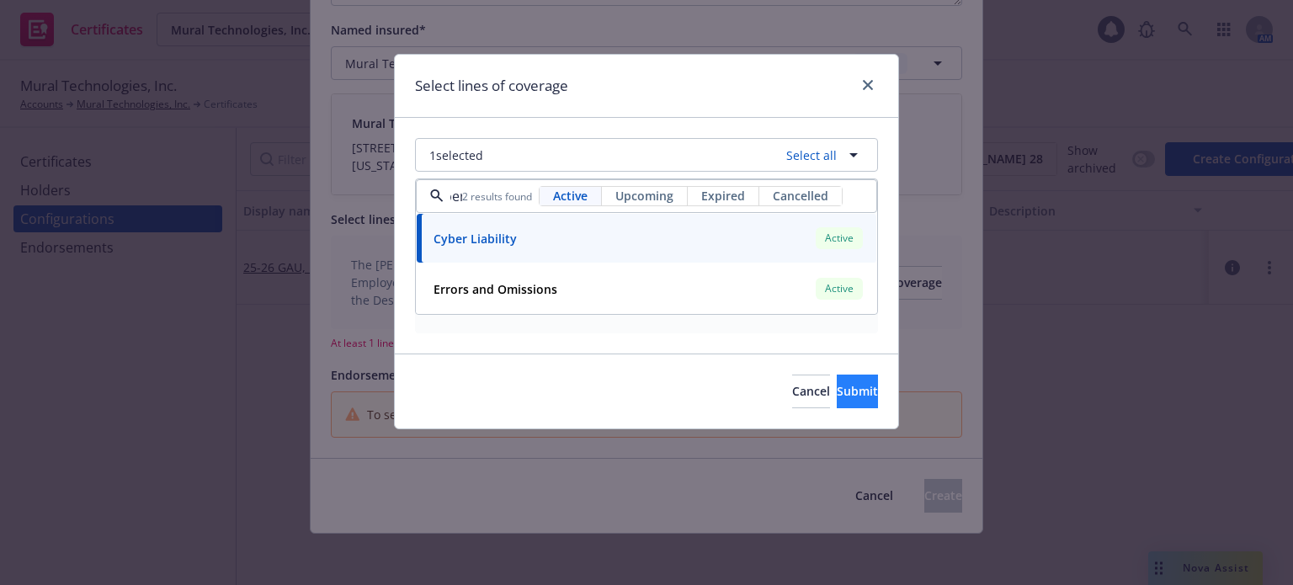
type input "cyber"
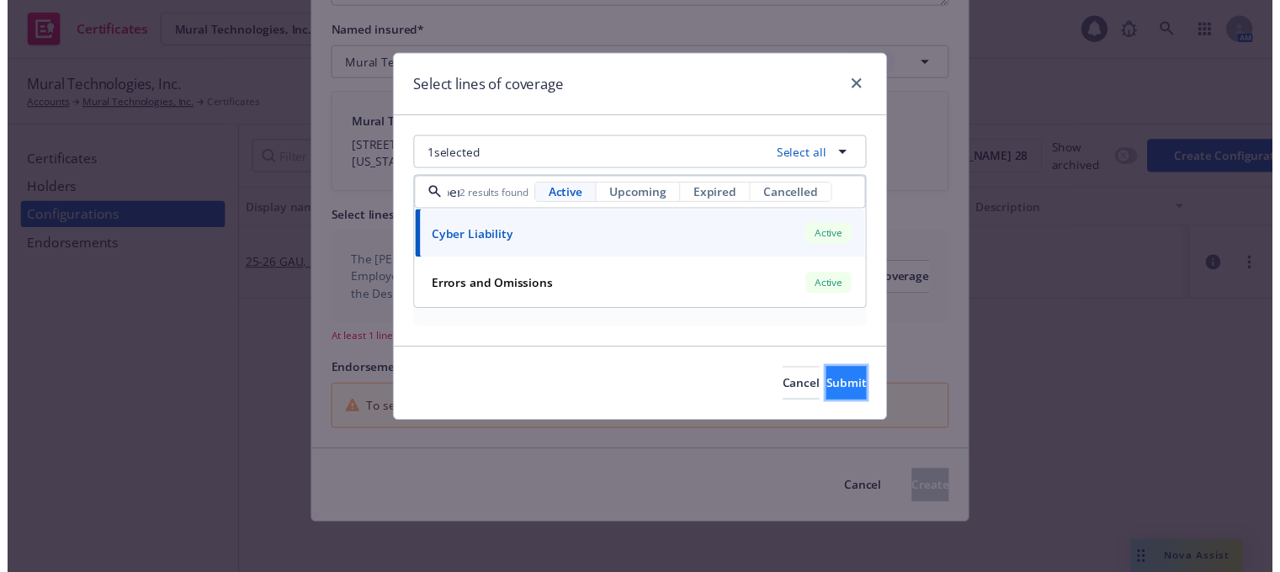
scroll to position [0, 0]
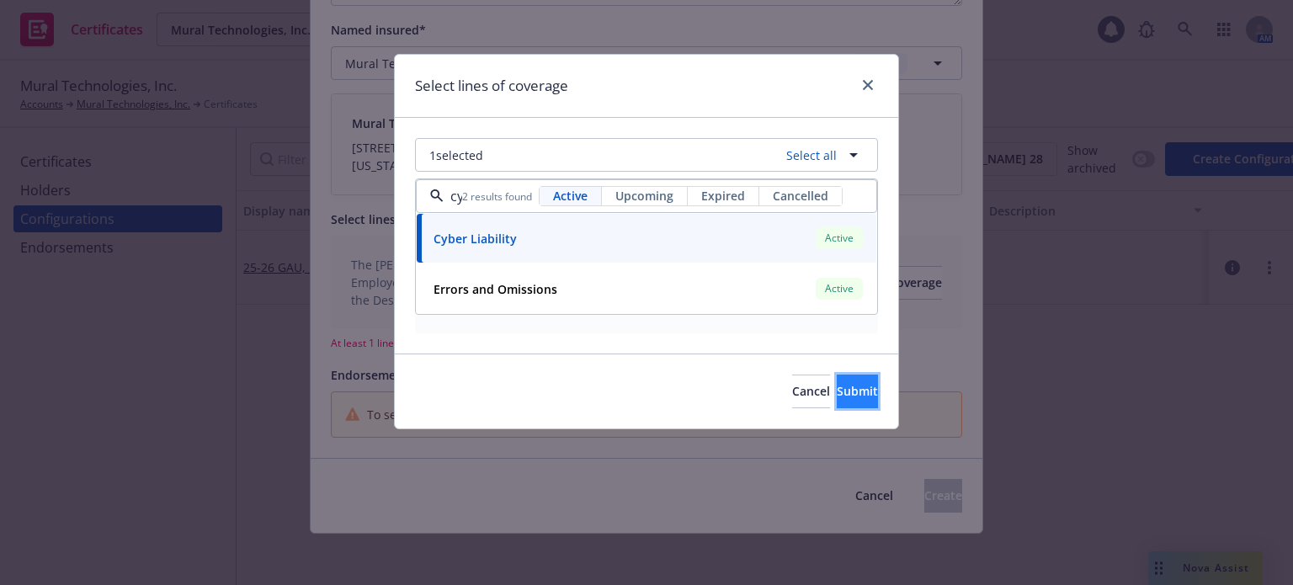
click at [837, 381] on button "Submit" at bounding box center [857, 391] width 41 height 34
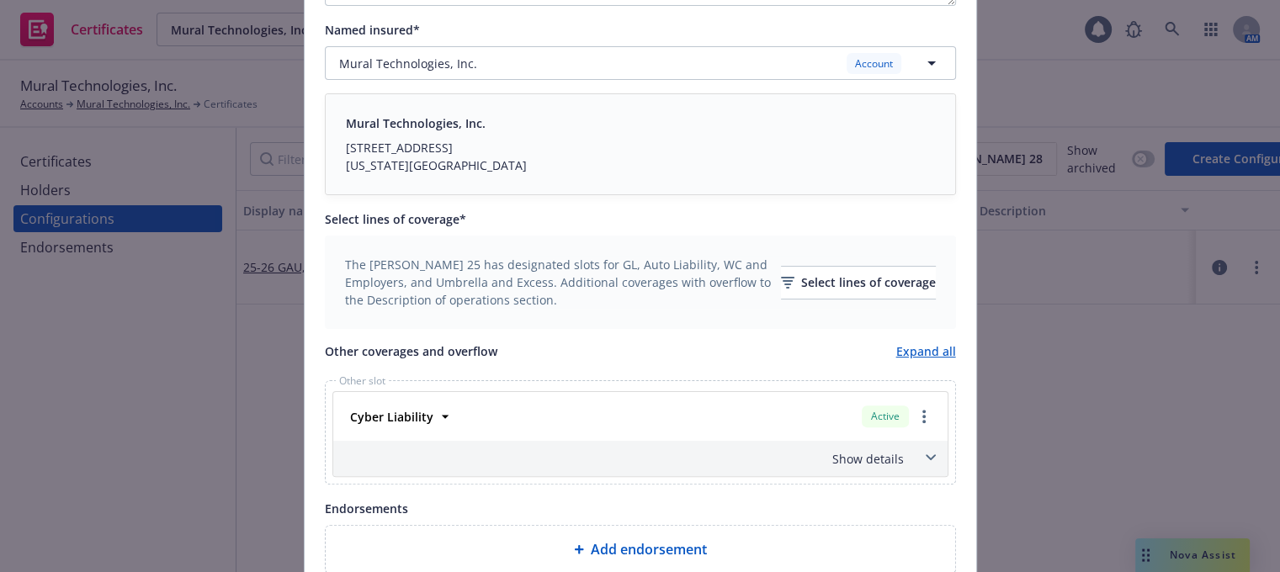
click at [895, 460] on div "Show details" at bounding box center [620, 459] width 567 height 18
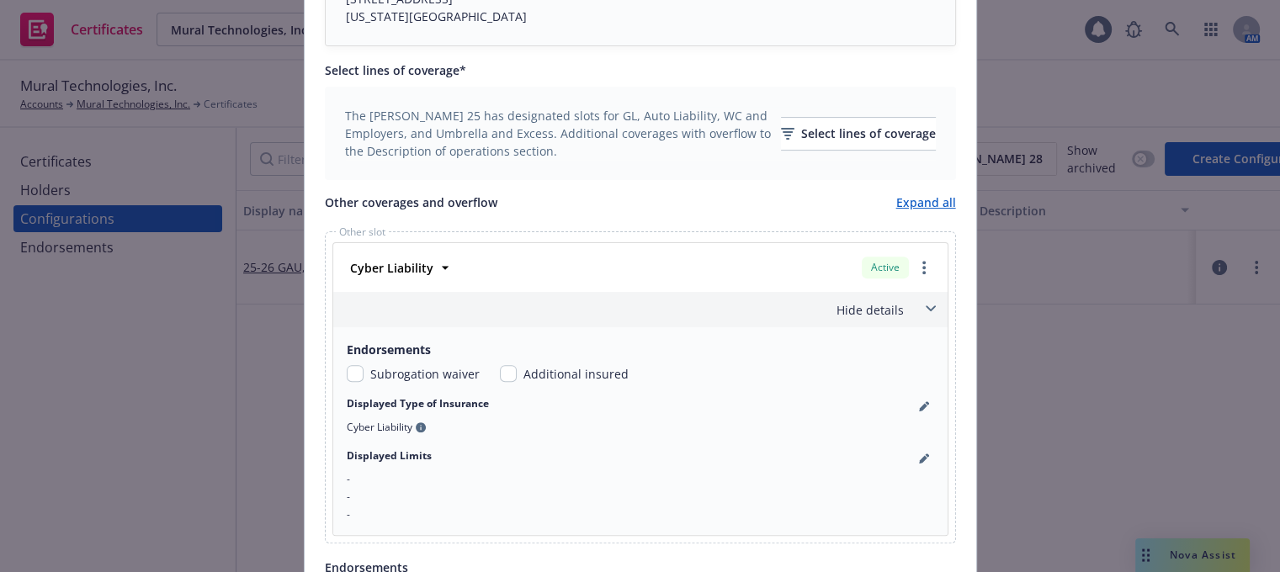
scroll to position [566, 0]
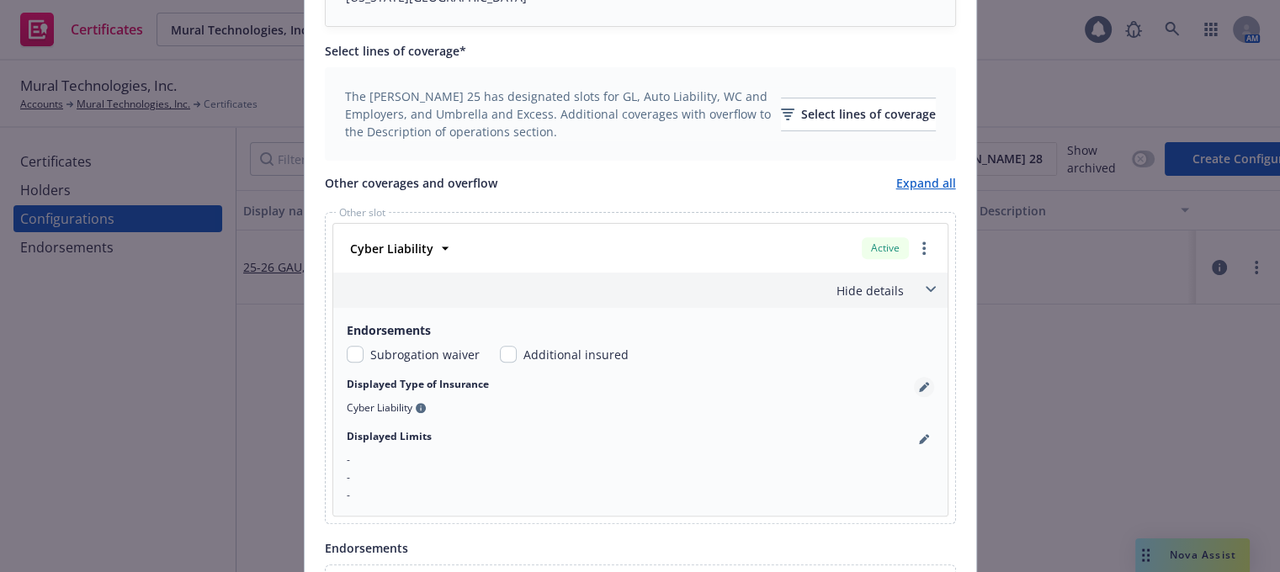
click at [925, 384] on icon "pencil" at bounding box center [927, 384] width 4 height 4
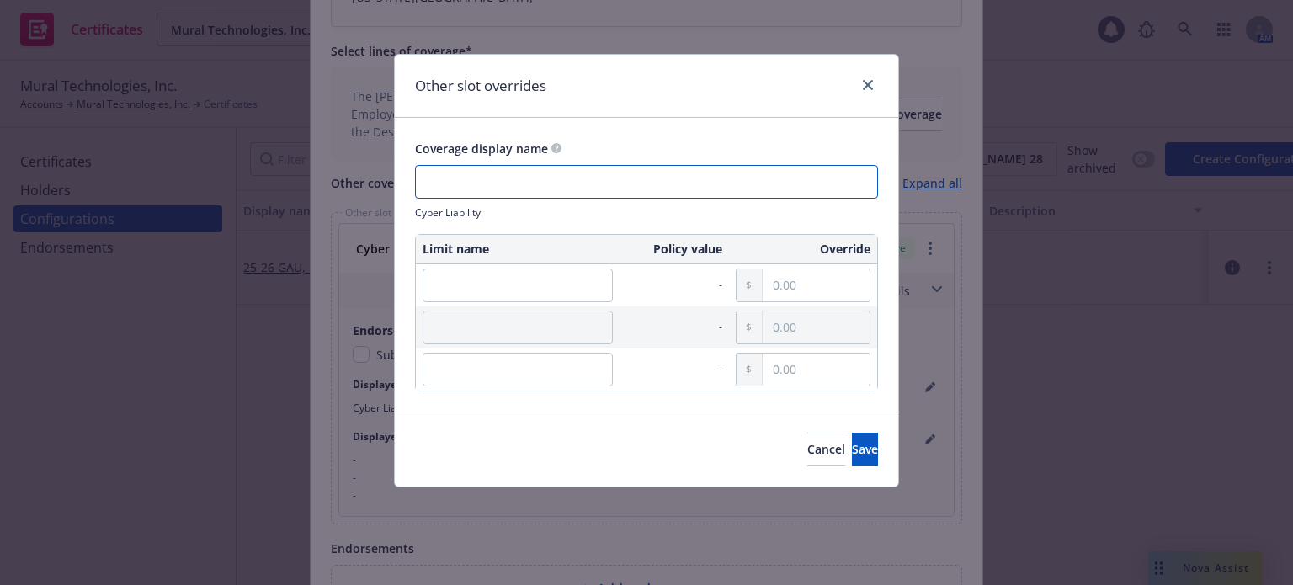
click at [522, 183] on input "text" at bounding box center [646, 182] width 463 height 34
type input "Cyber/E&O"
click at [507, 279] on input "text" at bounding box center [517, 285] width 190 height 34
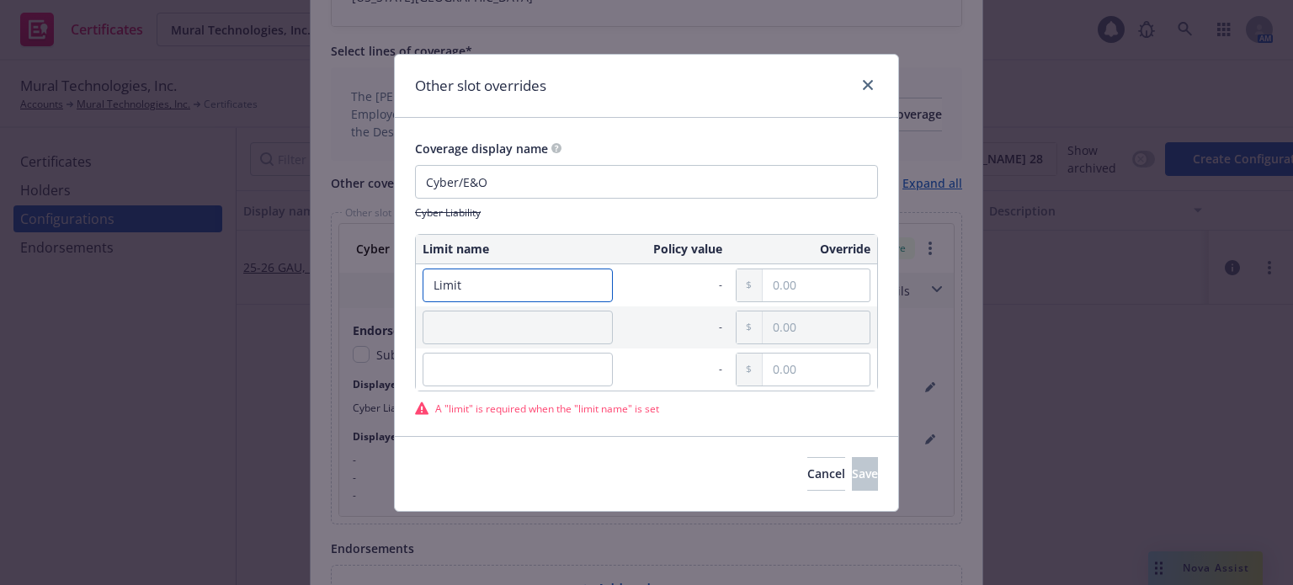
type input "Limit"
drag, startPoint x: 792, startPoint y: 303, endPoint x: 800, endPoint y: 289, distance: 16.6
click at [793, 304] on td at bounding box center [803, 285] width 148 height 42
click at [809, 283] on input "text" at bounding box center [815, 285] width 107 height 32
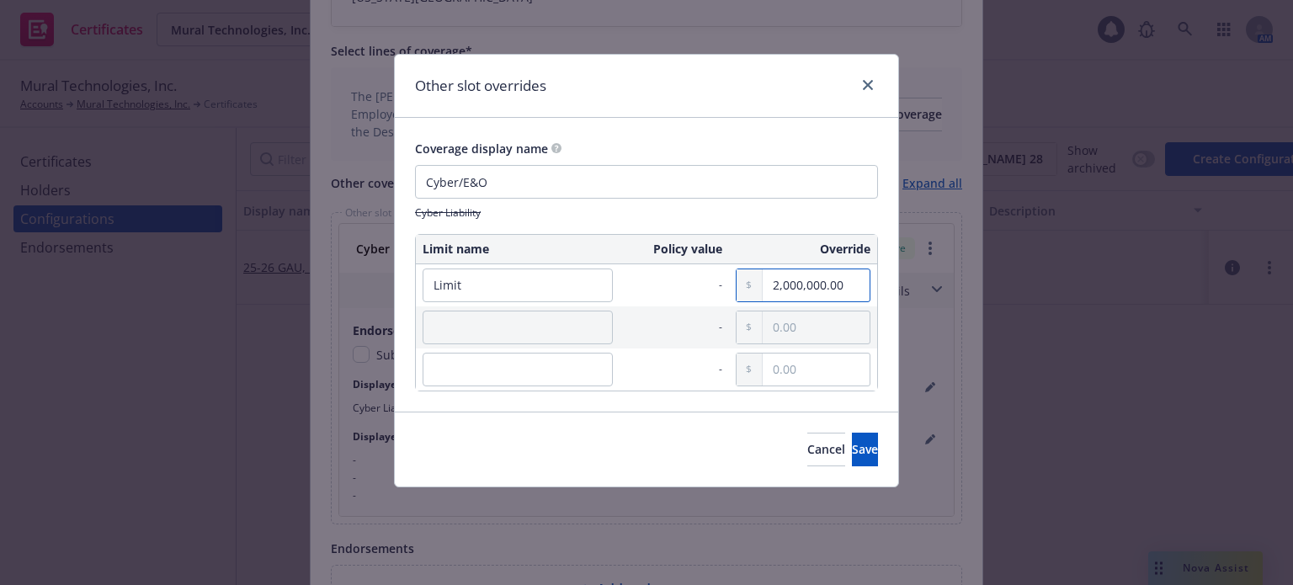
type input "2,000,000.00"
click at [744, 285] on div at bounding box center [749, 285] width 26 height 32
click at [852, 449] on button "Save" at bounding box center [865, 450] width 26 height 34
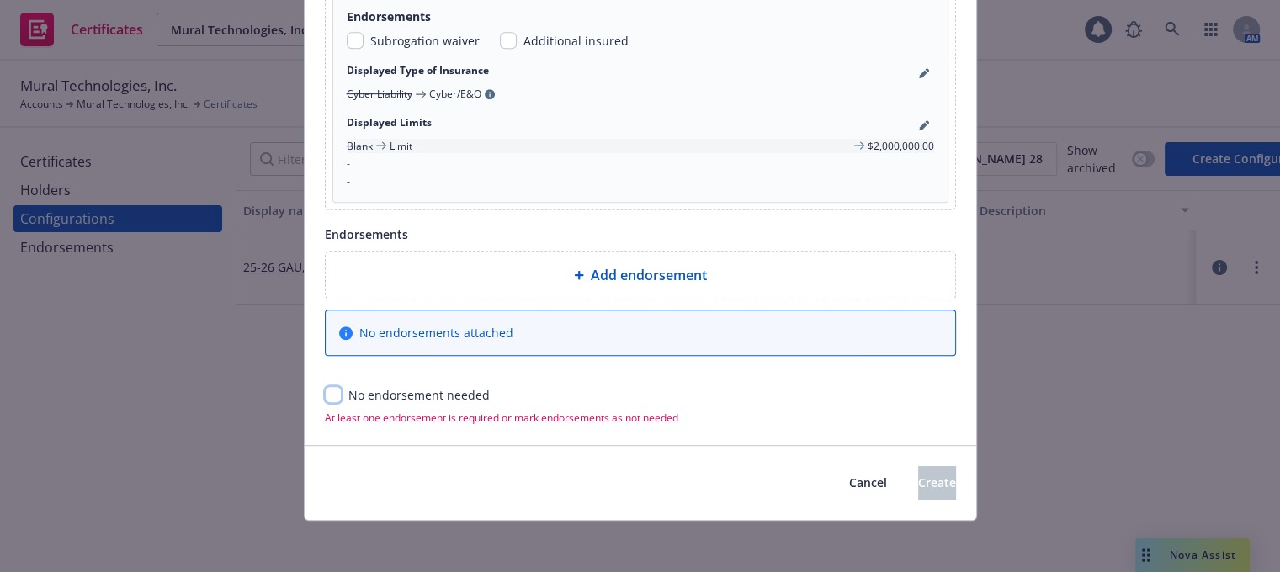
drag, startPoint x: 327, startPoint y: 385, endPoint x: 441, endPoint y: 407, distance: 116.5
click at [329, 386] on input "checkbox" at bounding box center [333, 394] width 17 height 17
checkbox input "true"
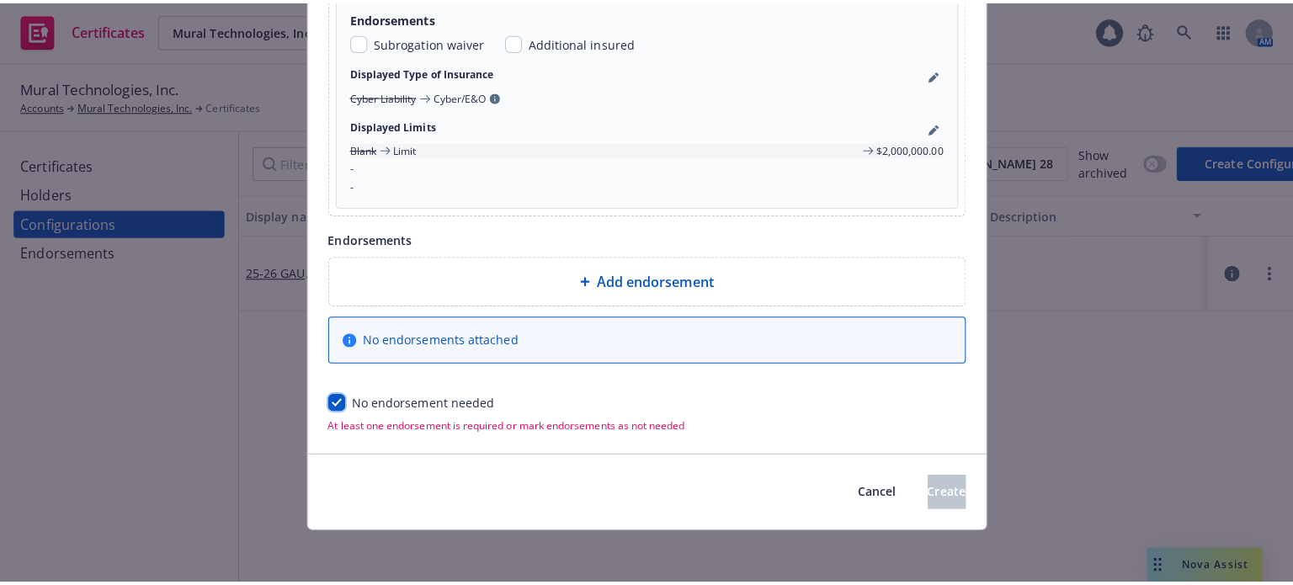
scroll to position [858, 0]
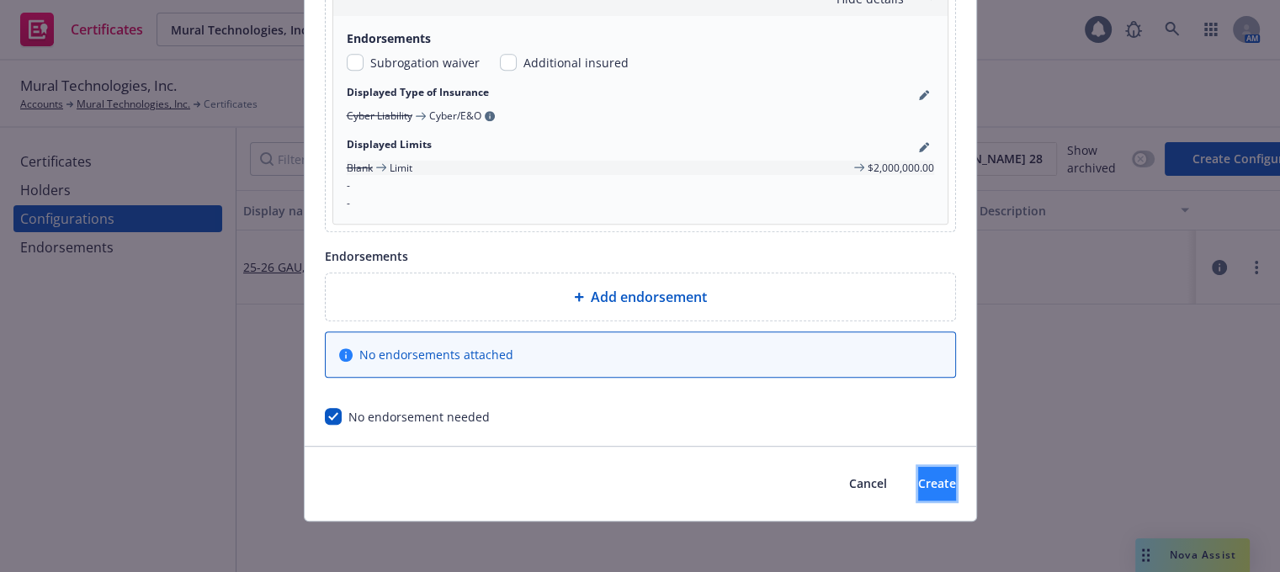
click at [918, 475] on span "Create" at bounding box center [937, 483] width 38 height 16
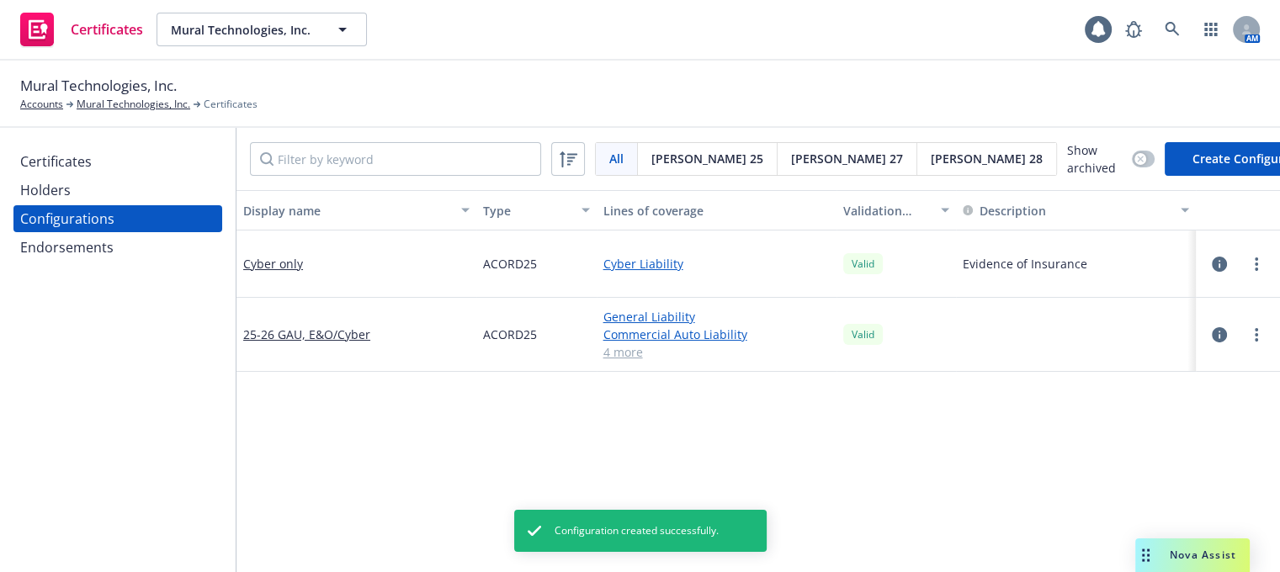
click at [92, 162] on div "Certificates" at bounding box center [117, 161] width 195 height 27
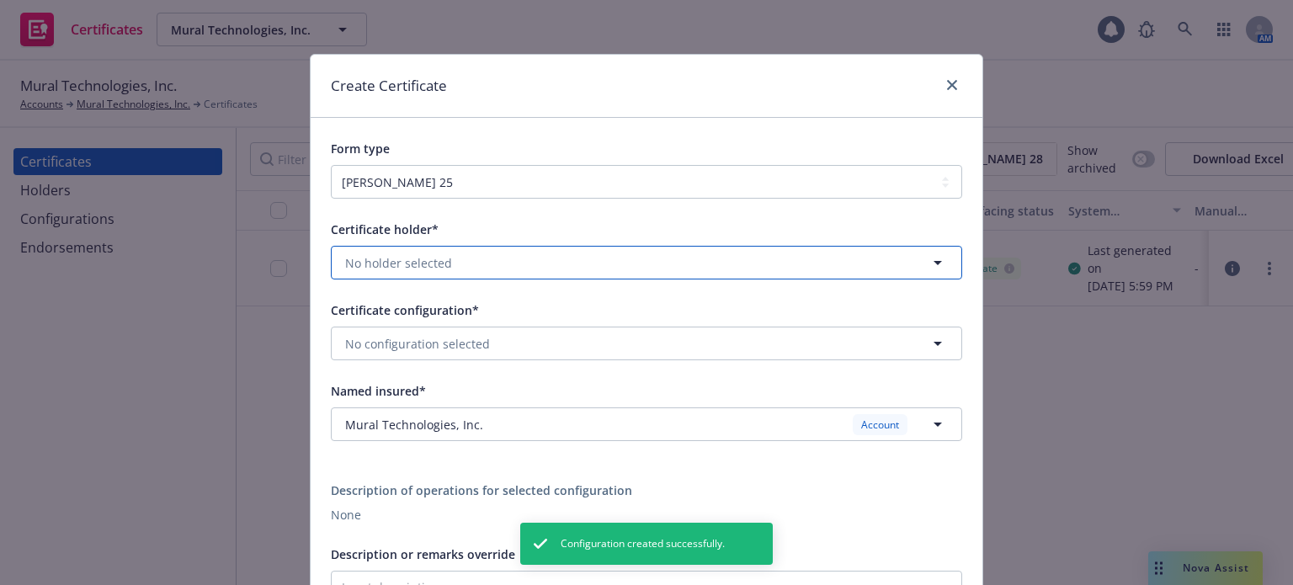
click at [448, 276] on button "No holder selected" at bounding box center [646, 263] width 631 height 34
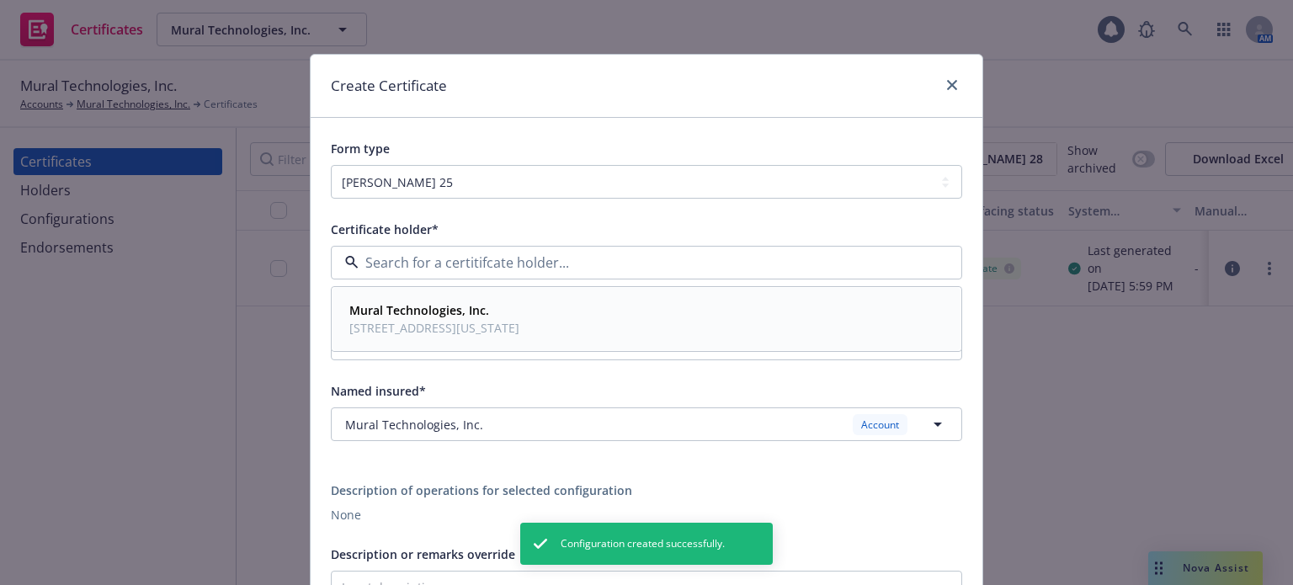
click at [422, 316] on strong "Mural Technologies, Inc." at bounding box center [419, 310] width 140 height 16
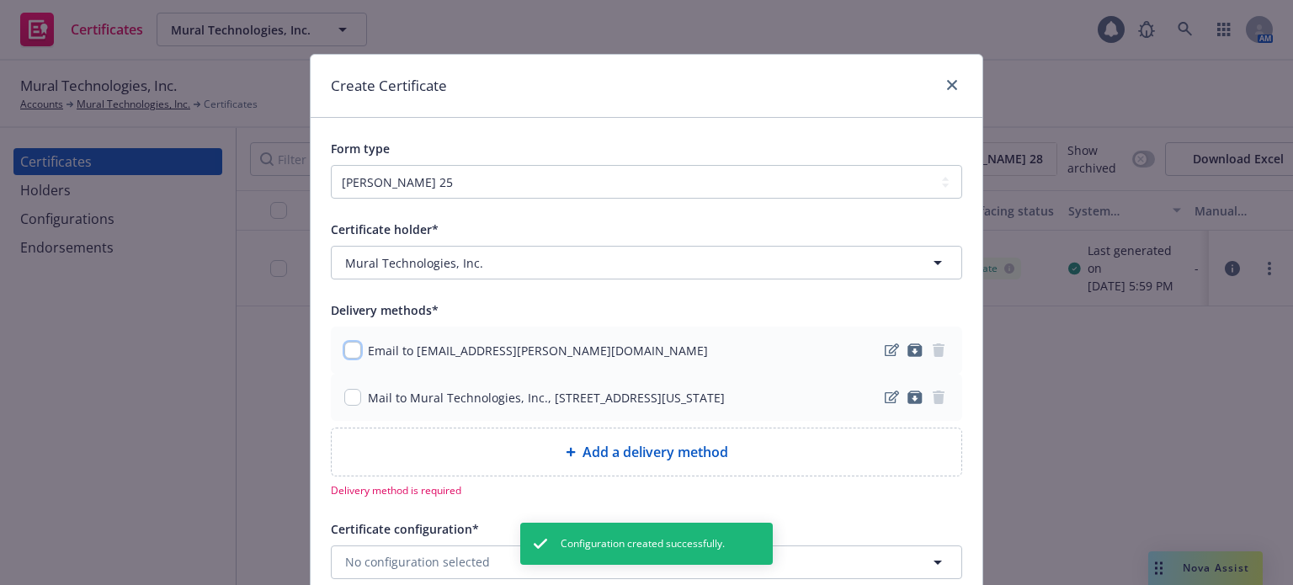
drag, startPoint x: 340, startPoint y: 350, endPoint x: 370, endPoint y: 355, distance: 30.7
click at [348, 350] on input "checkbox" at bounding box center [352, 350] width 17 height 17
checkbox input "true"
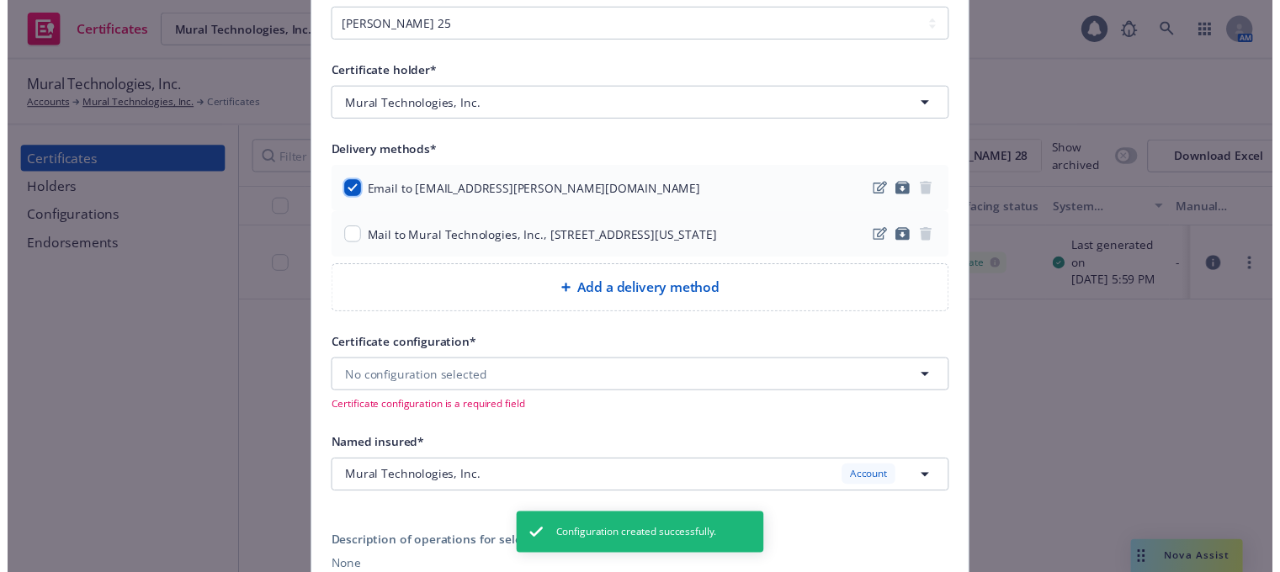
scroll to position [168, 0]
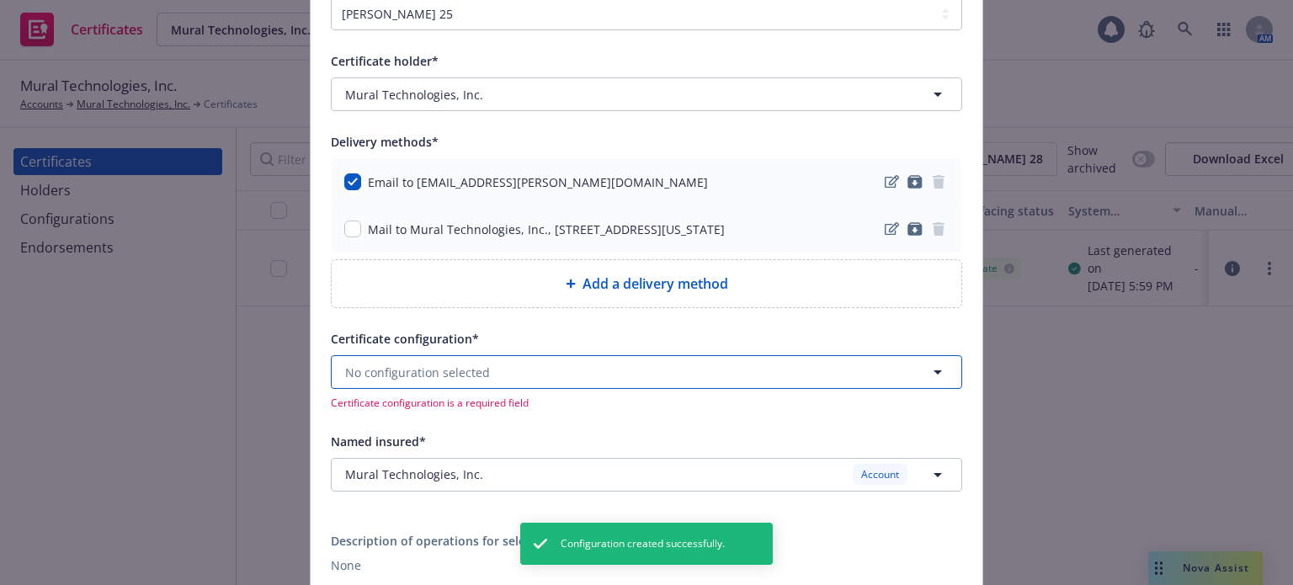
click at [453, 366] on span "No configuration selected" at bounding box center [417, 373] width 145 height 18
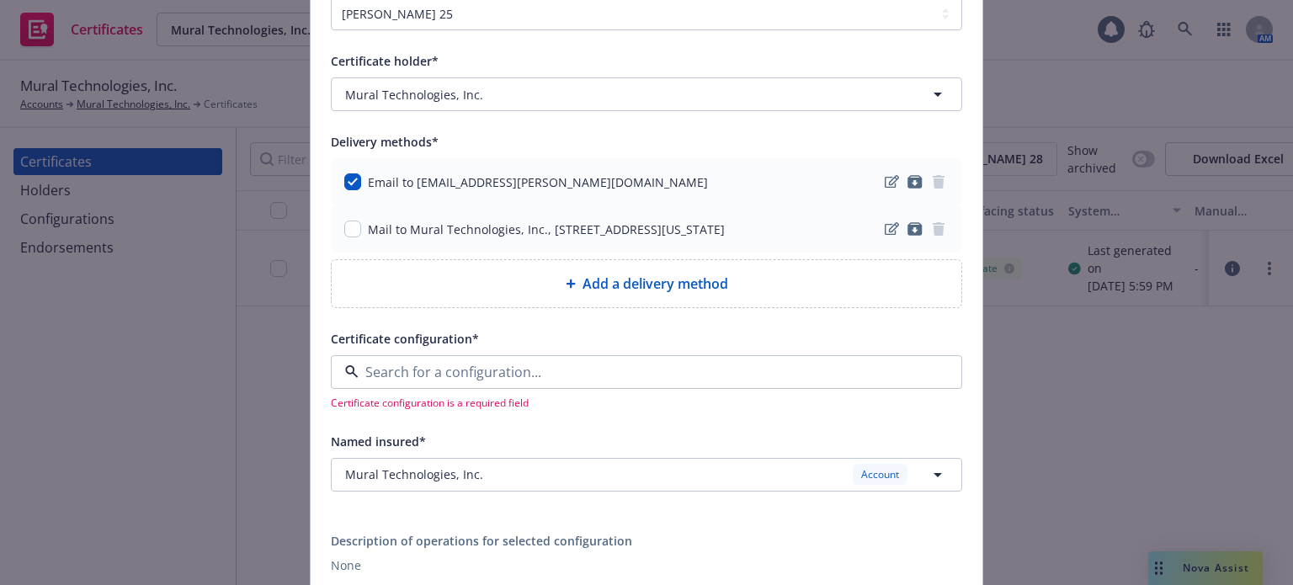
click at [413, 408] on div "Cyber only ACORD25 - Evidence of Insurance" at bounding box center [442, 428] width 199 height 42
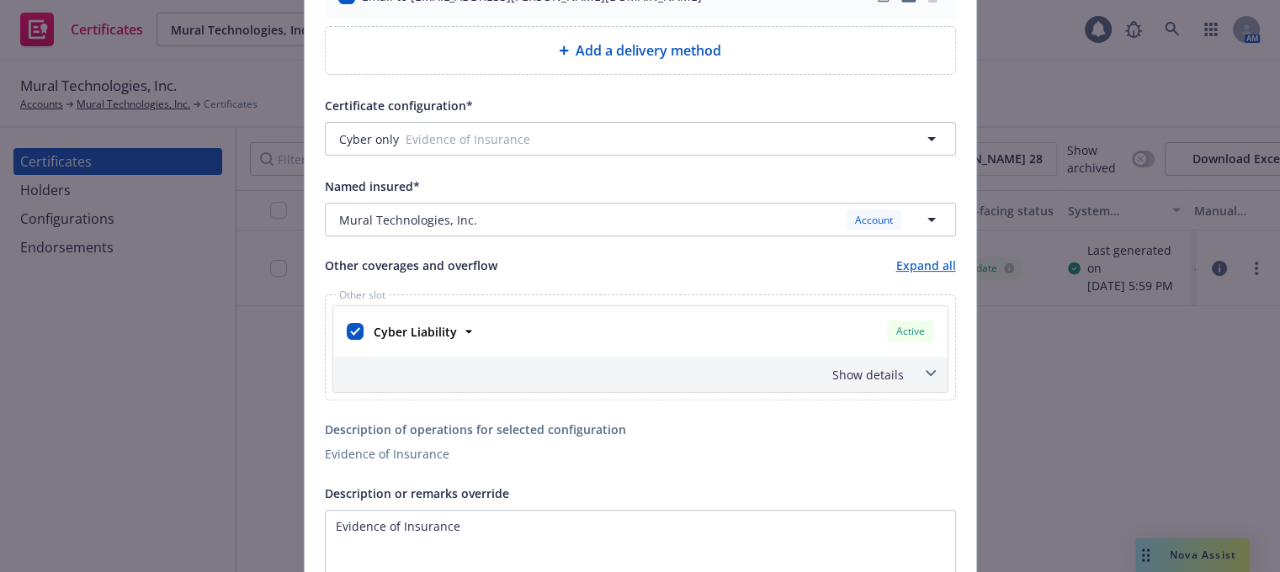
scroll to position [421, 0]
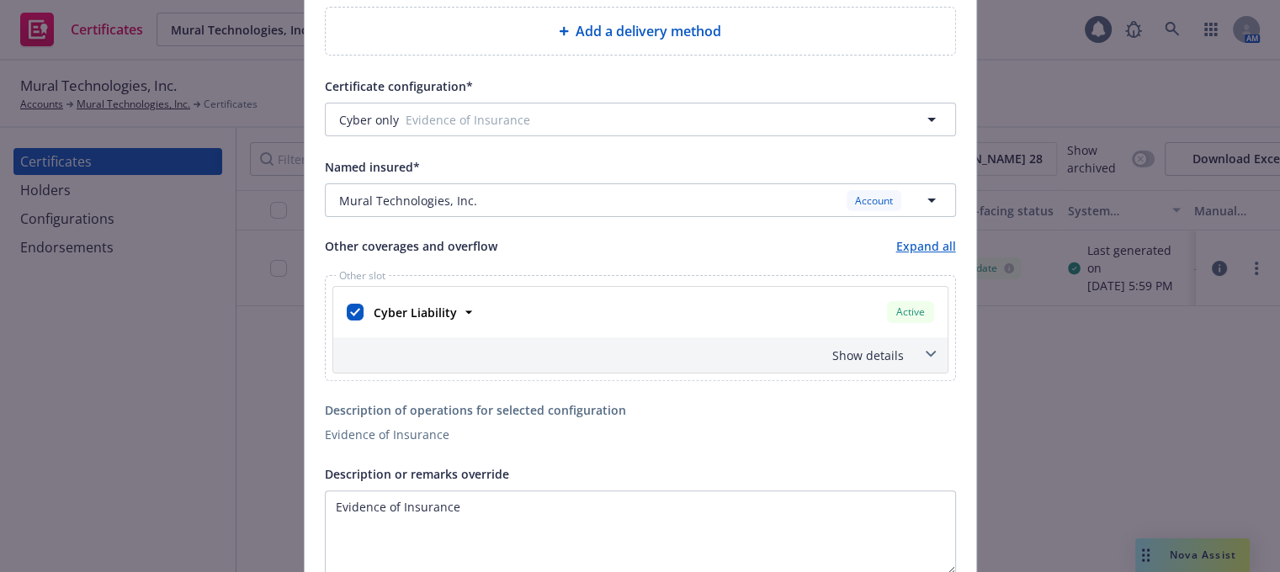
click at [898, 359] on div "Show details" at bounding box center [640, 354] width 614 height 35
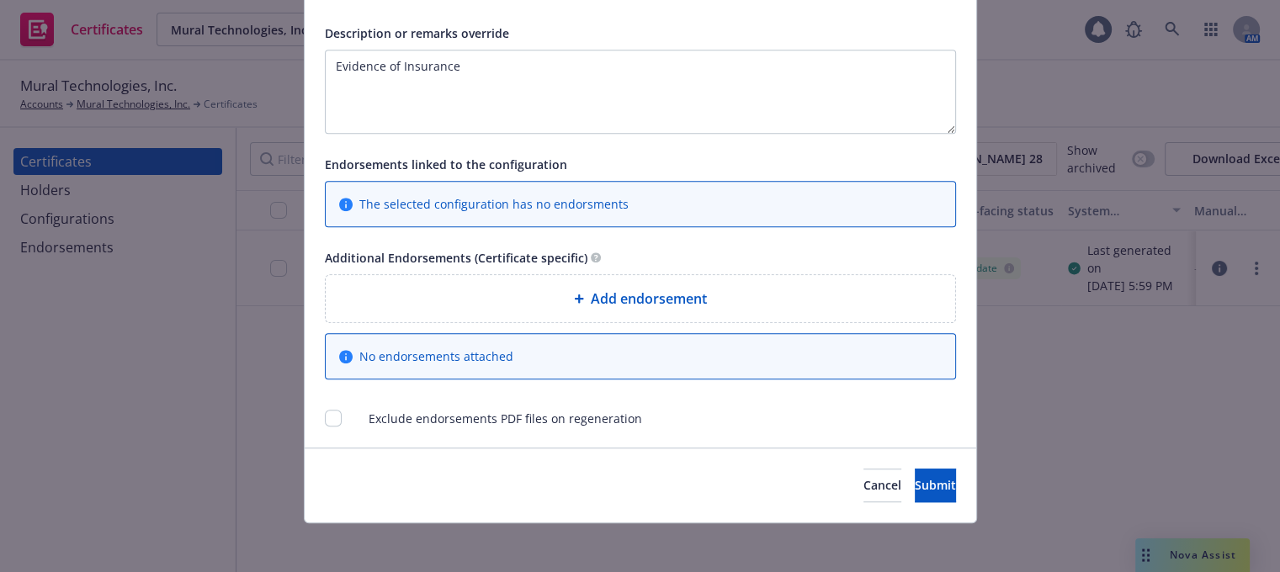
scroll to position [1101, 0]
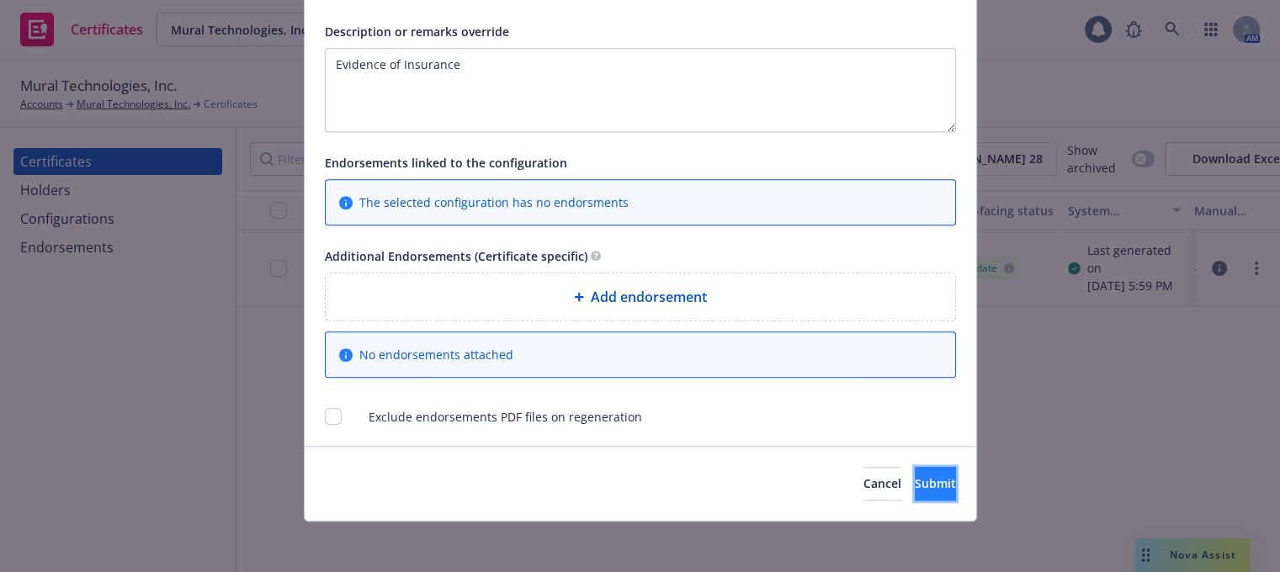
click at [921, 483] on span "Submit" at bounding box center [935, 483] width 41 height 16
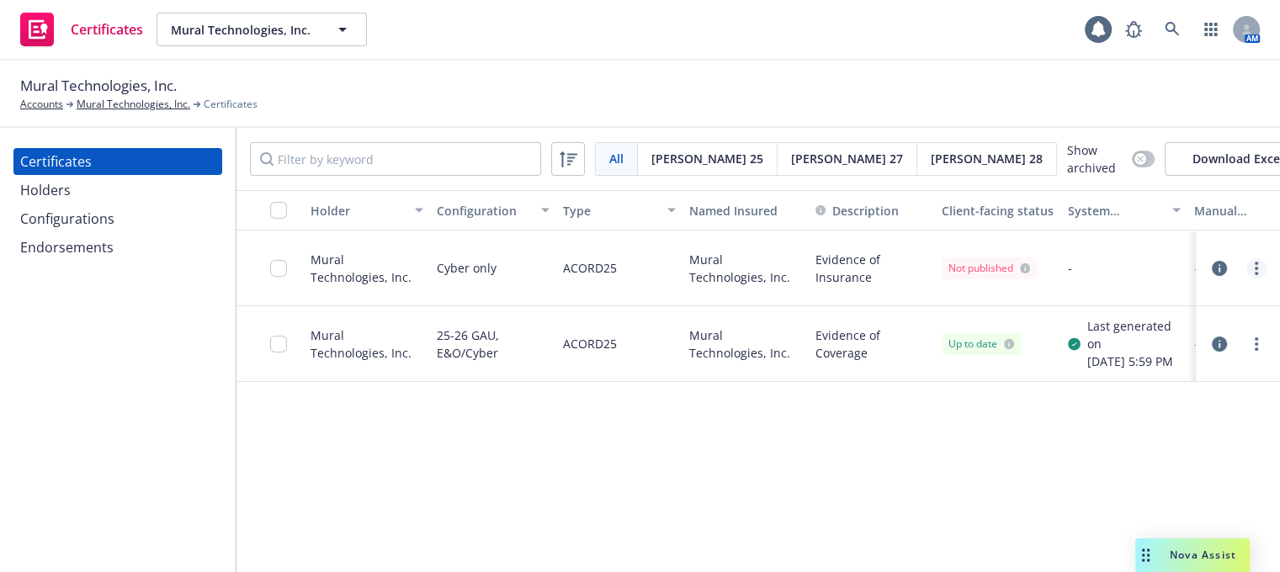
click at [1258, 271] on icon "more" at bounding box center [1256, 268] width 3 height 13
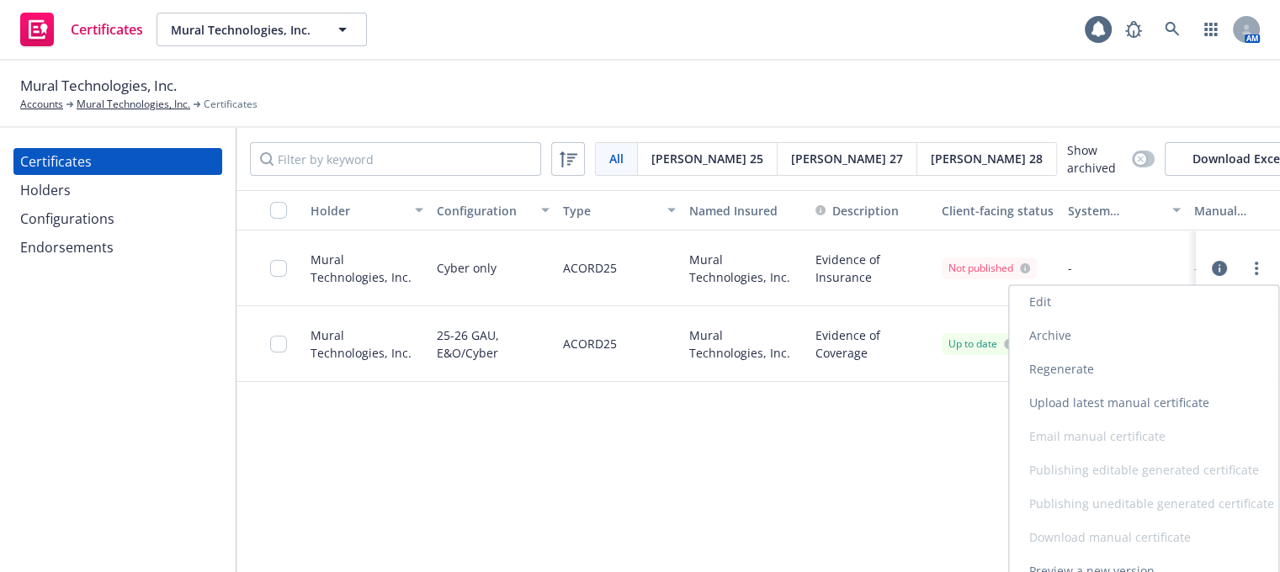
click at [1089, 376] on link "Regenerate" at bounding box center [1143, 370] width 269 height 34
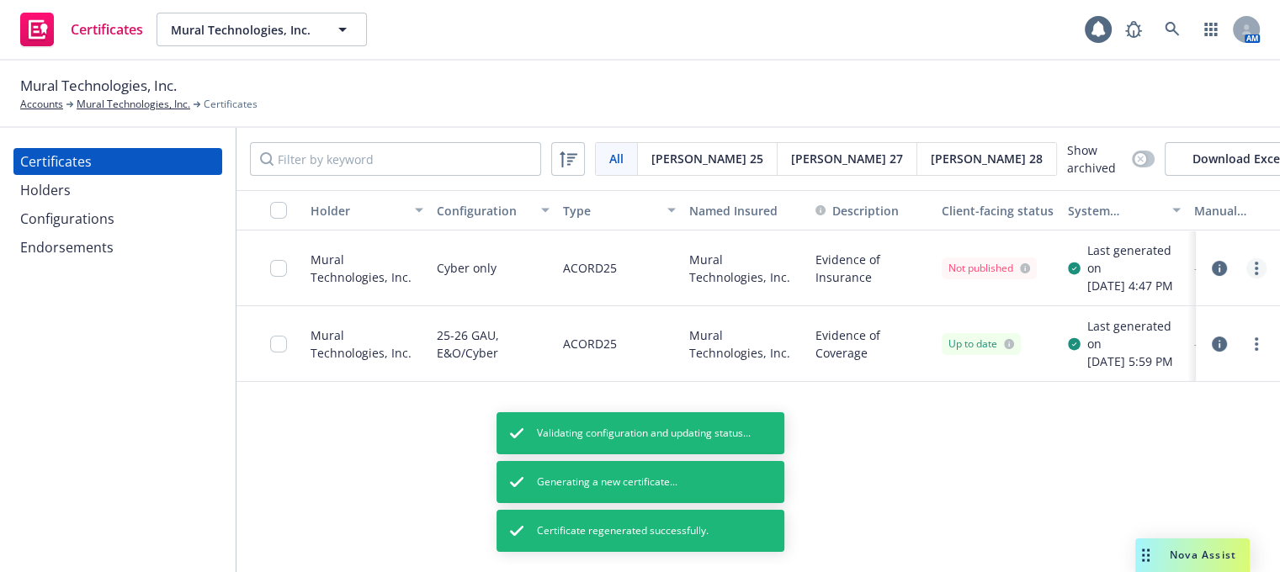
click at [1265, 279] on link "more" at bounding box center [1256, 268] width 20 height 20
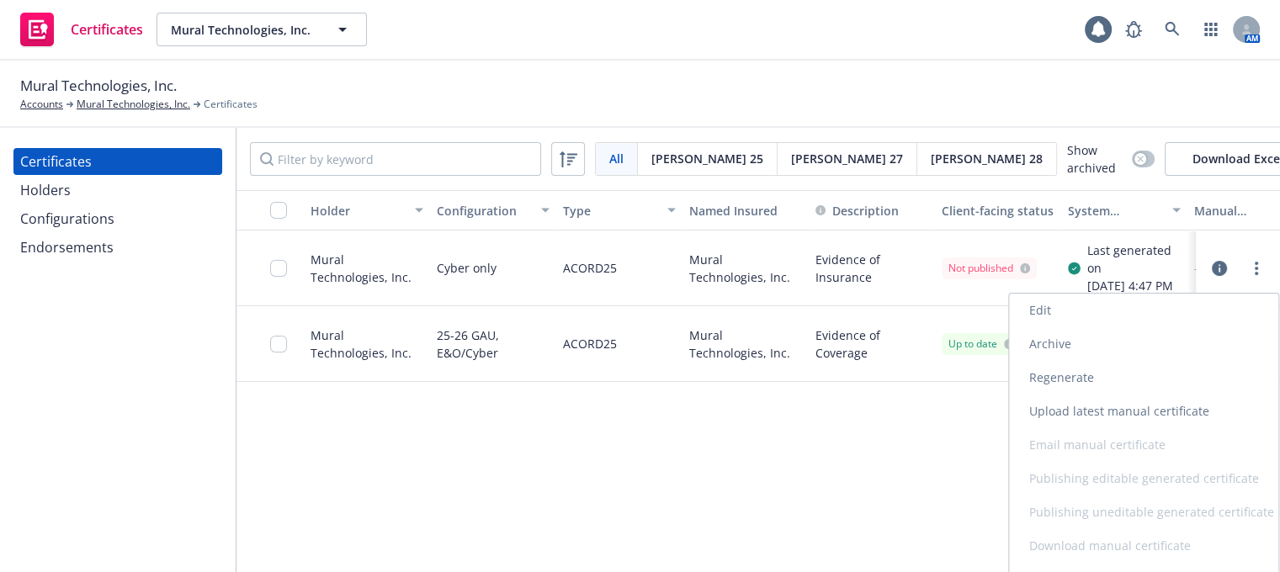
click at [266, 274] on div at bounding box center [269, 269] width 67 height 76
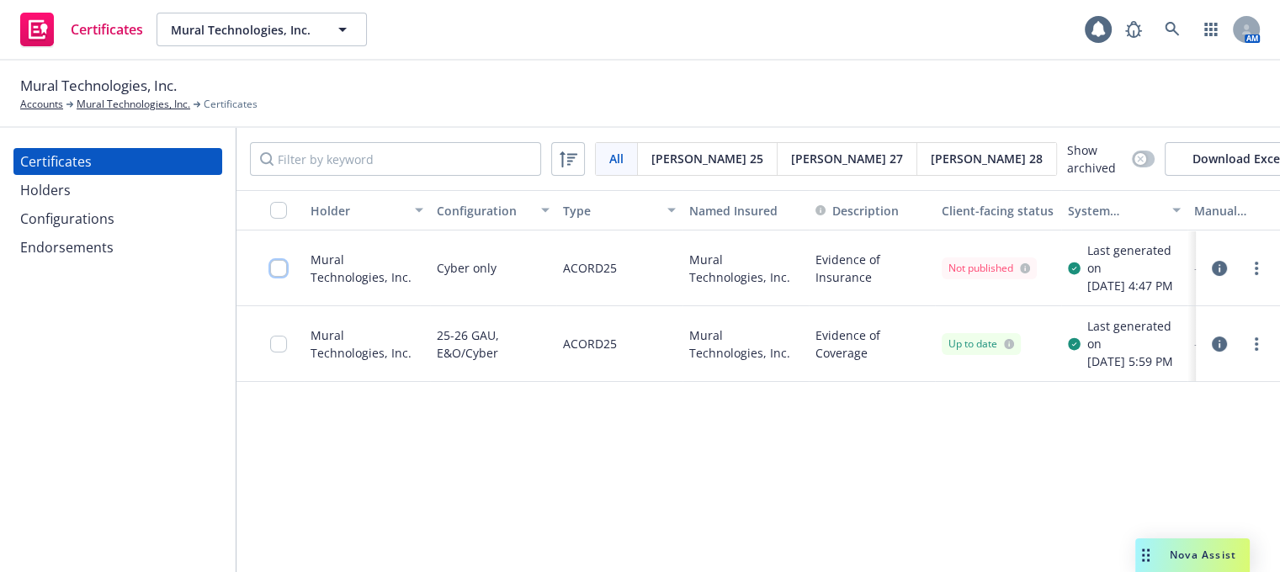
click at [278, 275] on input "checkbox" at bounding box center [278, 268] width 17 height 17
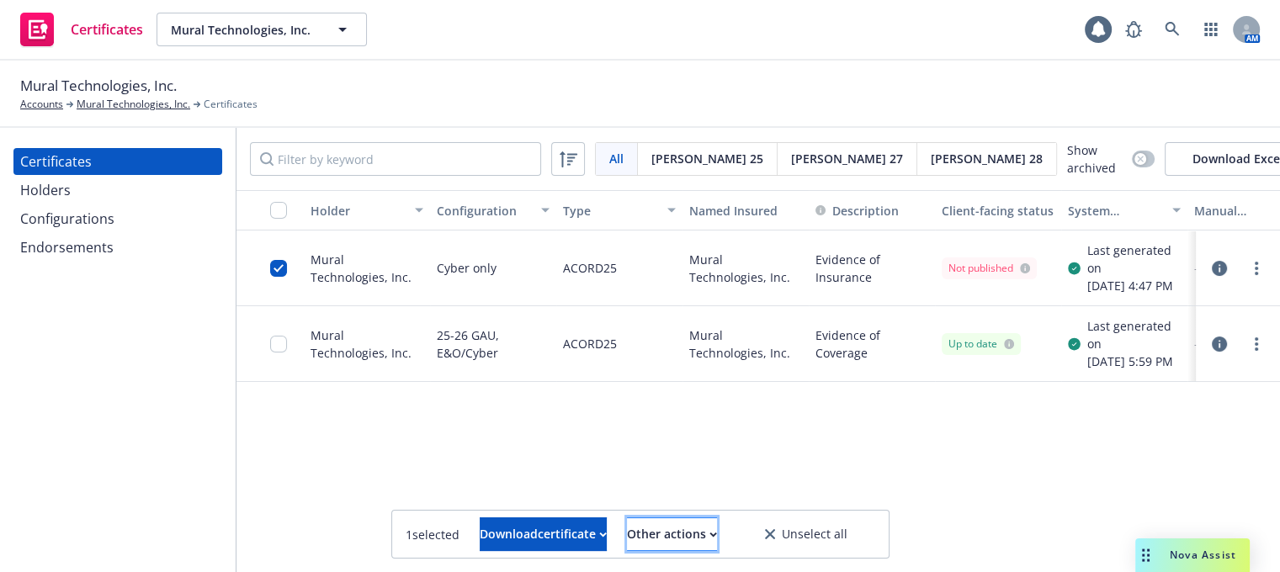
click at [717, 534] on button "Other actions" at bounding box center [672, 535] width 90 height 34
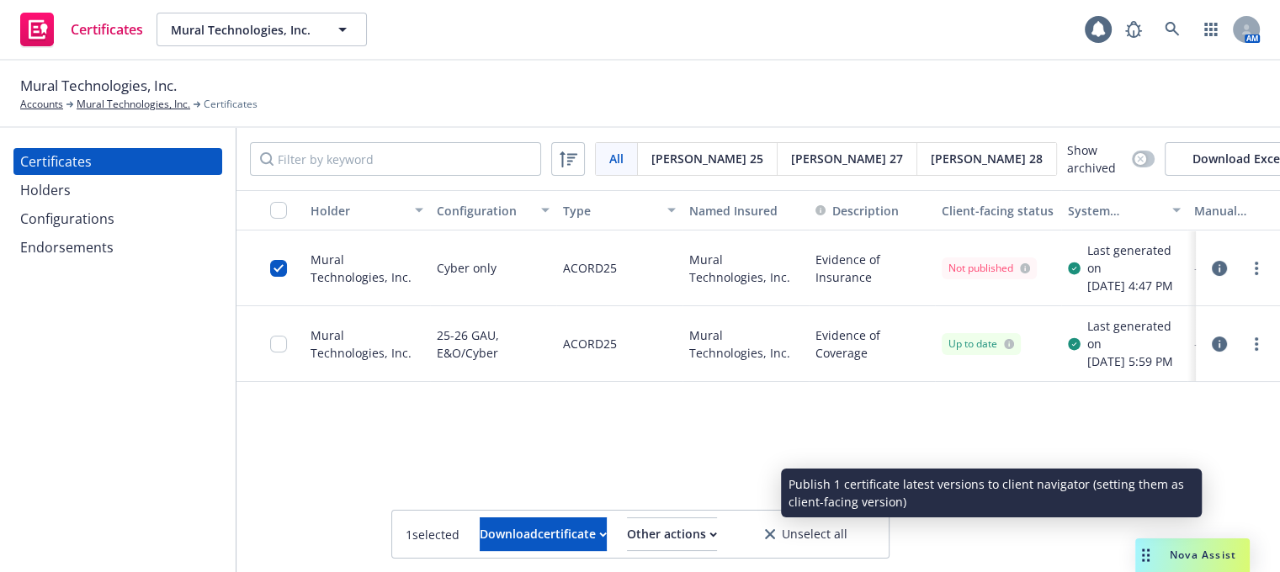
click at [710, 499] on link "Publish certificate" at bounding box center [642, 492] width 155 height 34
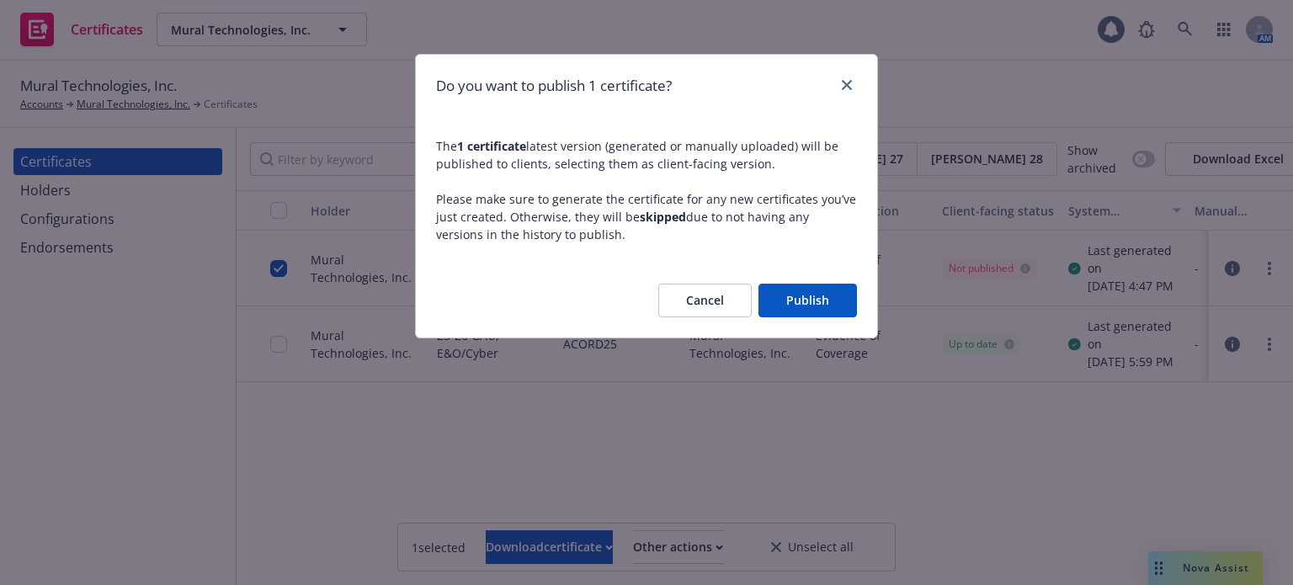
click at [812, 292] on button "Publish" at bounding box center [807, 301] width 98 height 34
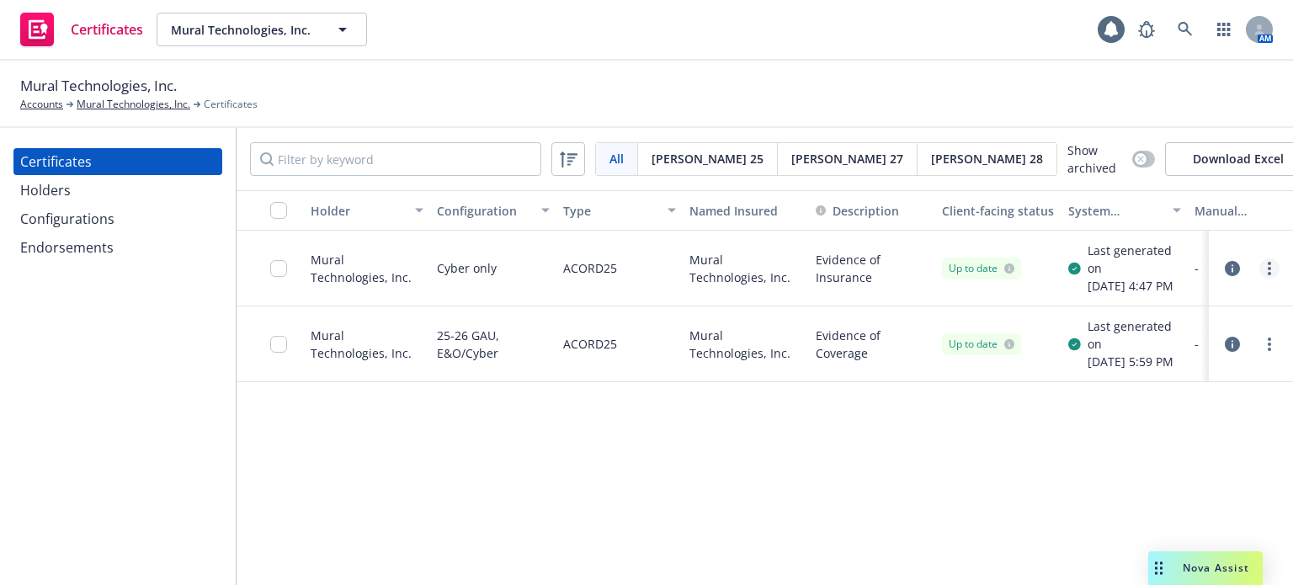
click at [1269, 270] on circle "more" at bounding box center [1268, 268] width 3 height 3
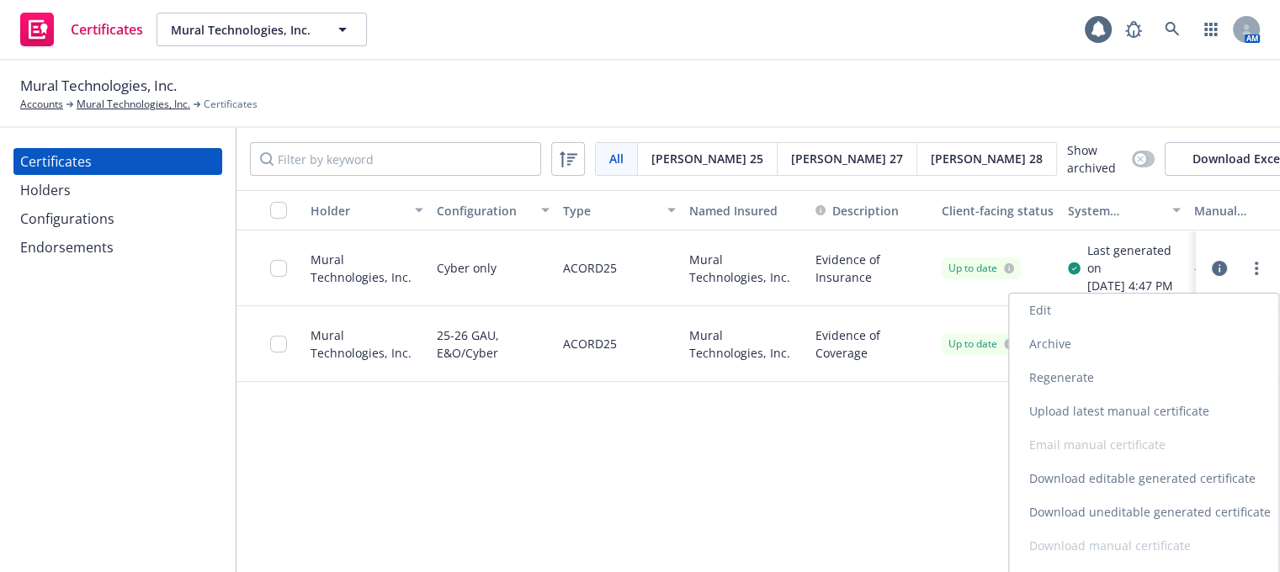
click at [1097, 481] on link "Download editable generated certificate" at bounding box center [1143, 479] width 269 height 34
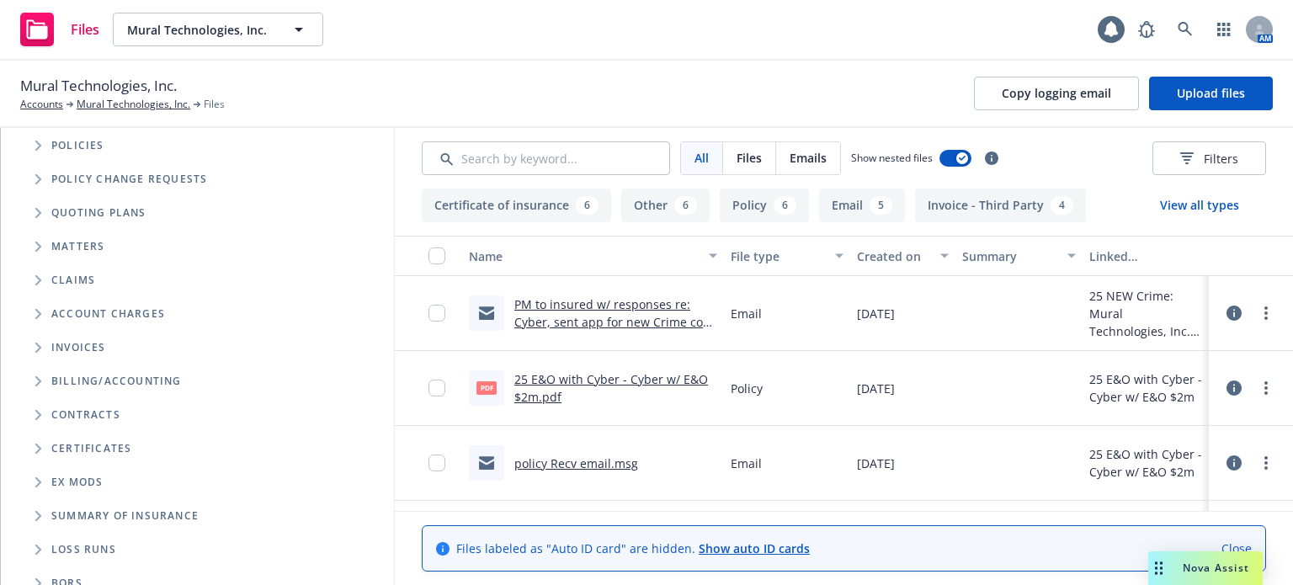
scroll to position [168, 0]
click at [37, 452] on span "Folder Tree Example" at bounding box center [37, 445] width 27 height 27
click at [54, 472] on icon "Folder Tree Example" at bounding box center [52, 475] width 7 height 10
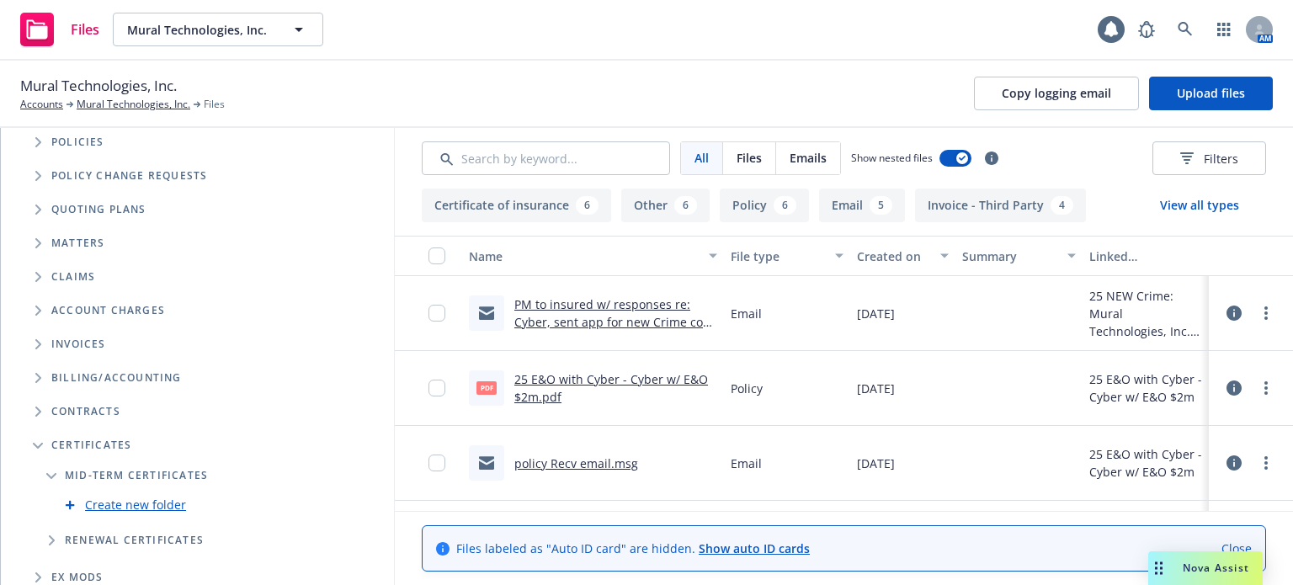
click at [124, 504] on link "Create new folder" at bounding box center [135, 505] width 101 height 18
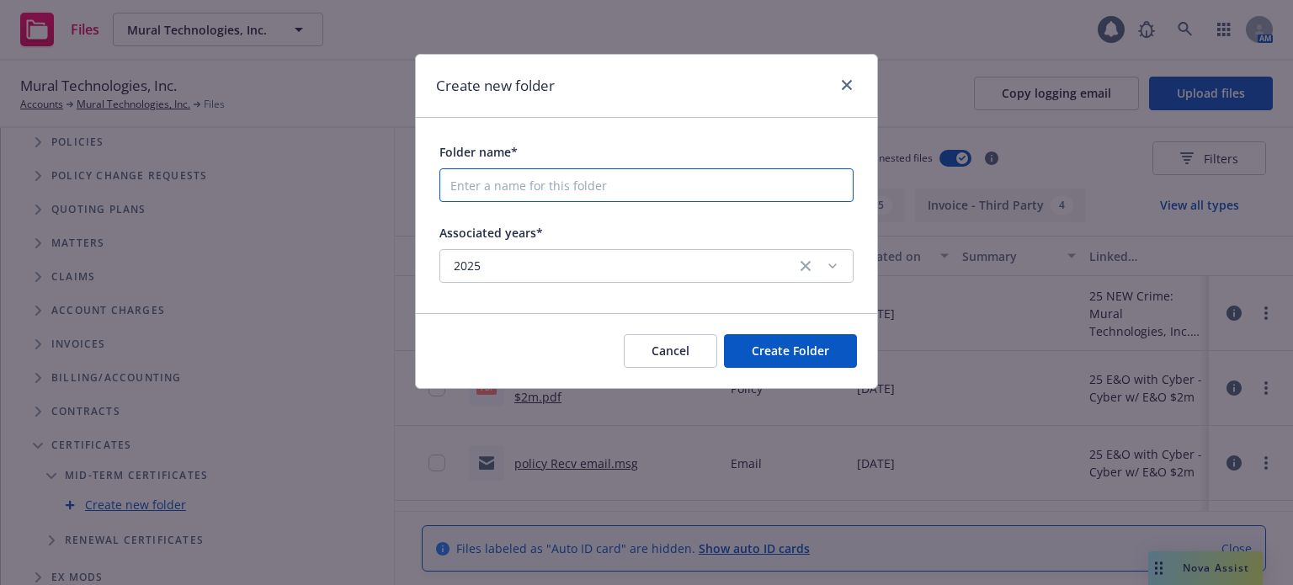
click at [601, 198] on input "Folder name*" at bounding box center [646, 185] width 414 height 34
type input "[DATE]-[DATE] COIs"
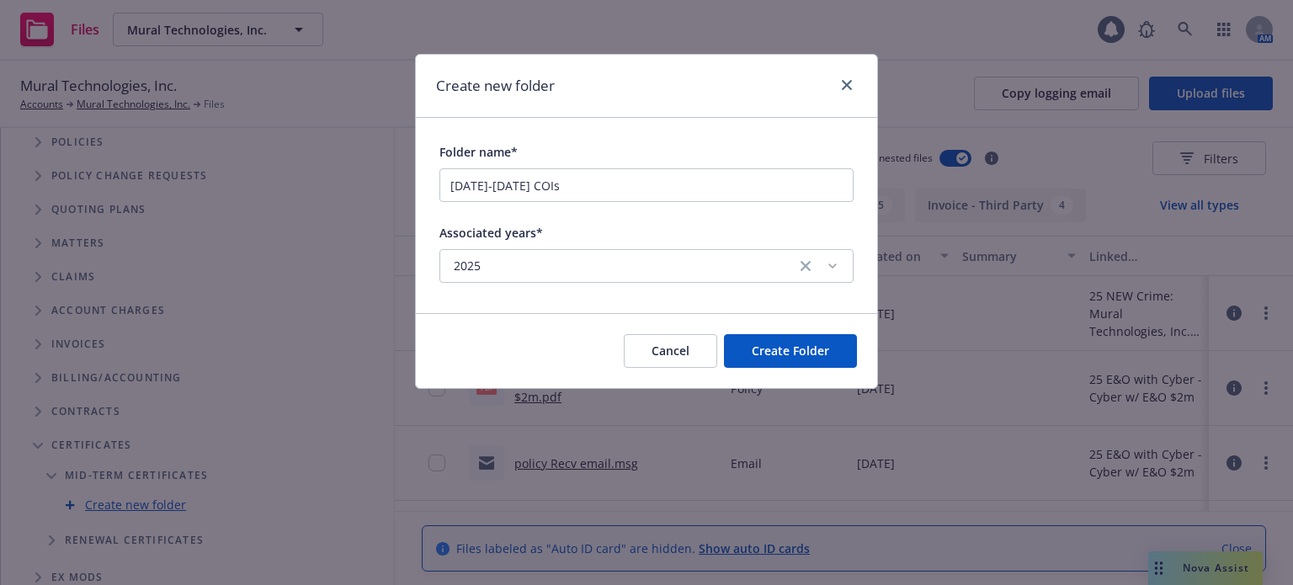
click at [579, 276] on button "2025" at bounding box center [646, 266] width 414 height 34
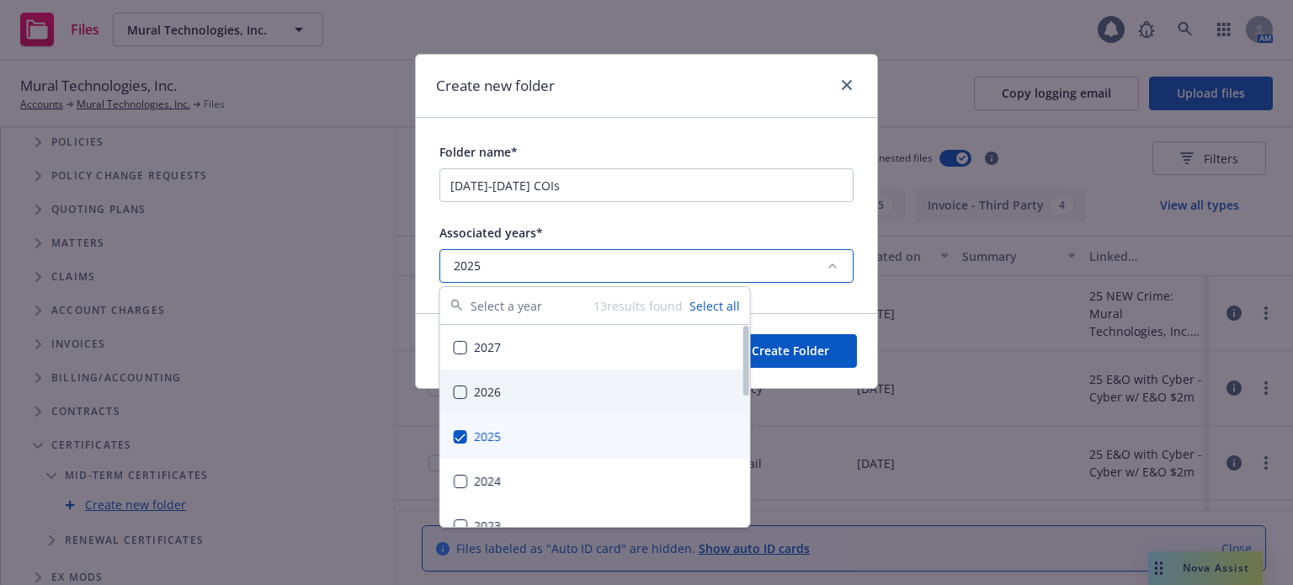
drag, startPoint x: 462, startPoint y: 393, endPoint x: 596, endPoint y: 390, distance: 133.8
click at [462, 393] on button "Suggestions" at bounding box center [460, 391] width 13 height 13
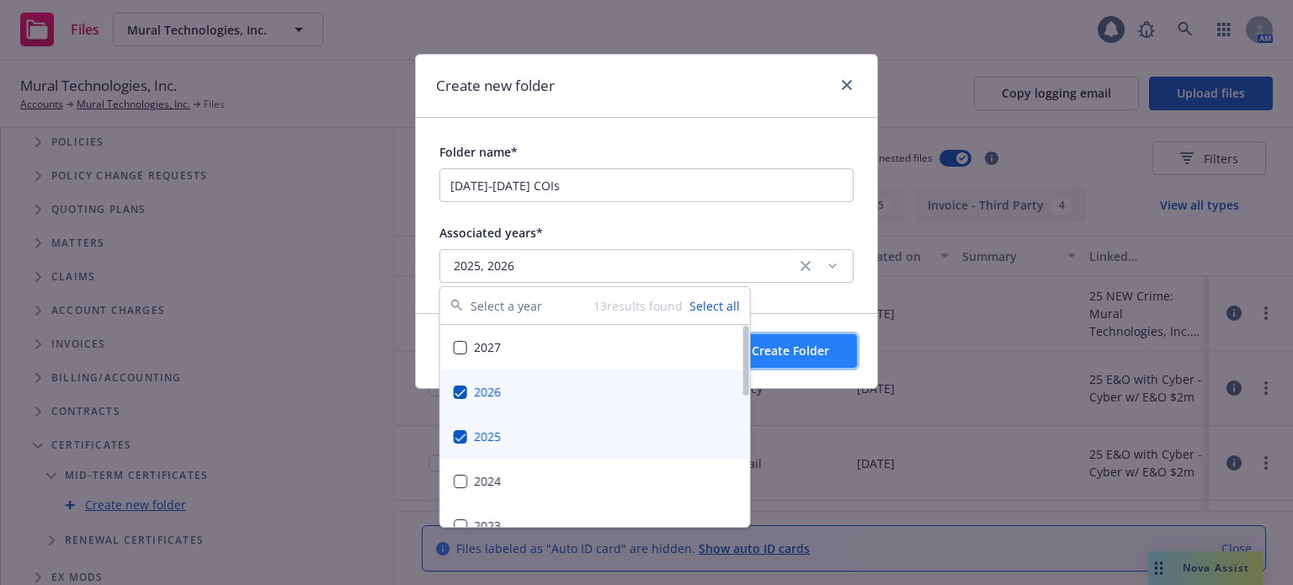
click at [816, 349] on span "Create Folder" at bounding box center [790, 351] width 77 height 16
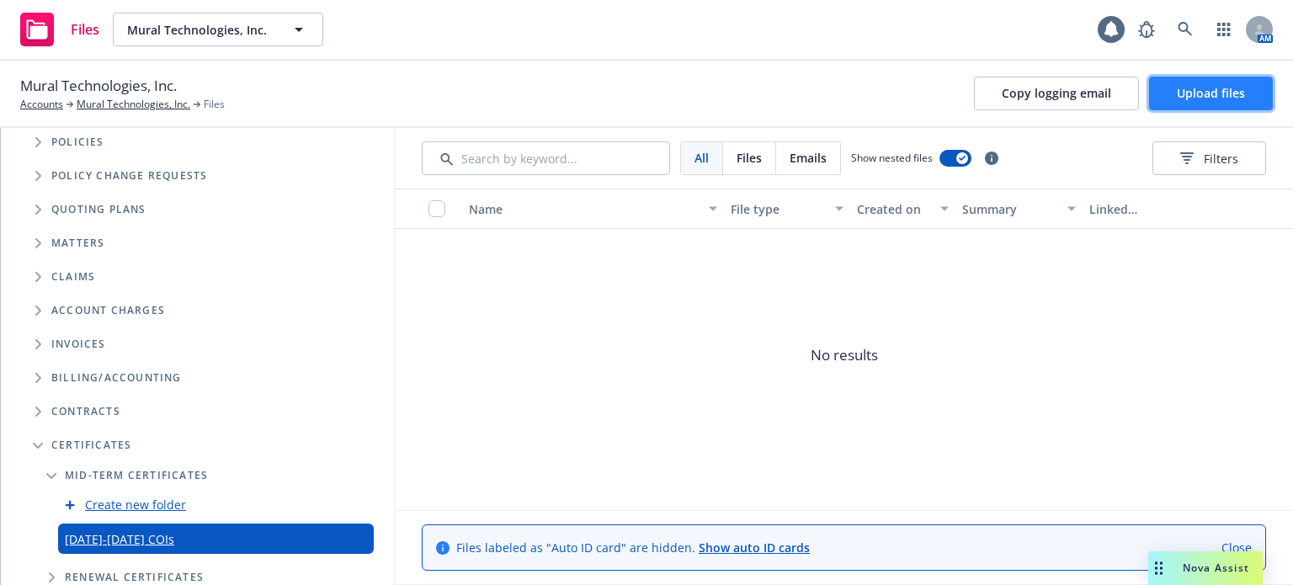
click at [1173, 95] on button "Upload files" at bounding box center [1211, 94] width 124 height 34
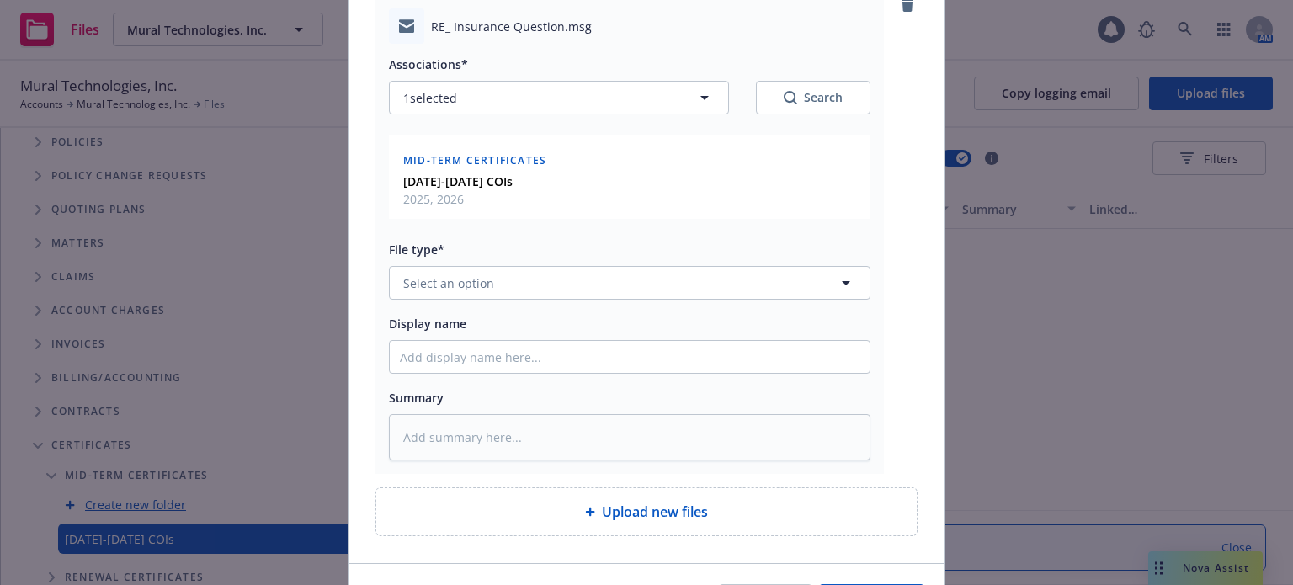
scroll to position [252, 0]
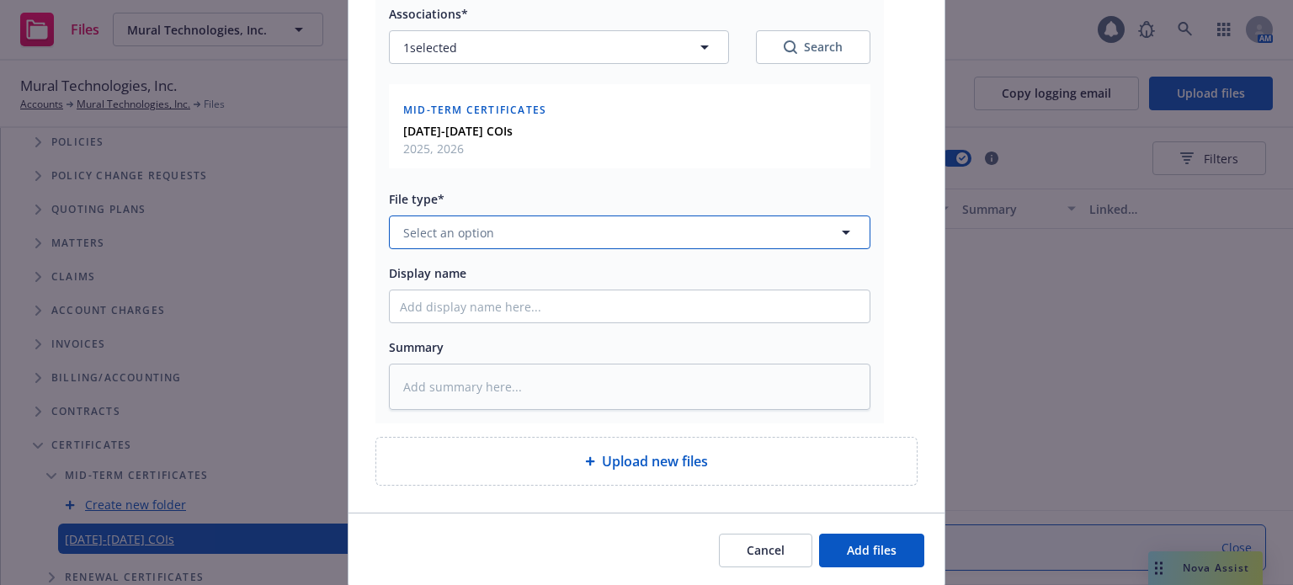
click at [512, 228] on button "Select an option" at bounding box center [629, 232] width 481 height 34
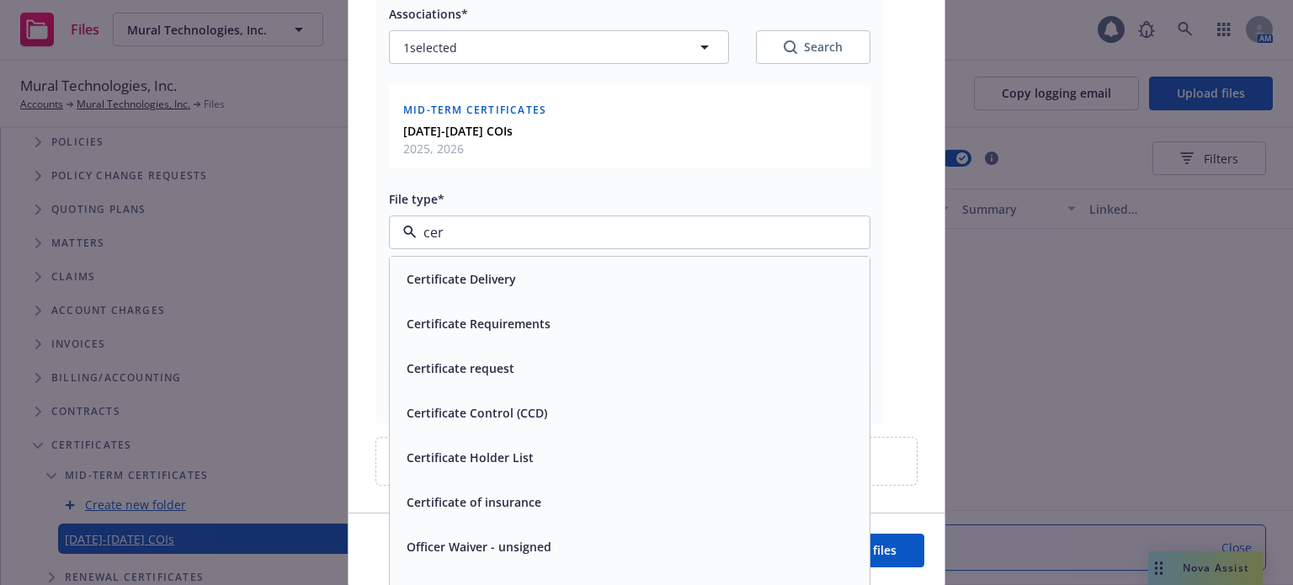
type input "cert"
click at [498, 284] on span "Certificate Delivery" at bounding box center [460, 279] width 109 height 18
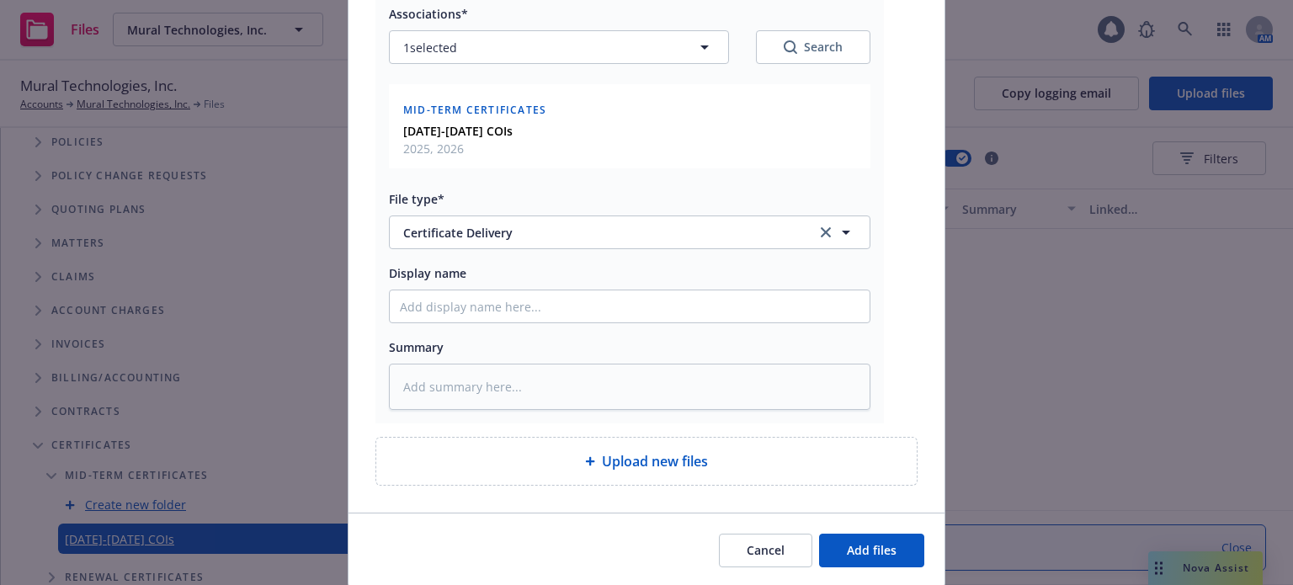
type textarea "x"
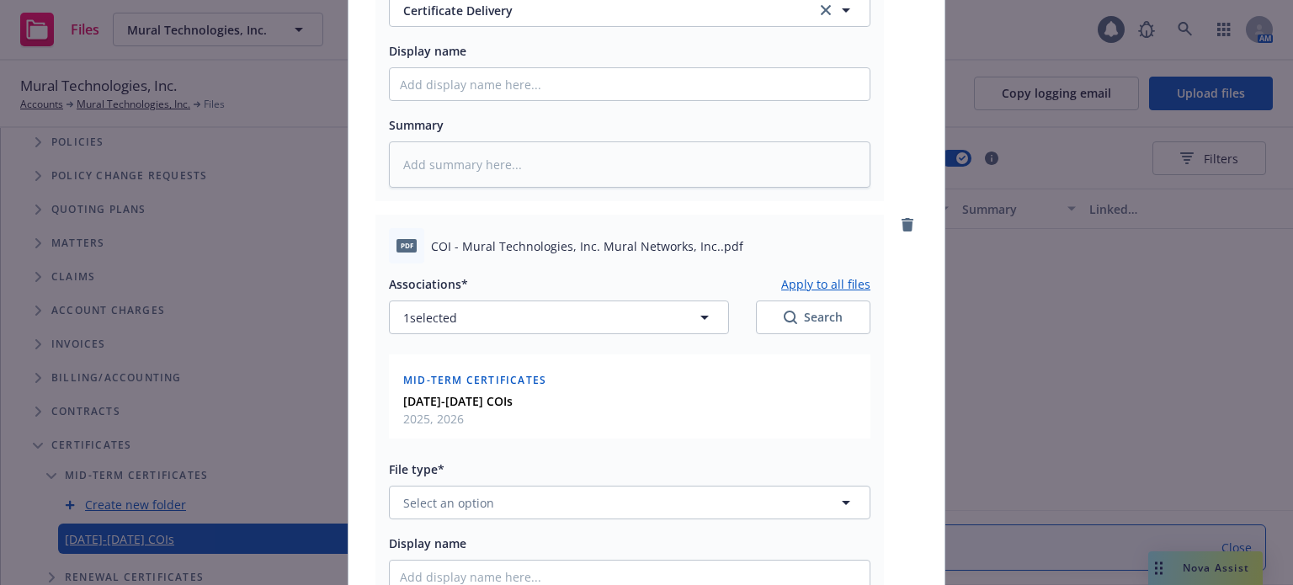
scroll to position [505, 0]
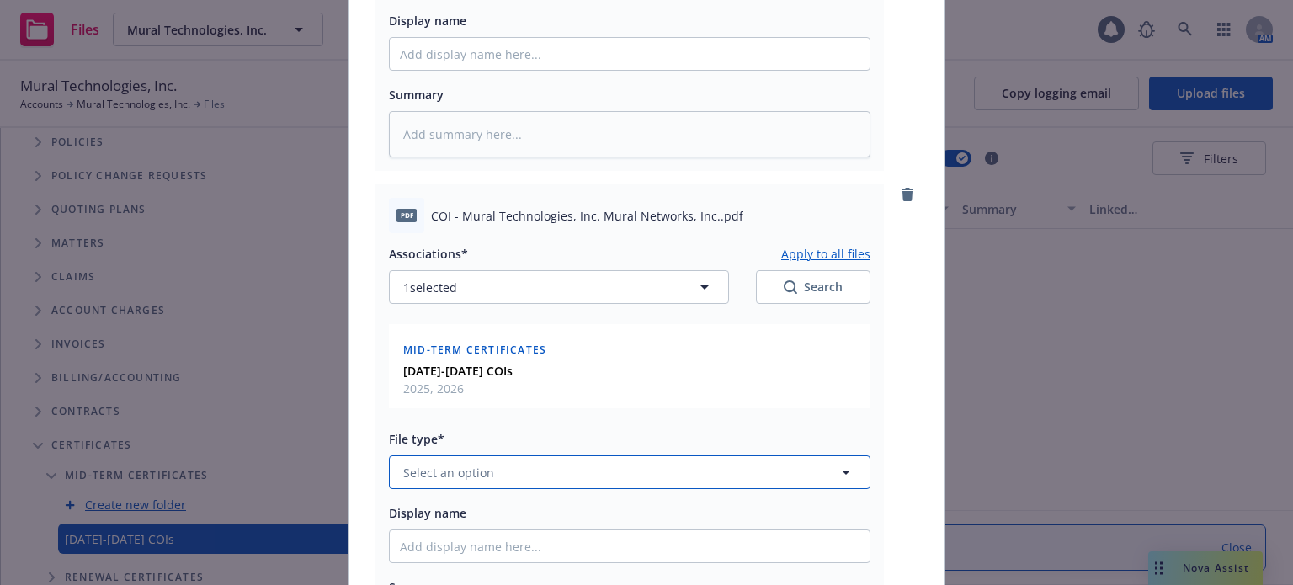
click at [451, 468] on span "Select an option" at bounding box center [448, 473] width 91 height 18
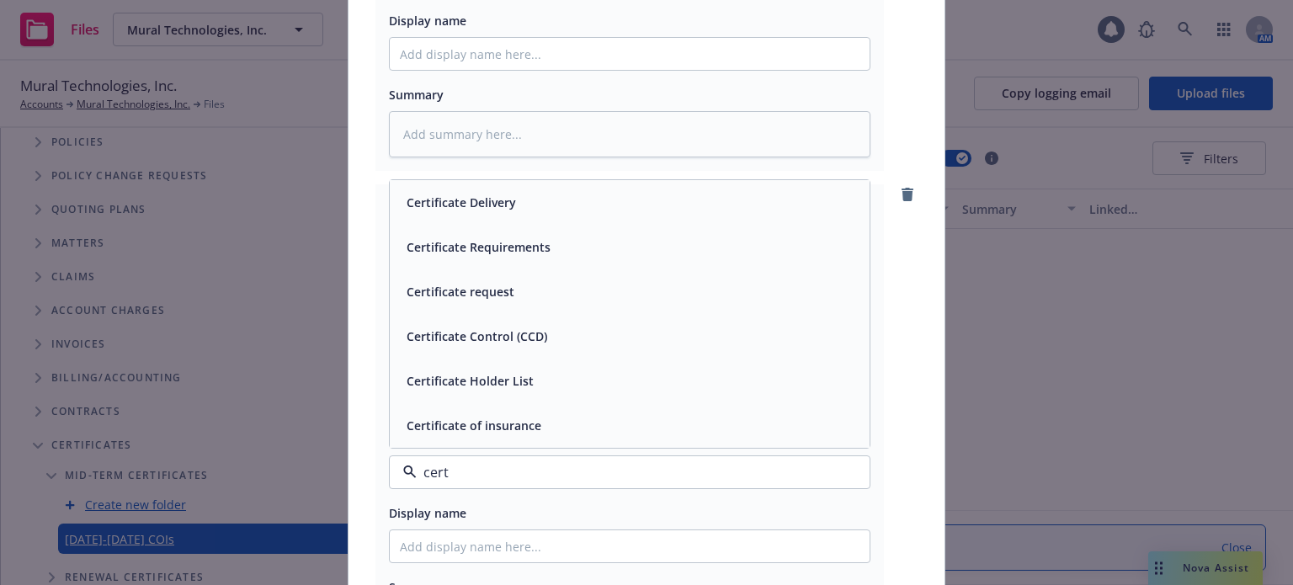
type input "certi"
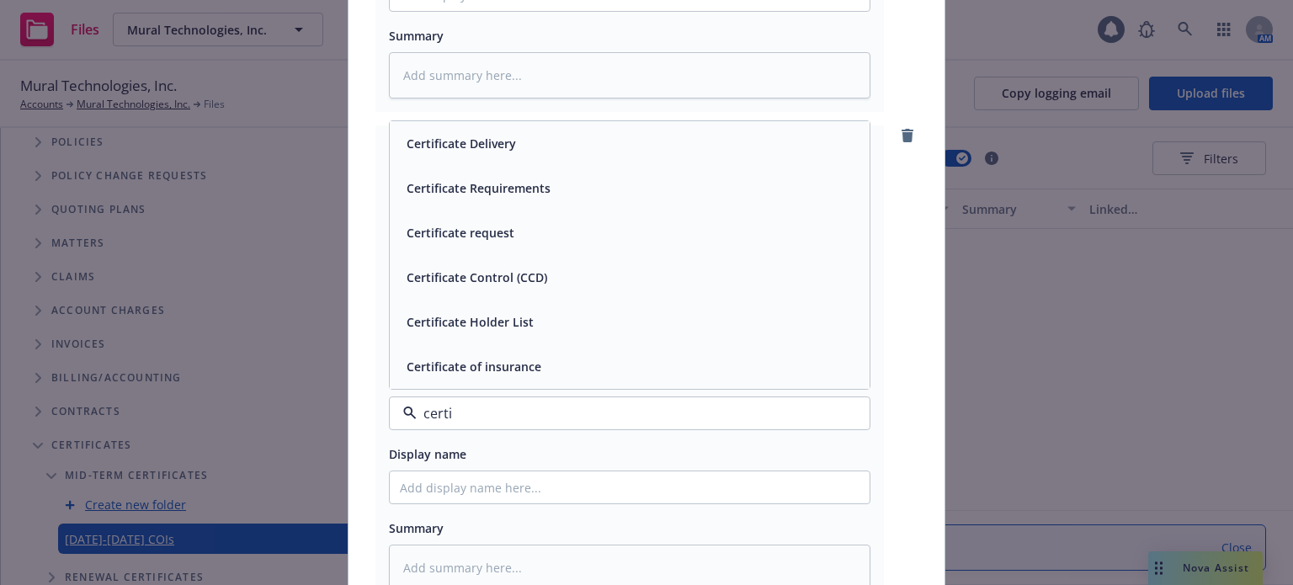
scroll to position [589, 0]
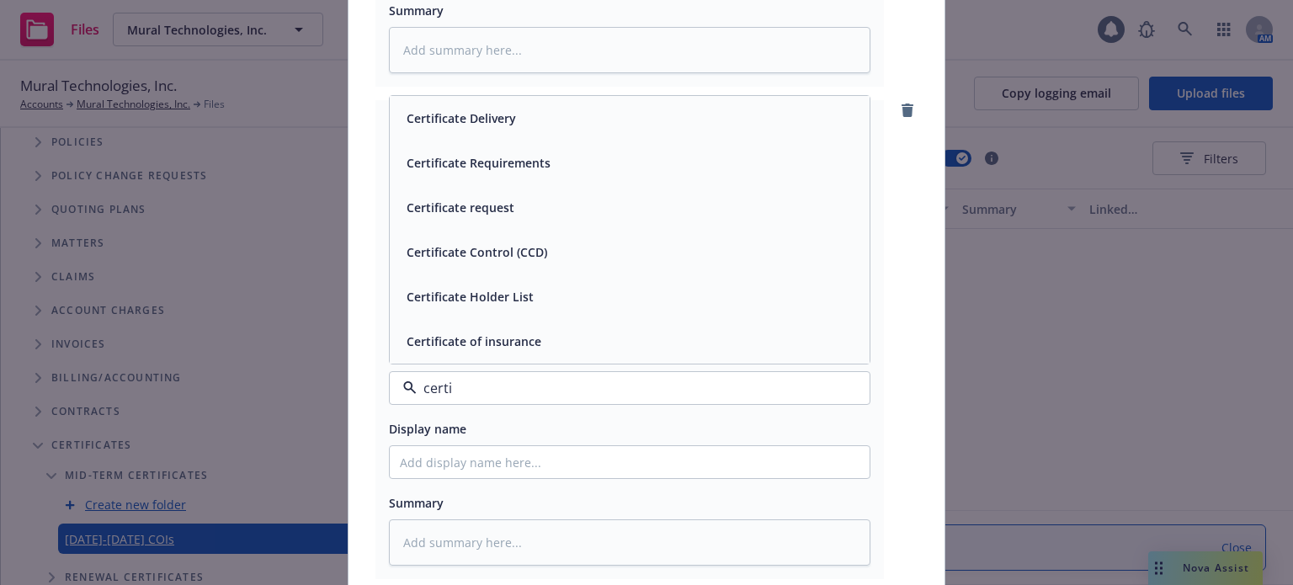
click at [488, 343] on span "Certificate of insurance" at bounding box center [473, 341] width 135 height 18
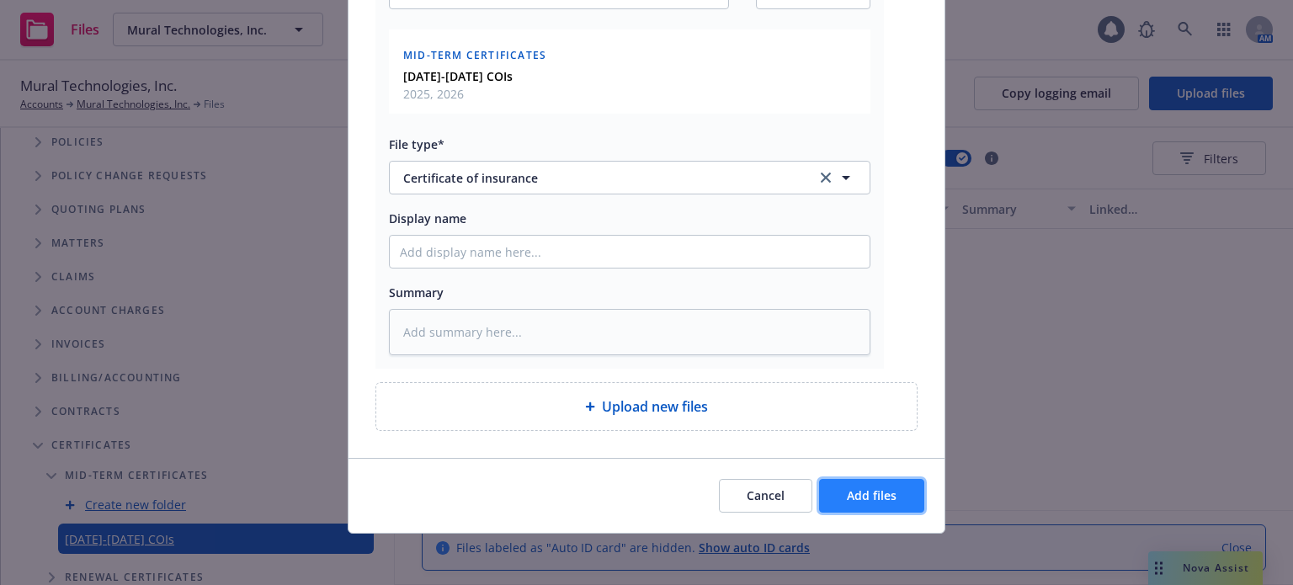
click at [883, 494] on span "Add files" at bounding box center [872, 495] width 50 height 16
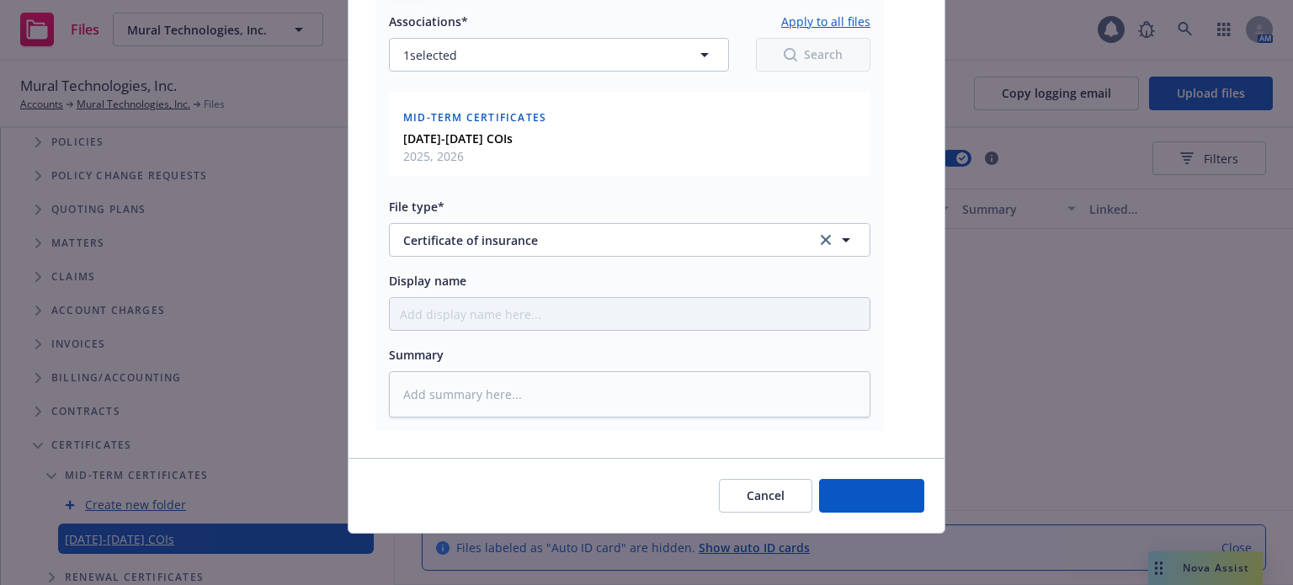
type textarea "x"
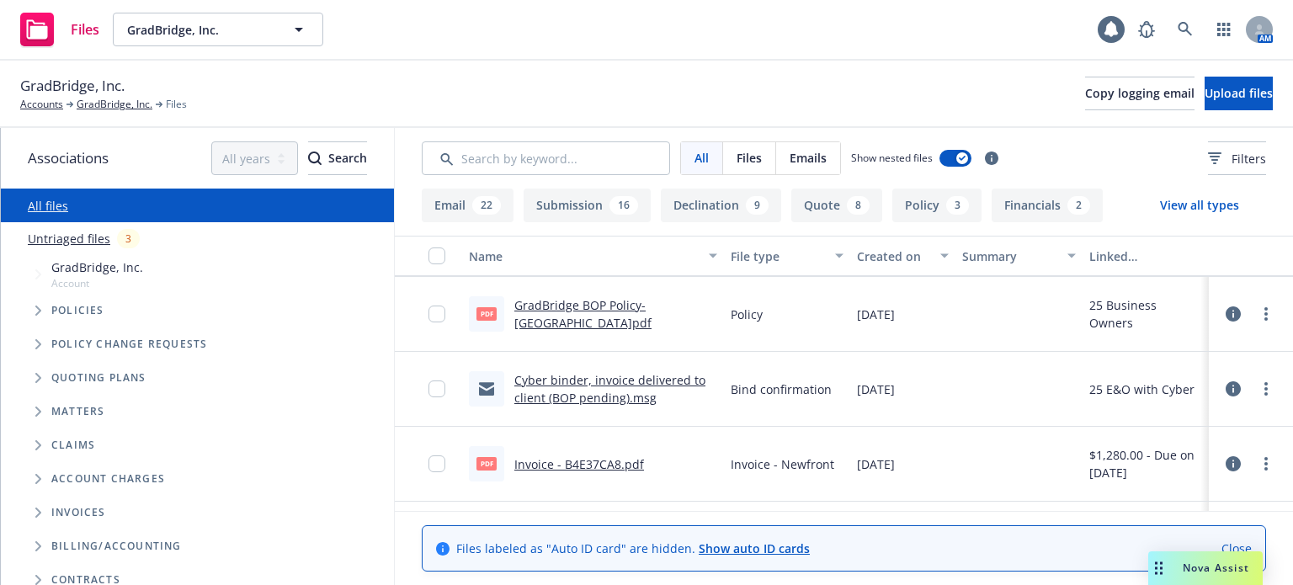
scroll to position [757, 0]
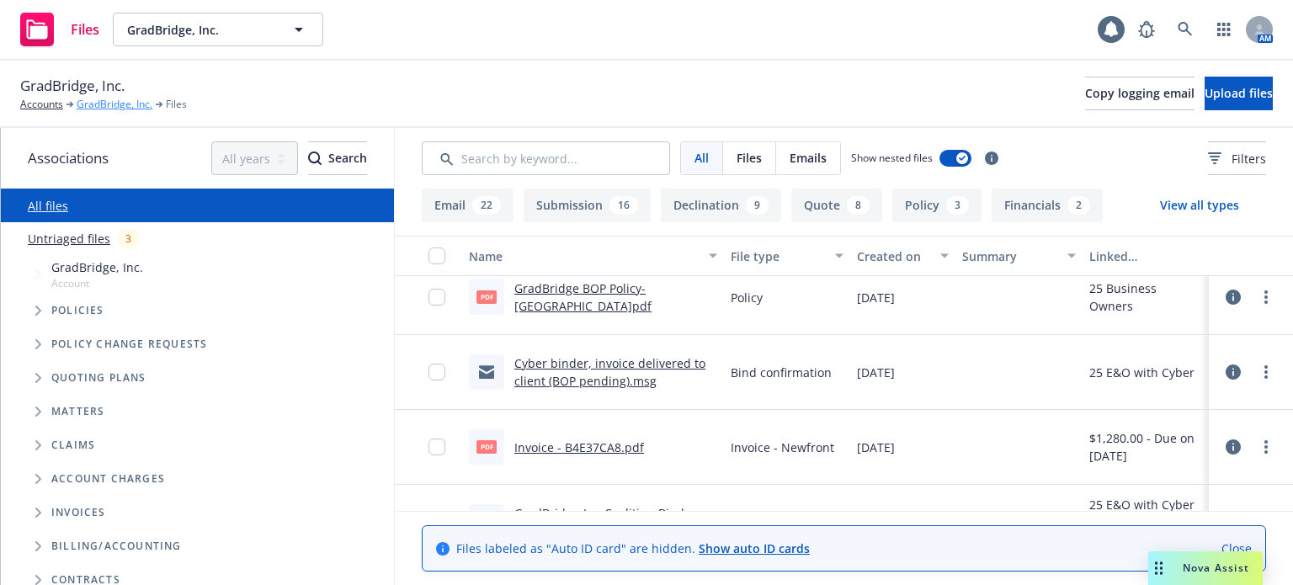
click at [137, 99] on link "GradBridge, Inc." at bounding box center [115, 104] width 76 height 15
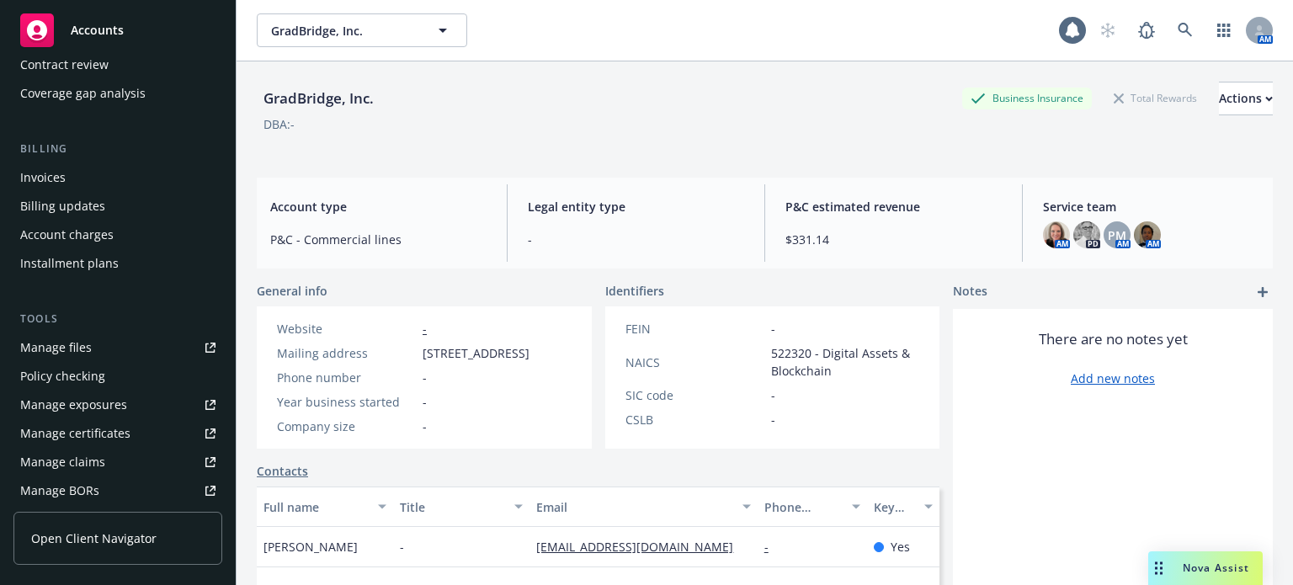
scroll to position [252, 0]
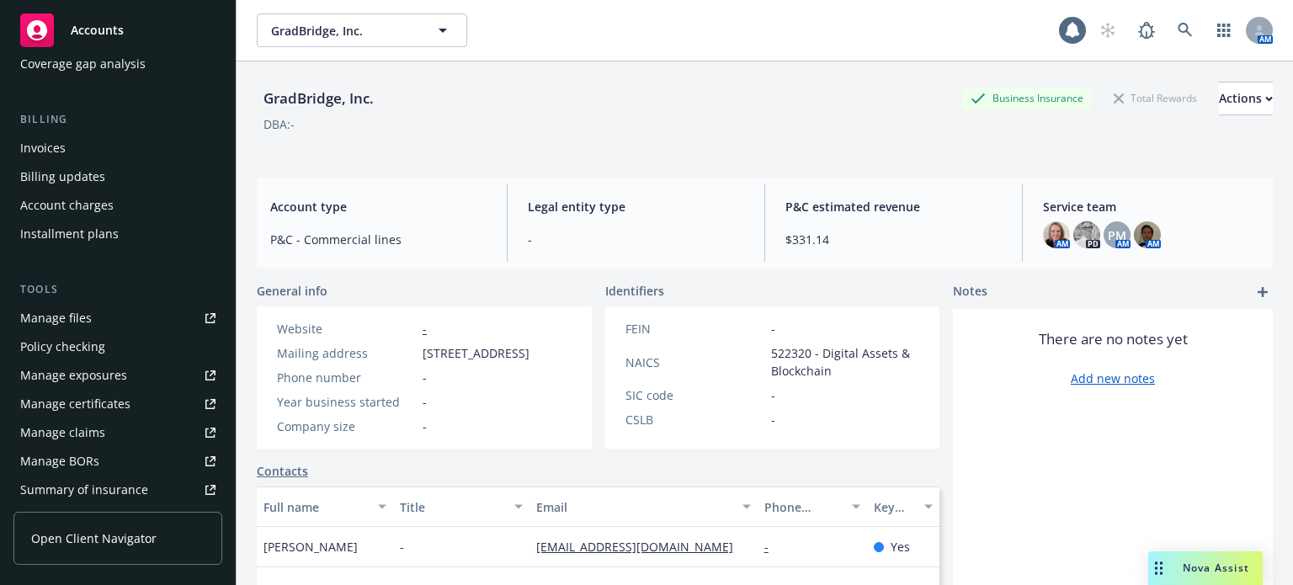
click at [88, 317] on div "Manage files" at bounding box center [56, 318] width 72 height 27
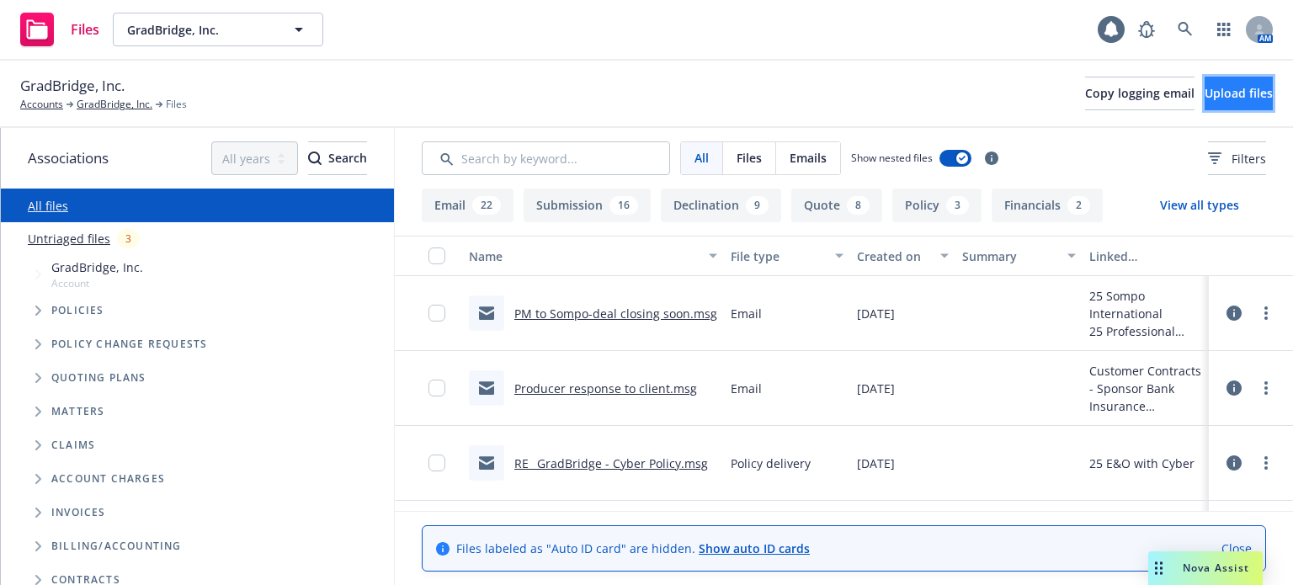
click at [1234, 100] on span "Upload files" at bounding box center [1238, 93] width 68 height 16
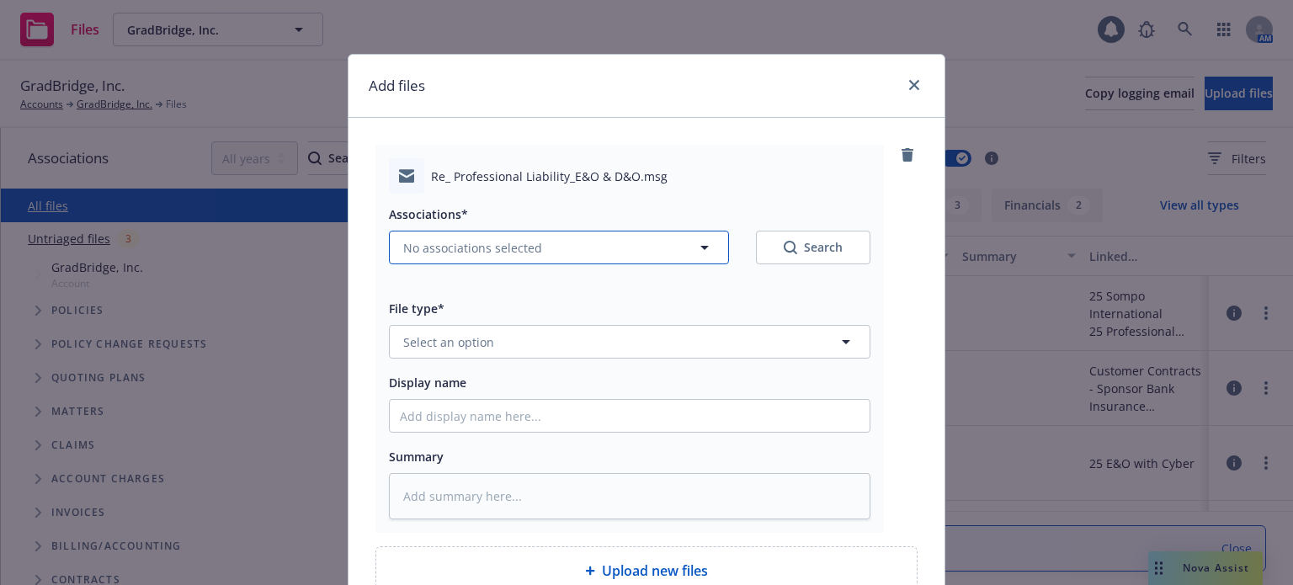
click at [492, 245] on span "No associations selected" at bounding box center [472, 248] width 139 height 18
type textarea "x"
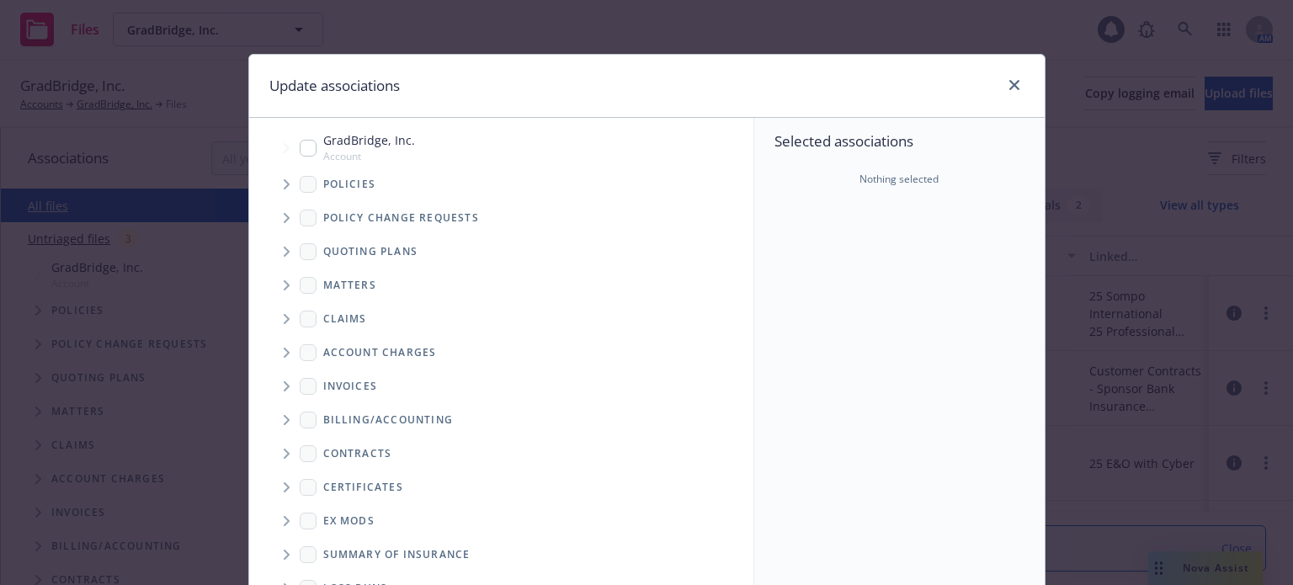
click at [300, 141] on input "Tree Example" at bounding box center [308, 148] width 17 height 17
checkbox input "true"
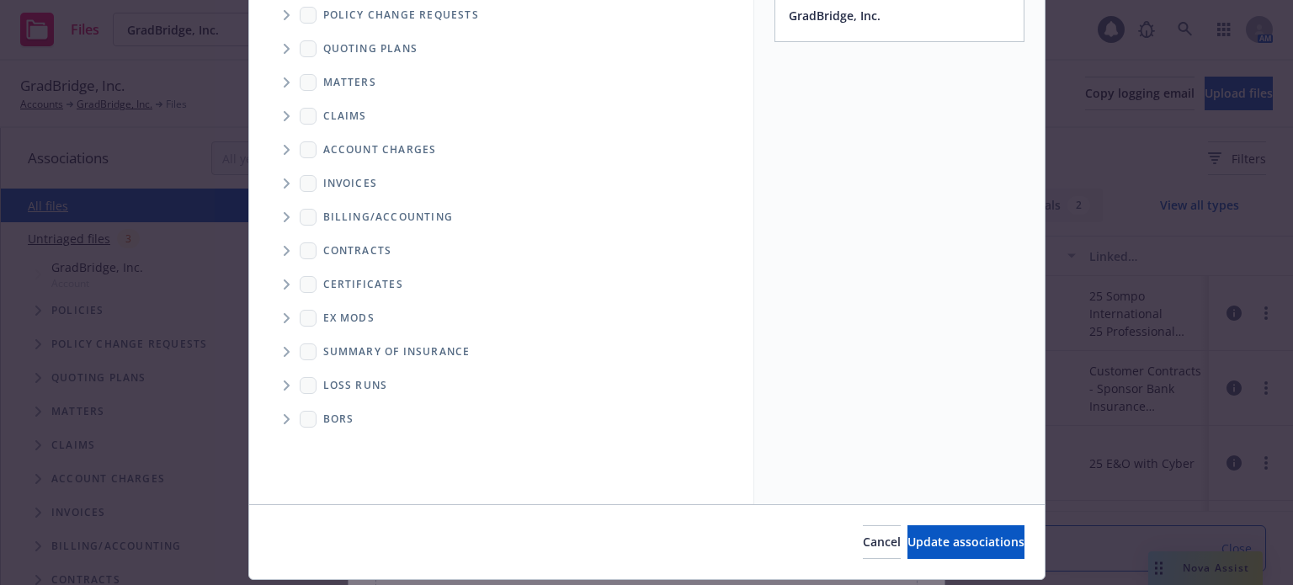
scroll to position [251, 0]
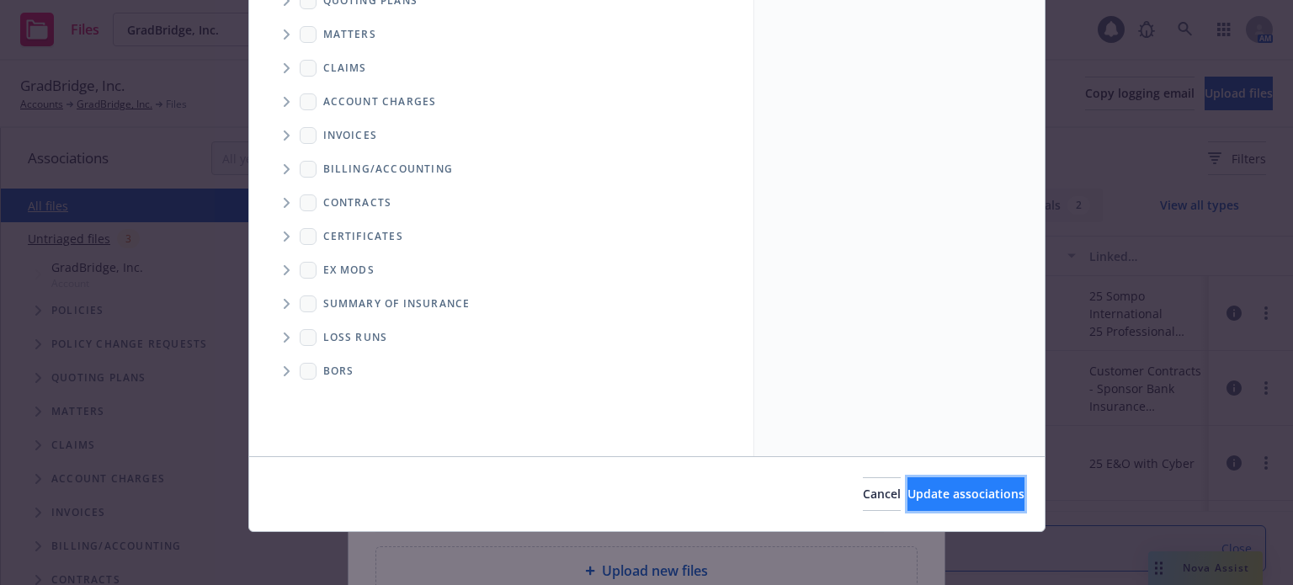
click at [921, 483] on button "Update associations" at bounding box center [965, 494] width 117 height 34
type textarea "x"
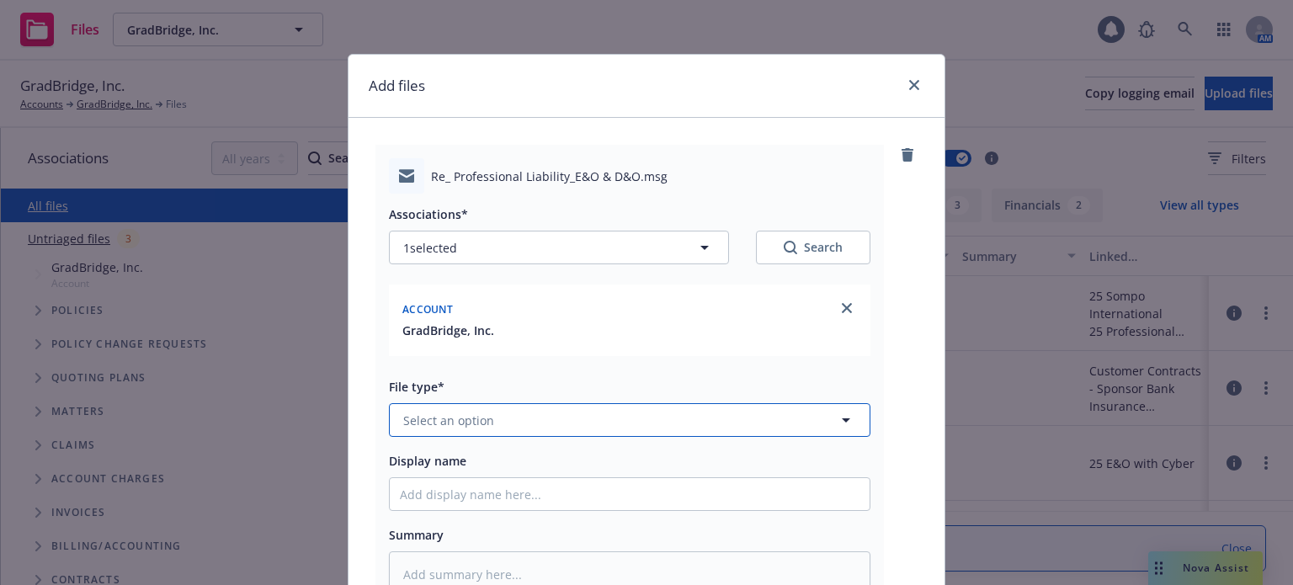
click at [478, 420] on span "Select an option" at bounding box center [448, 421] width 91 height 18
type input "email"
click at [465, 461] on div "Email" at bounding box center [629, 466] width 459 height 24
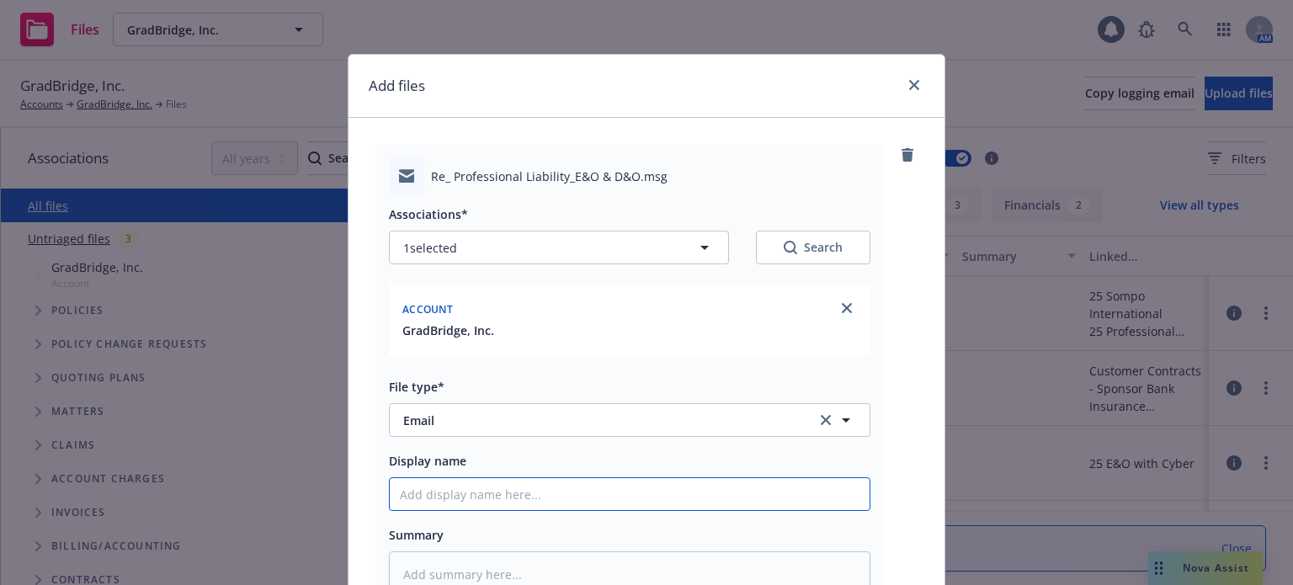
click at [465, 497] on input "Display name" at bounding box center [630, 494] width 480 height 32
type textarea "x"
type input "I"
type textarea "x"
type input "In"
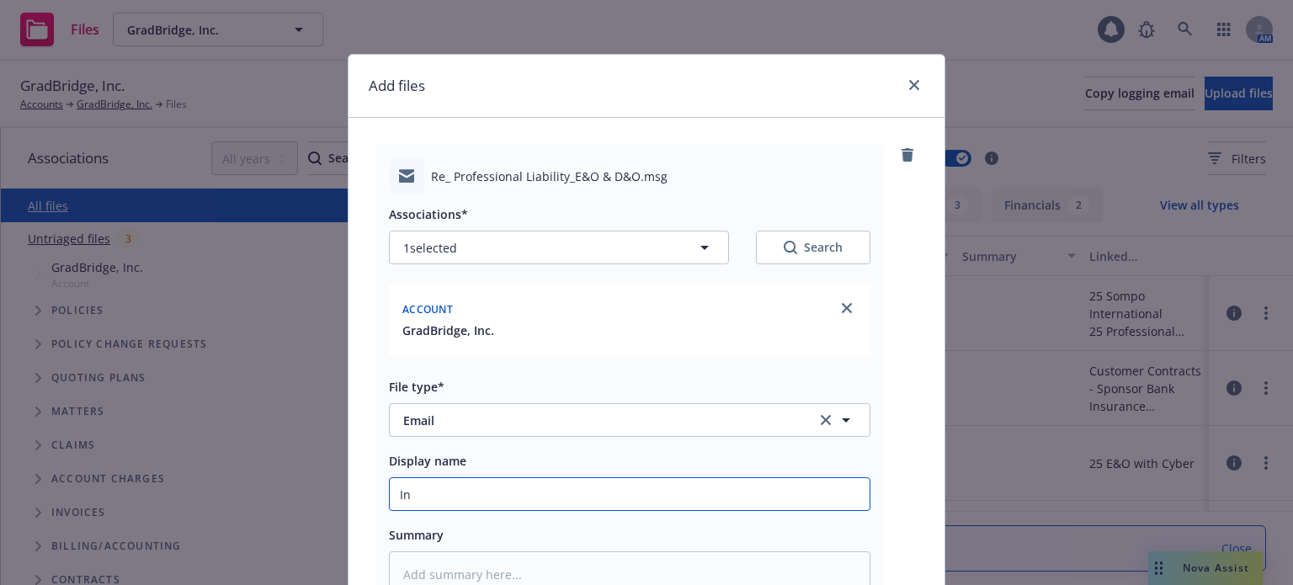
type textarea "x"
type input "Ind"
type textarea "x"
type input "Indi"
type textarea "x"
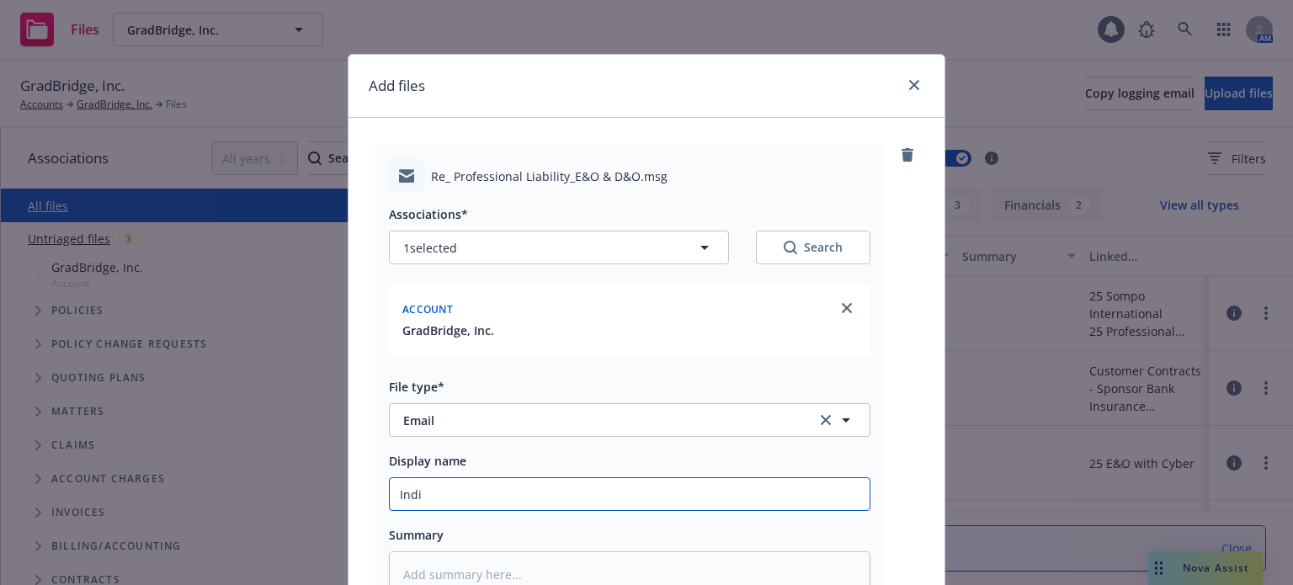
type input "Indio"
type textarea "x"
type input "Indio"
type textarea "x"
type input "Indio l"
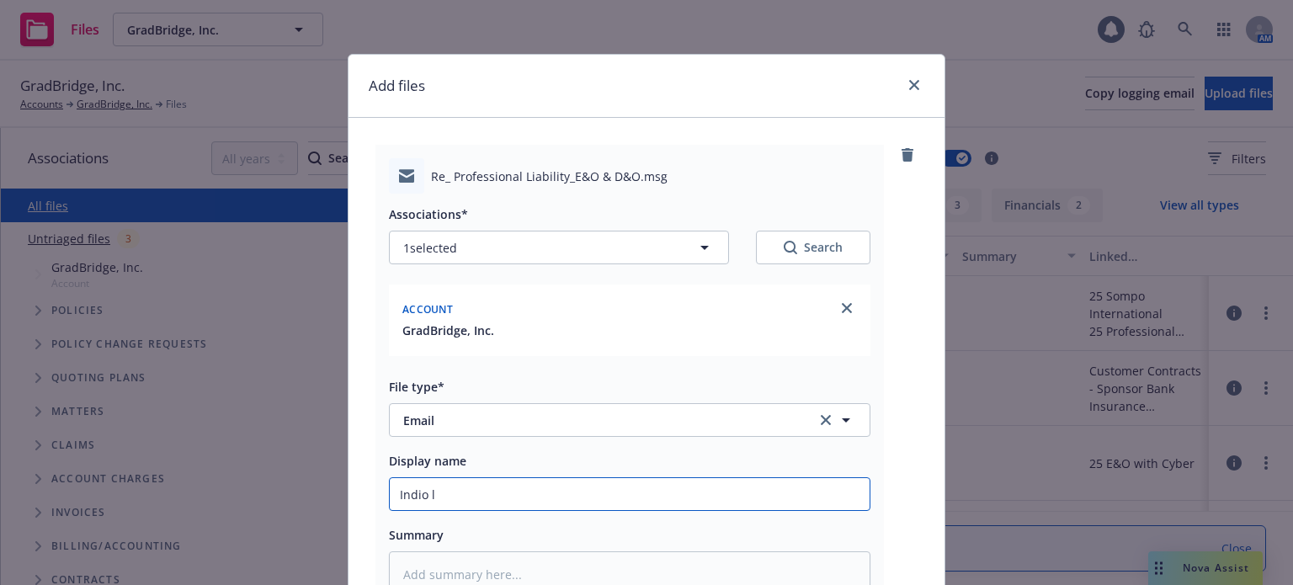
type textarea "x"
type input "Indio li"
type textarea "x"
type input "[PERSON_NAME]"
type textarea "x"
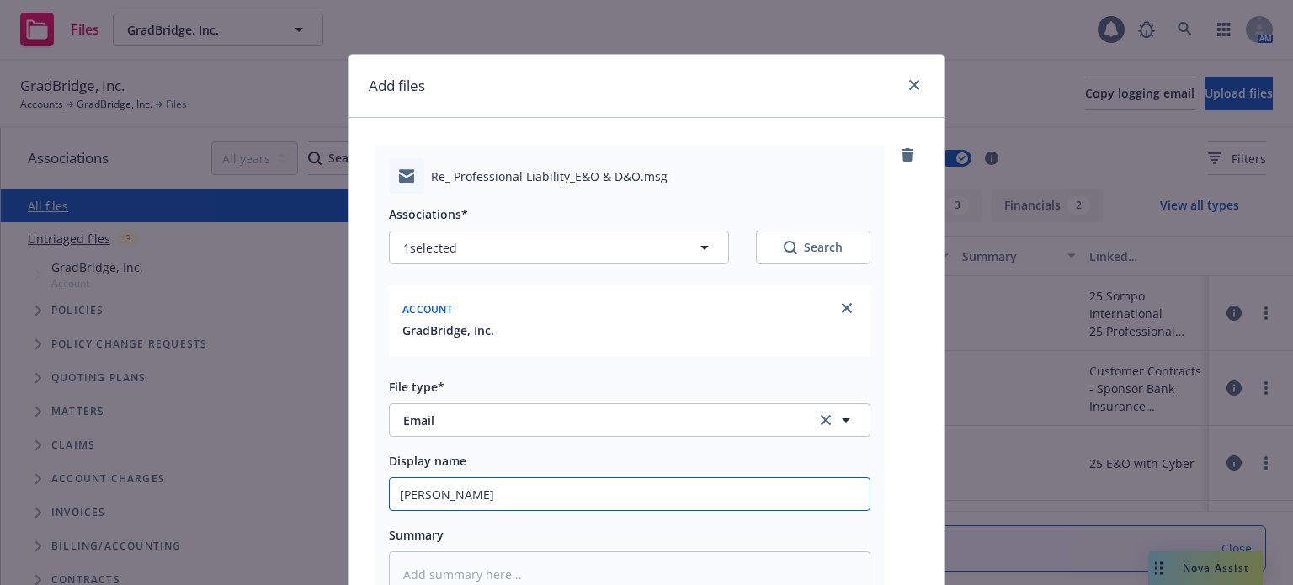
type input "Indio link"
type textarea "x"
type input "Indio link s"
type textarea "x"
type input "Indio link se"
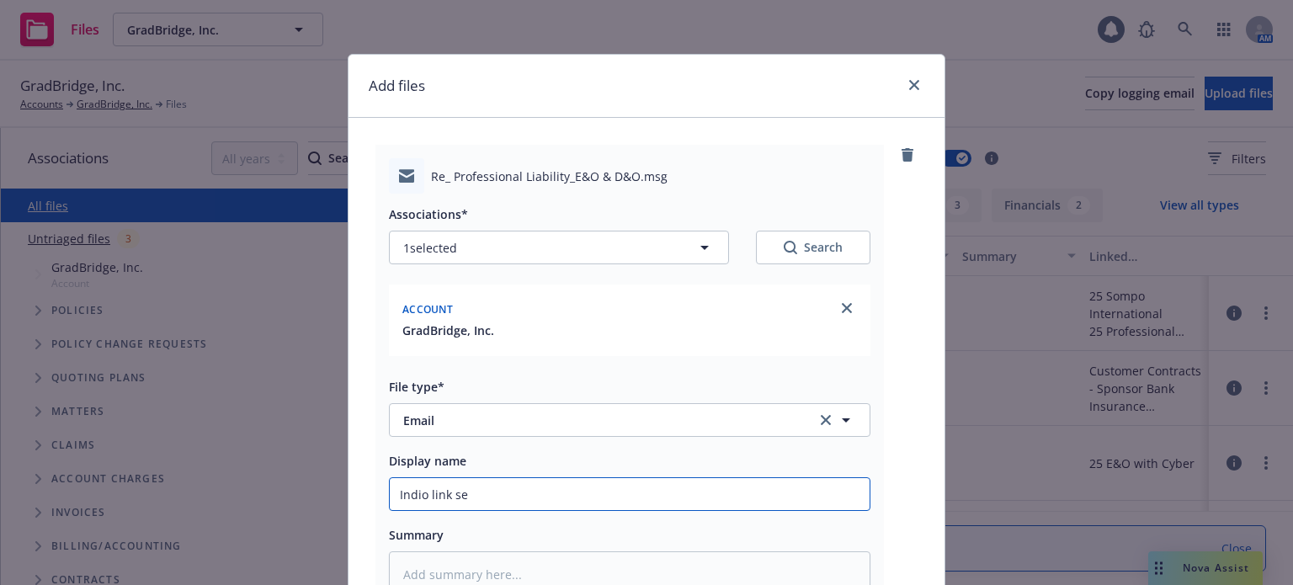
type textarea "x"
type input "Indio link sen"
type textarea "x"
type input "Indio link sent"
type textarea "x"
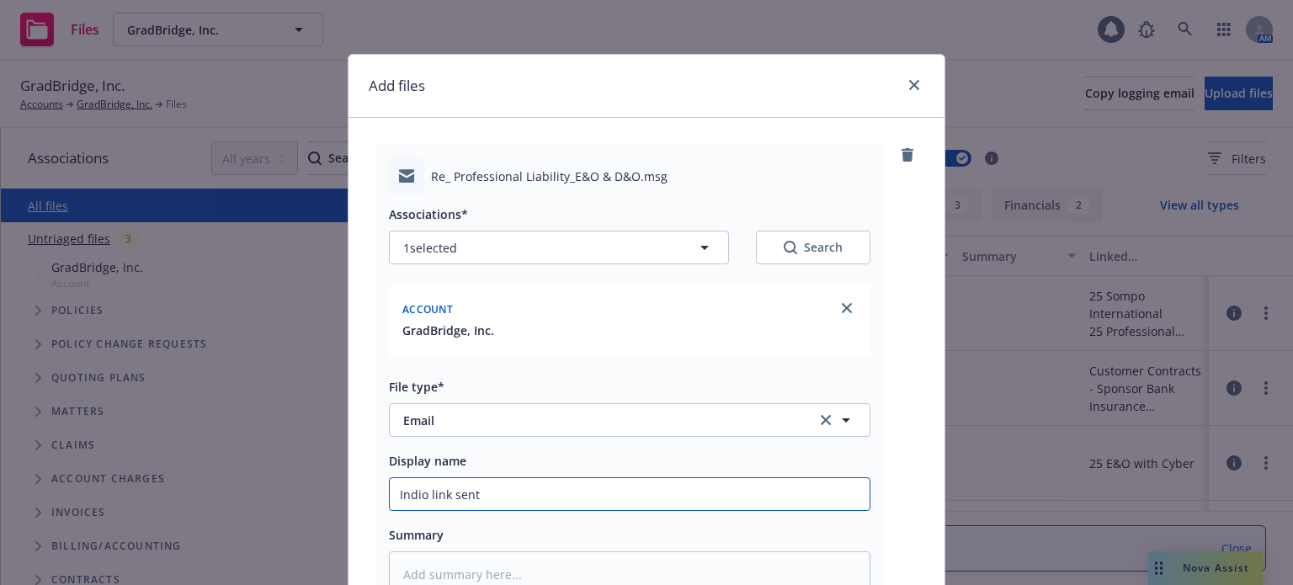
type input "Indio link sent"
type textarea "x"
type input "Indio link sent t"
type textarea "x"
type input "Indio link sent to"
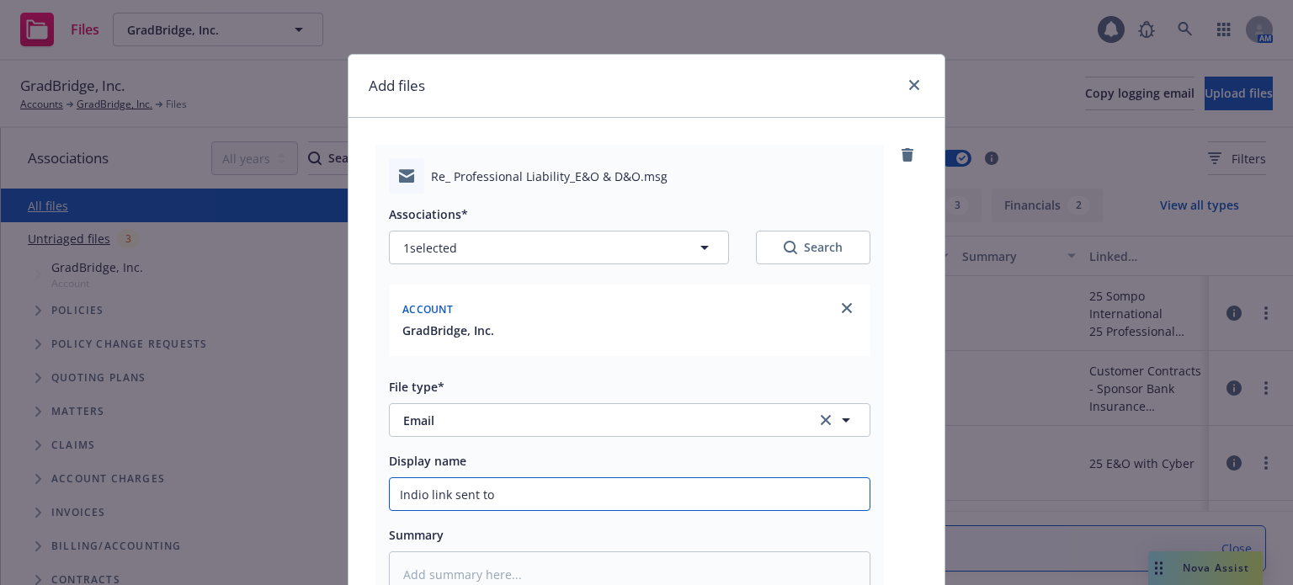
type textarea "x"
type input "Indio link sent to c"
type textarea "x"
type input "Indio link sent to cl"
type textarea "x"
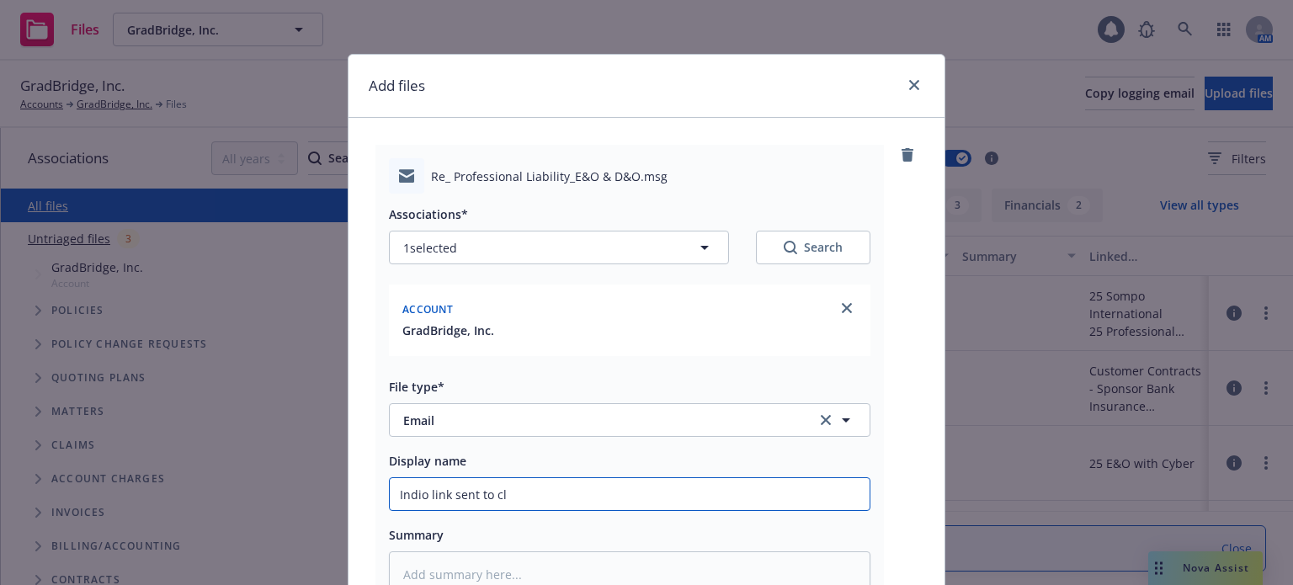
type input "Indio link sent to cli"
type textarea "x"
type input "Indio link sent to clie"
type textarea "x"
type input "Indio link sent to clien"
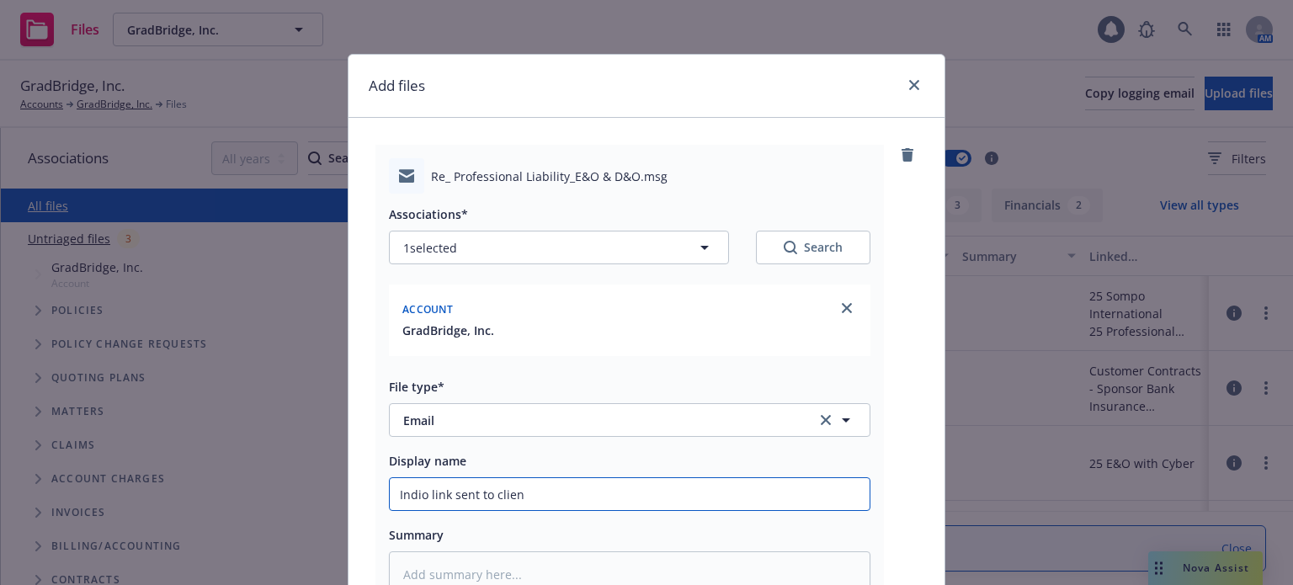
type textarea "x"
type input "Indio link sent to client"
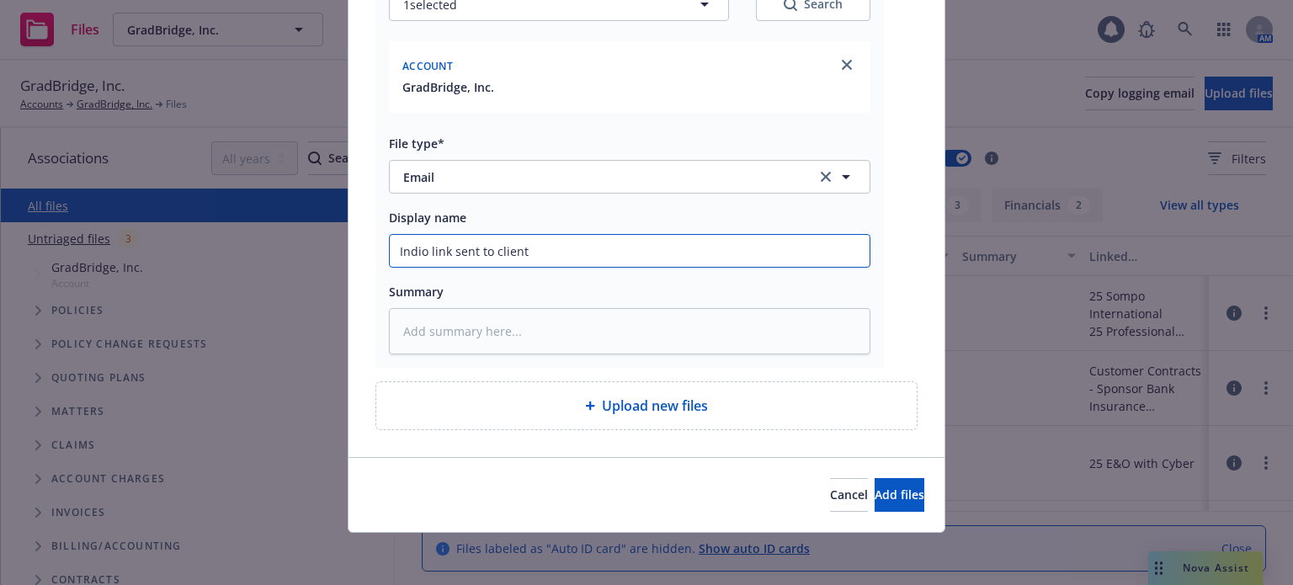
type textarea "x"
type input "Indio link sent to client w"
type textarea "x"
type input "Indio link sent to client wi"
type textarea "x"
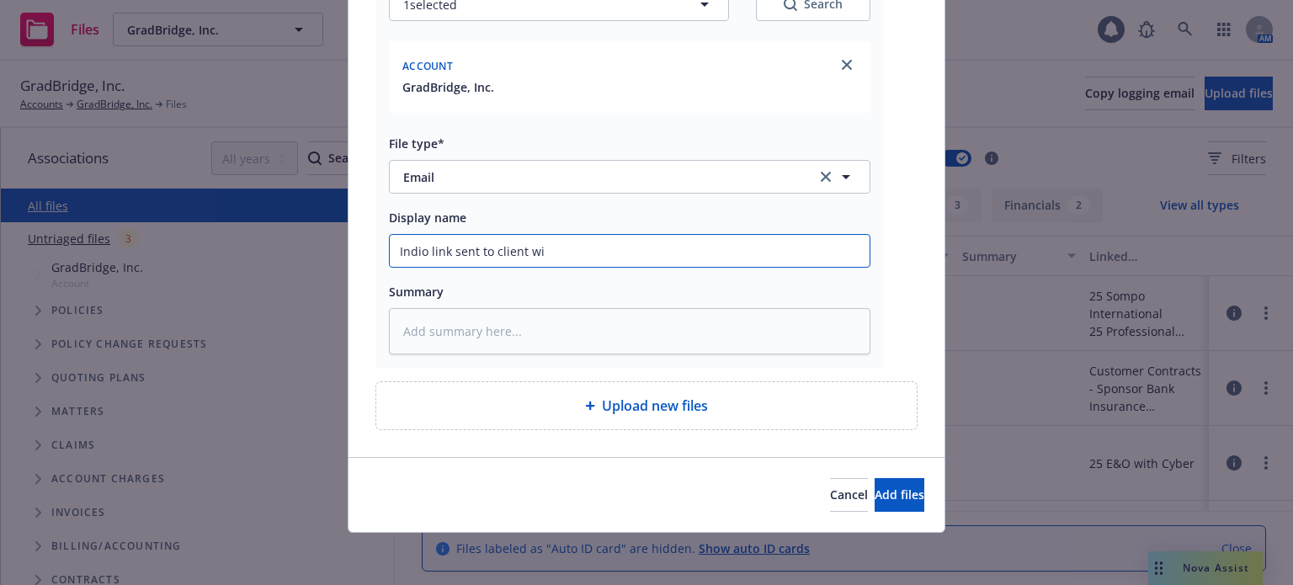
type input "Indio link sent to client wit"
type textarea "x"
type input "Indio link sent to client with"
type textarea "x"
type input "Indio link sent to client with"
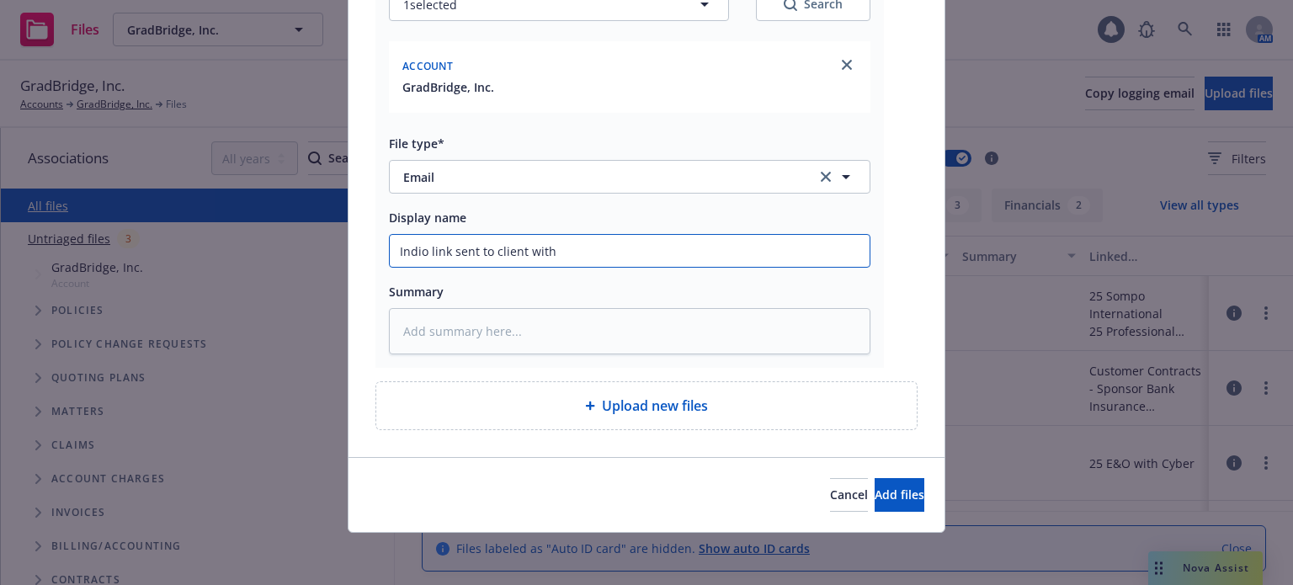
type textarea "x"
type input "Indio link sent to client with n"
type textarea "x"
type input "Indio link sent to client with na"
type textarea "x"
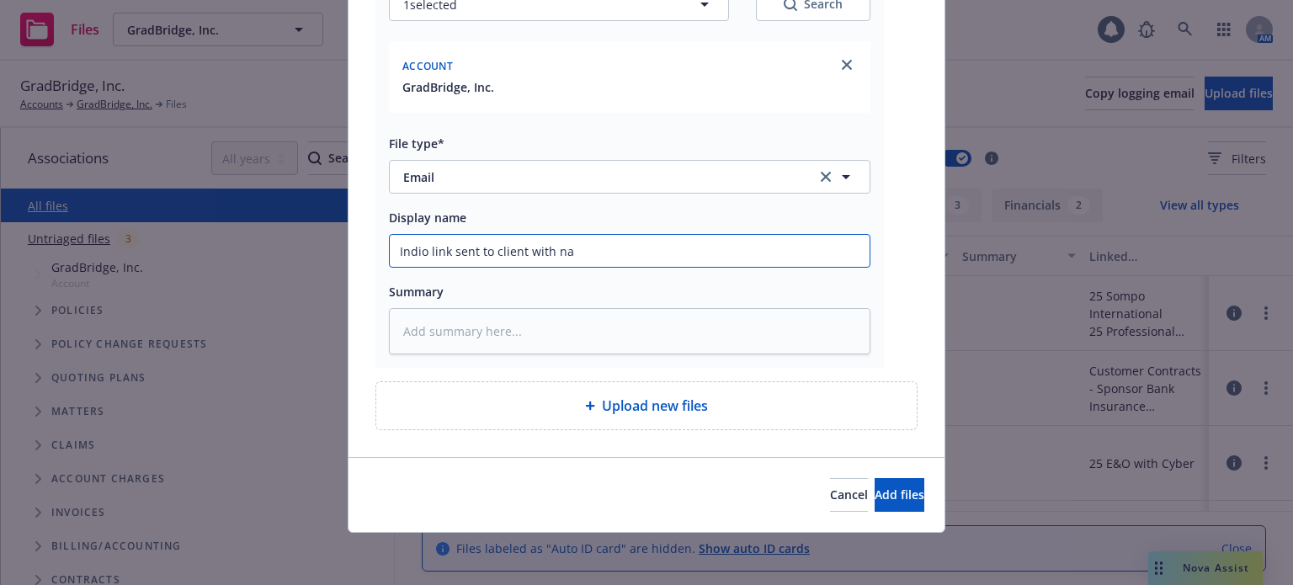
type input "Indio link sent to client with [PERSON_NAME]"
type textarea "x"
type input "Indio link sent to client with narr"
type textarea "x"
type input "Indio link sent to client with narra"
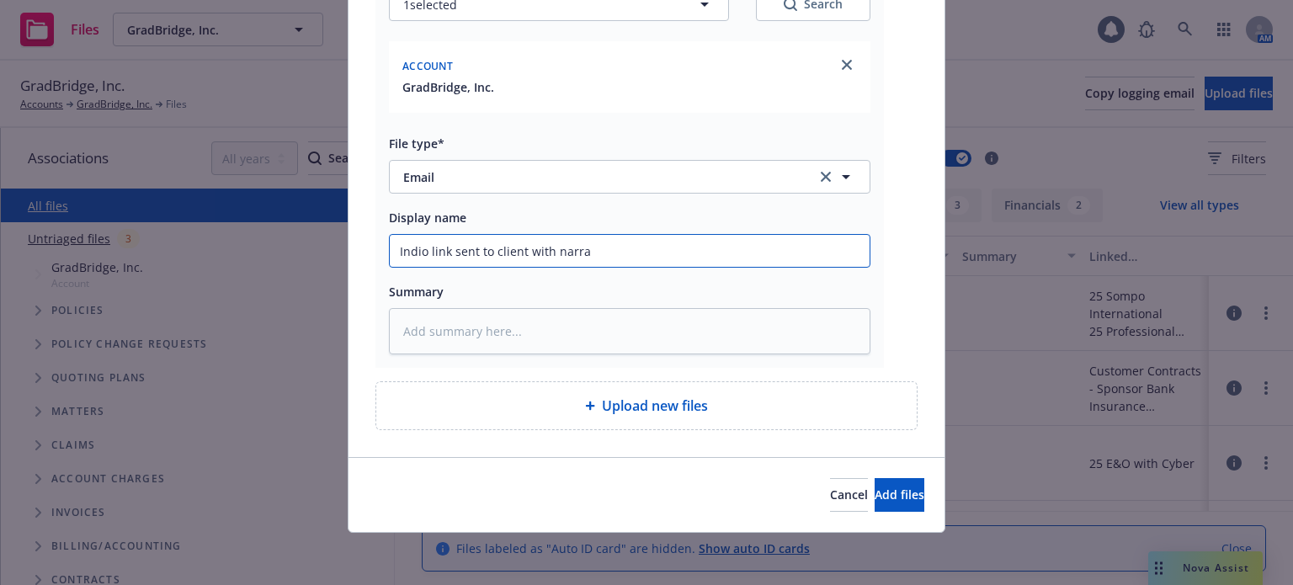
type textarea "x"
type input "Indio link sent to client with narrat"
type textarea "x"
type input "Indio link sent to client with narrati"
type textarea "x"
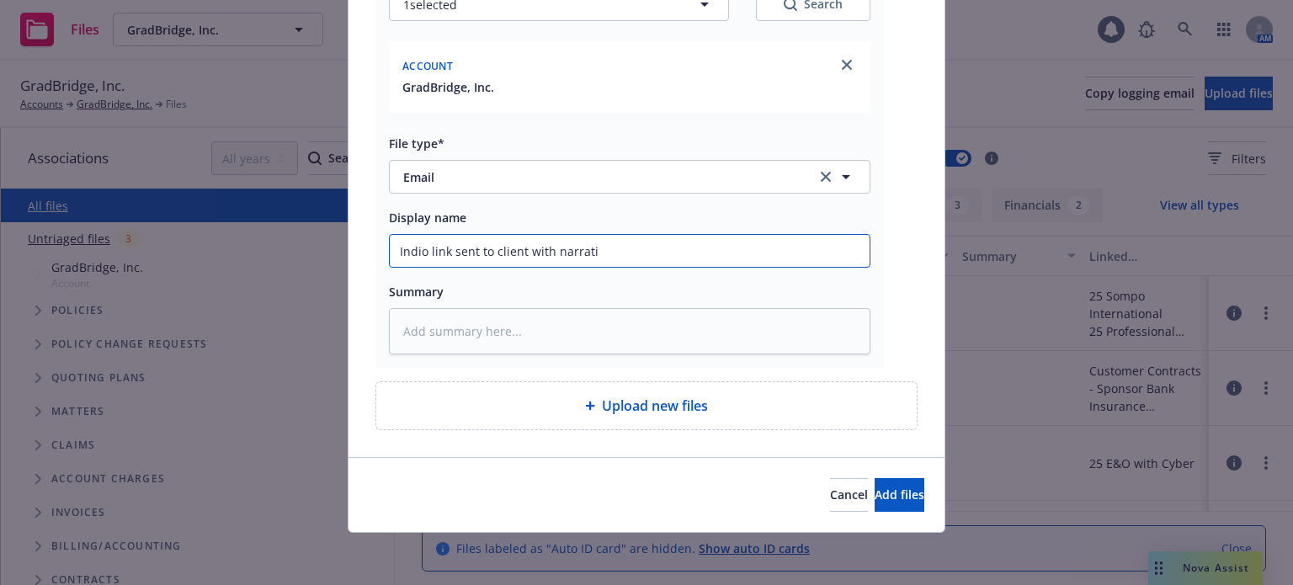
type input "Indio link sent to client with narrativ"
type textarea "x"
type input "[PERSON_NAME] sent to client with narrative"
click at [874, 500] on span "Add files" at bounding box center [899, 494] width 50 height 16
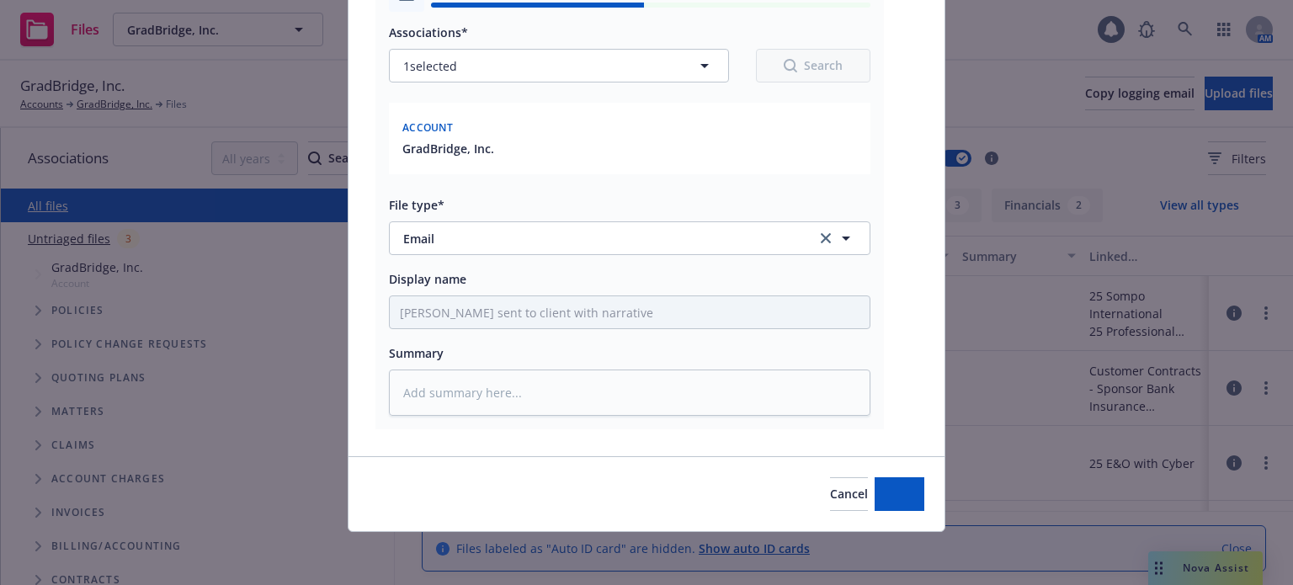
type textarea "x"
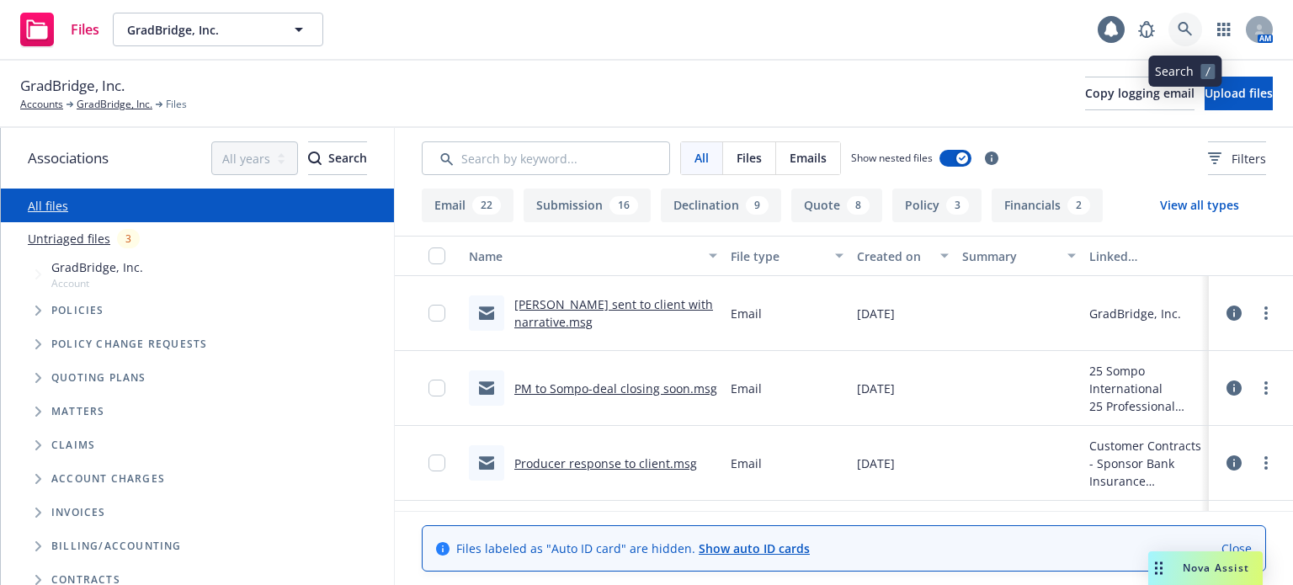
click at [1170, 36] on link at bounding box center [1185, 30] width 34 height 34
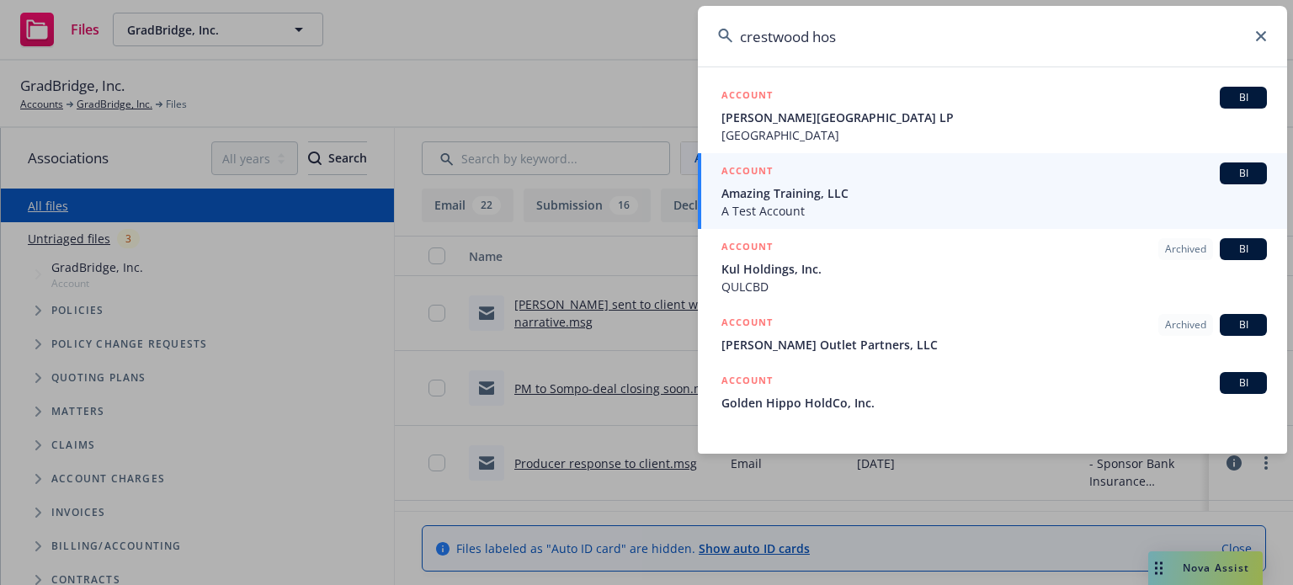
click at [901, 50] on input "crestwood hos" at bounding box center [992, 36] width 589 height 61
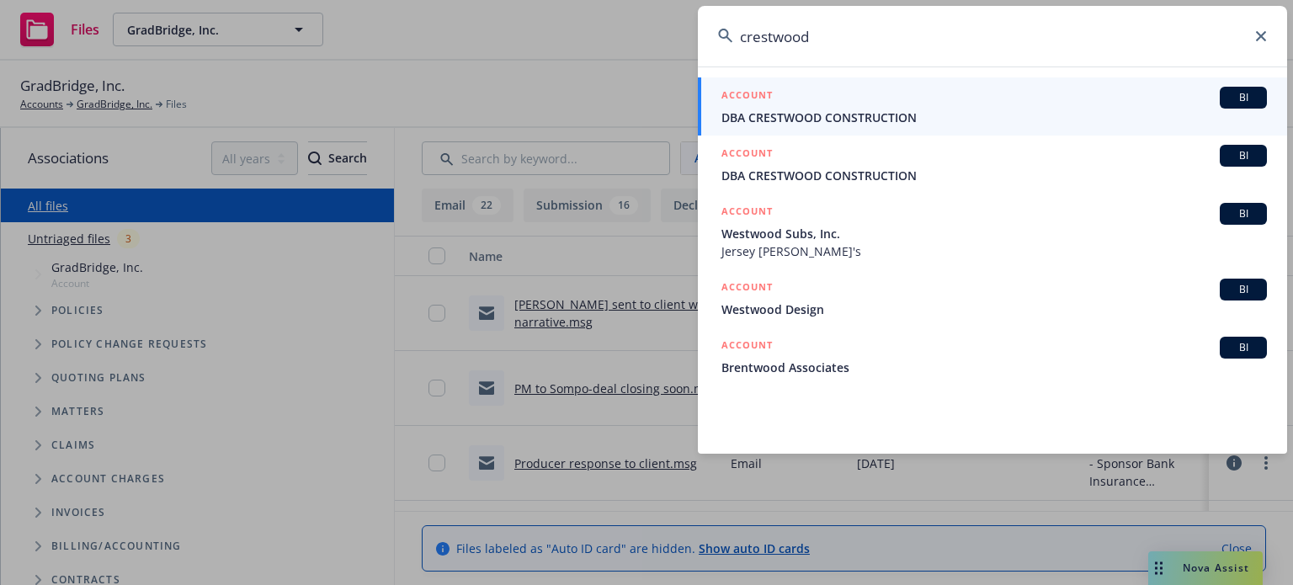
drag, startPoint x: 1057, startPoint y: 48, endPoint x: 580, endPoint y: 21, distance: 477.9
click at [580, 21] on div "crestwood ACCOUNT BI DBA CRESTWOOD CONSTRUCTION ACCOUNT BI DBA CRESTWOOD CONSTR…" at bounding box center [646, 292] width 1293 height 585
paste input "EPL1553814K"
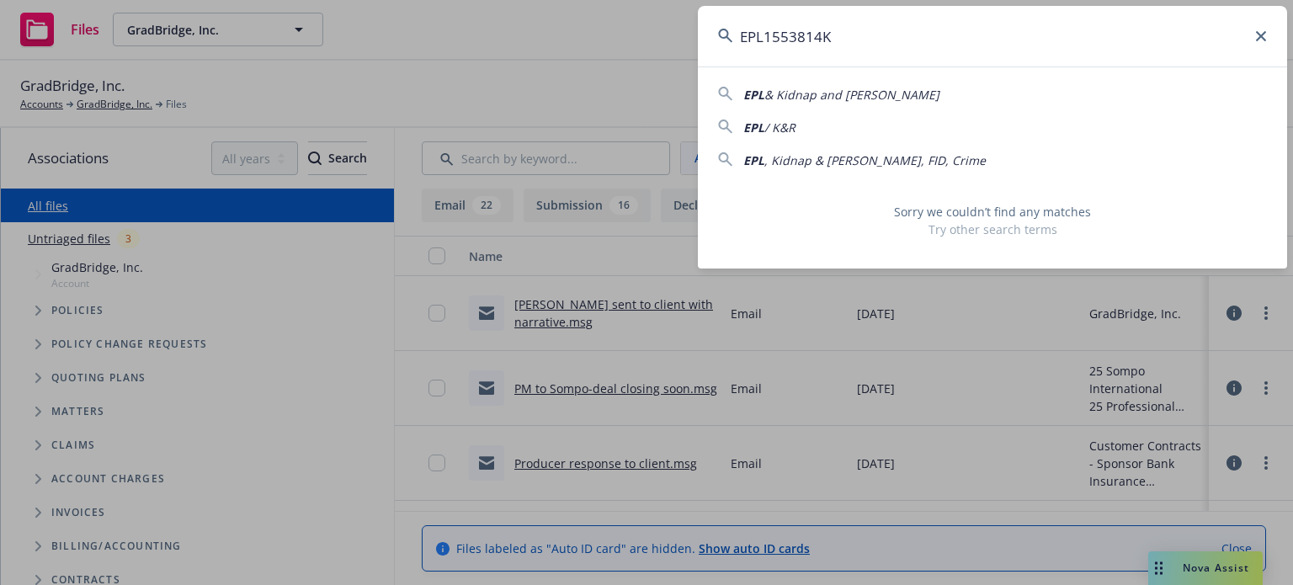
type input "EPL1553814K"
